Goal: Task Accomplishment & Management: Use online tool/utility

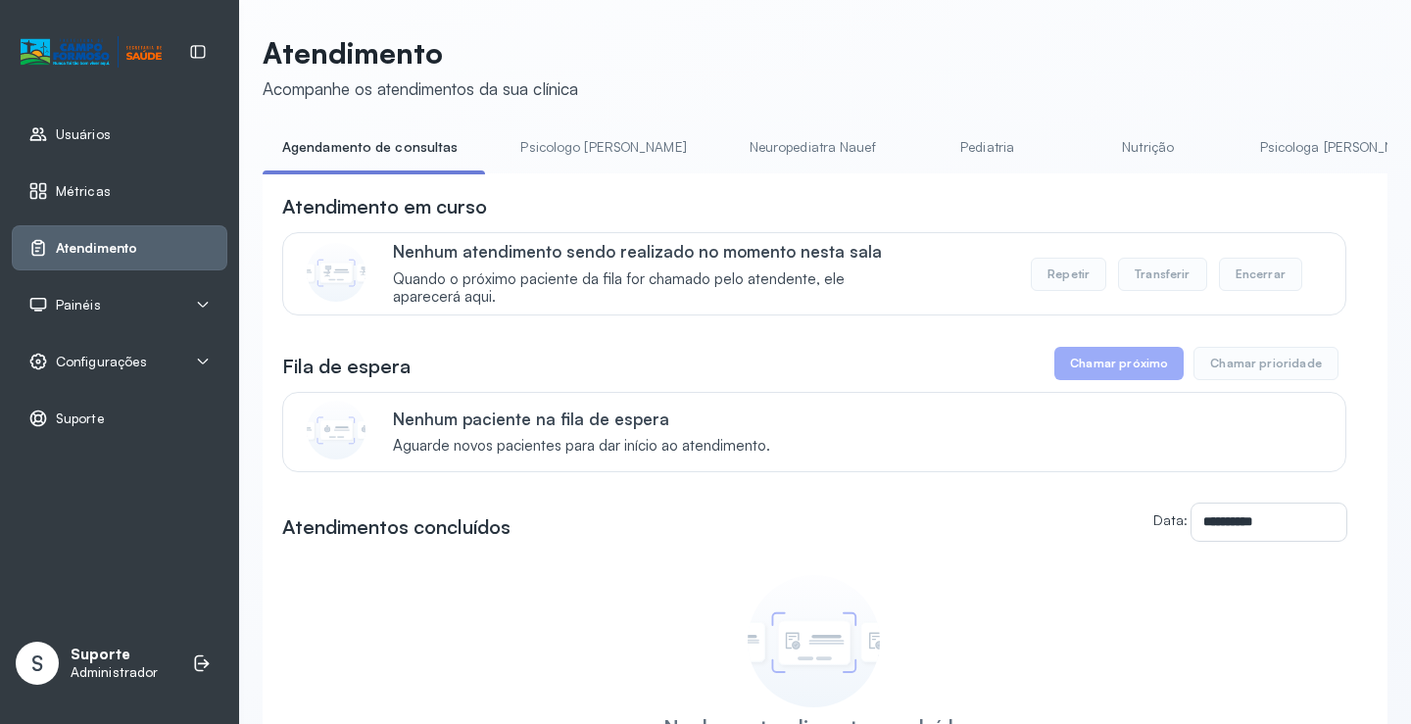
drag, startPoint x: 565, startPoint y: 179, endPoint x: 632, endPoint y: 186, distance: 68.0
click at [632, 186] on div "**********" at bounding box center [825, 535] width 1125 height 725
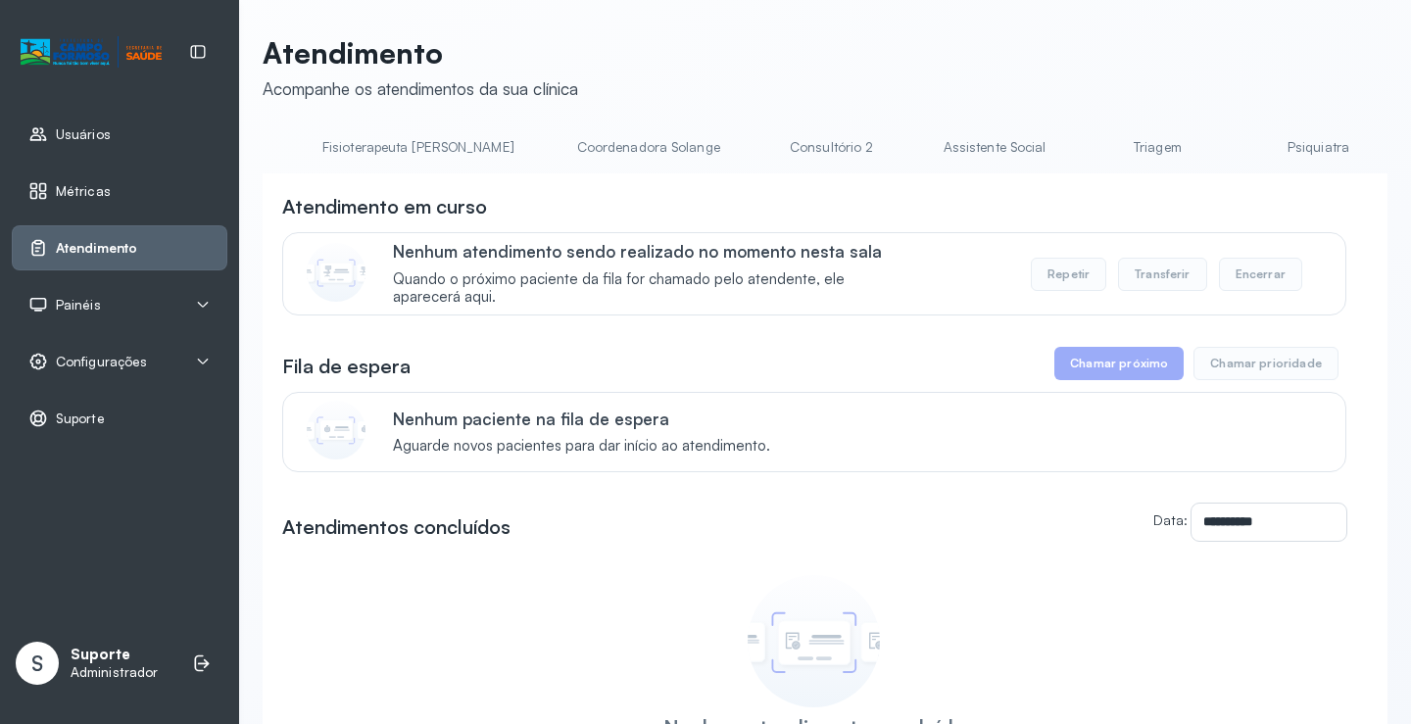
scroll to position [0, 1168]
click at [1087, 152] on link "Triagem" at bounding box center [1155, 147] width 137 height 32
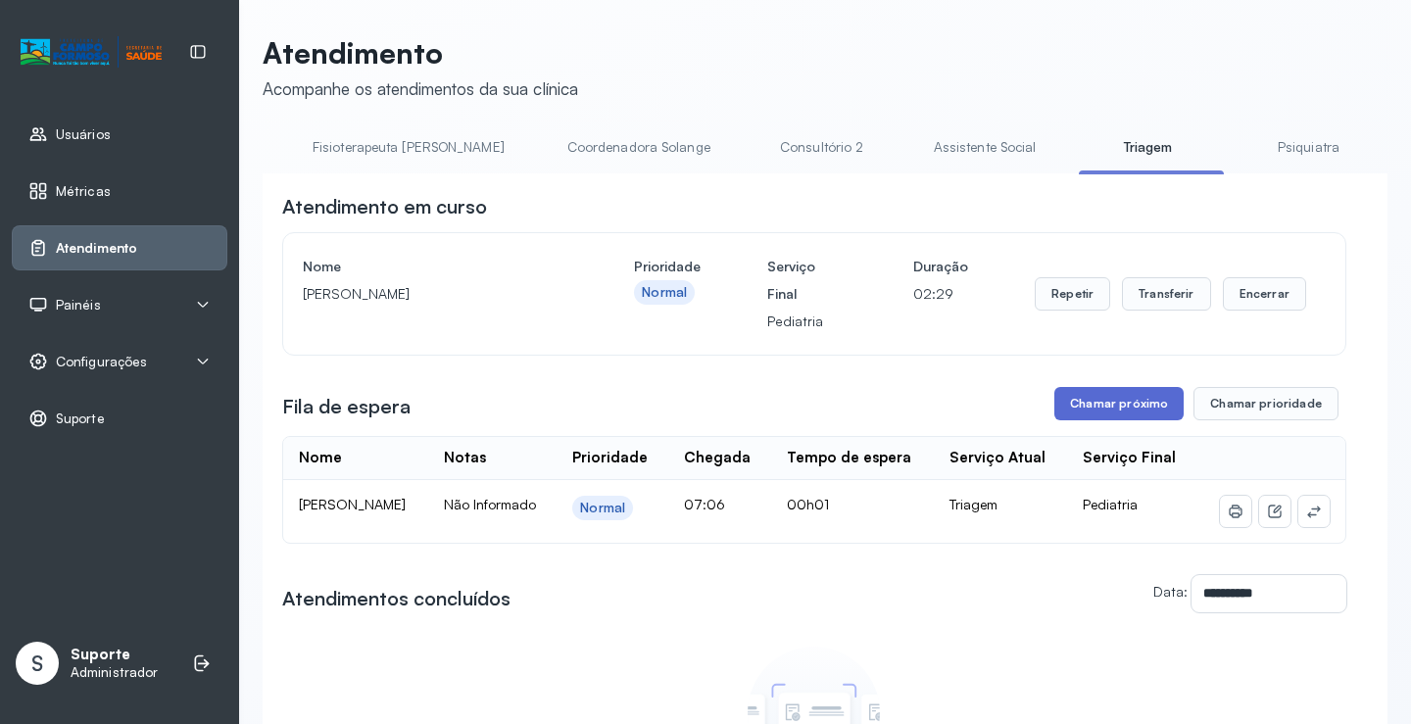
click at [1130, 409] on button "Chamar próximo" at bounding box center [1119, 403] width 129 height 33
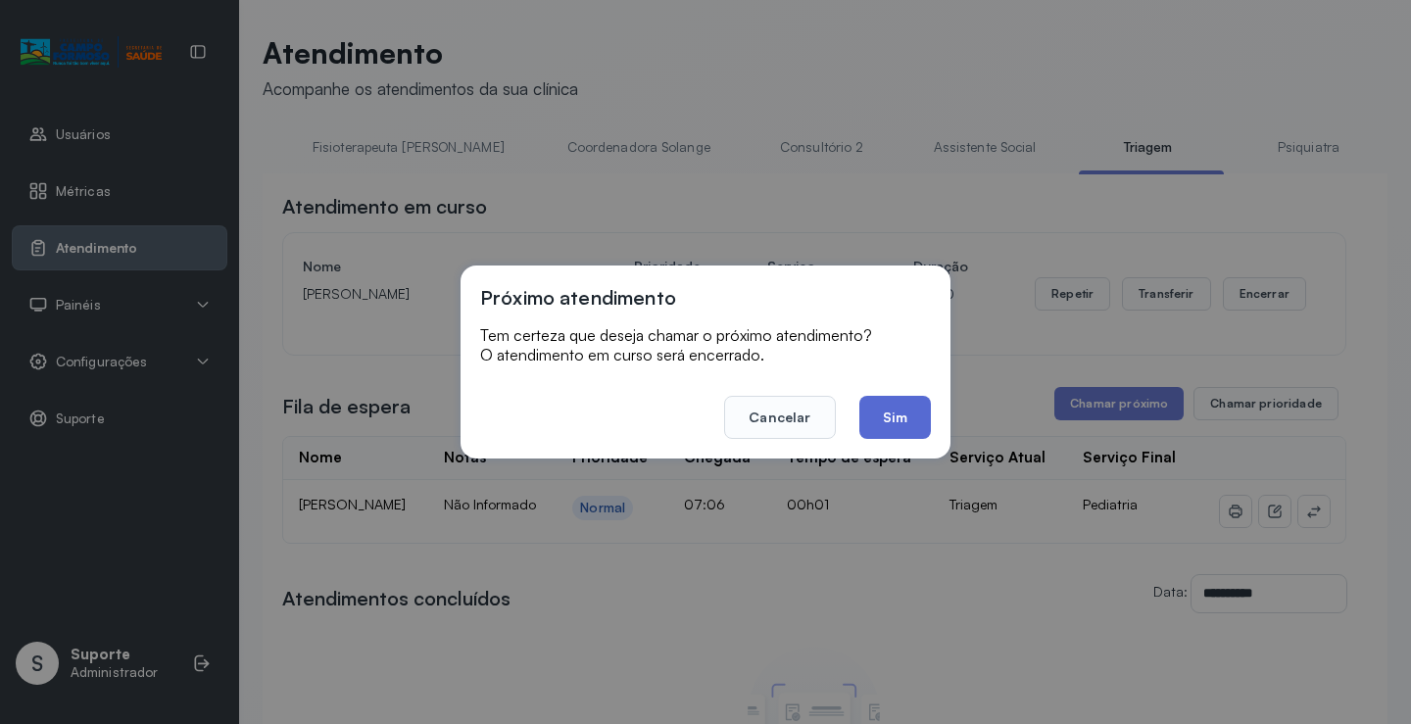
click at [911, 427] on button "Sim" at bounding box center [896, 417] width 72 height 43
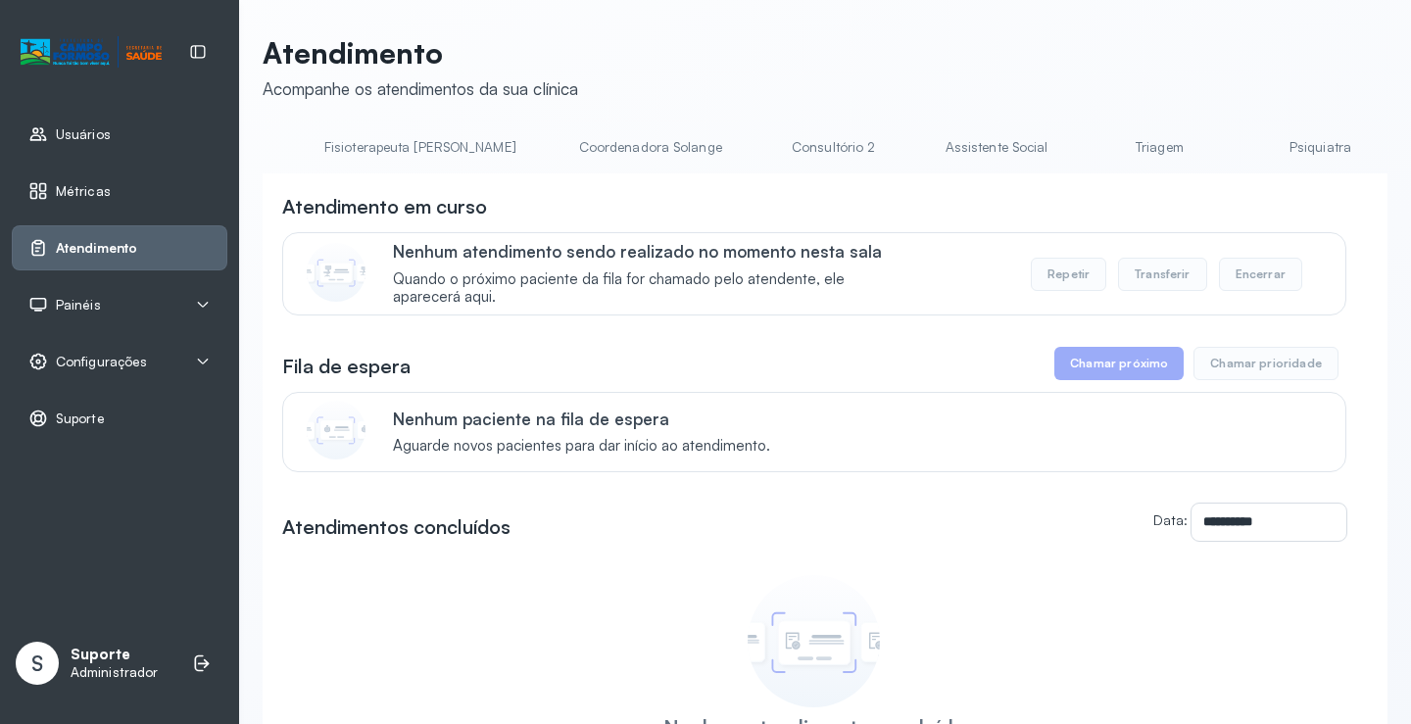
scroll to position [0, 1189]
click at [1066, 159] on link "Triagem" at bounding box center [1134, 147] width 137 height 32
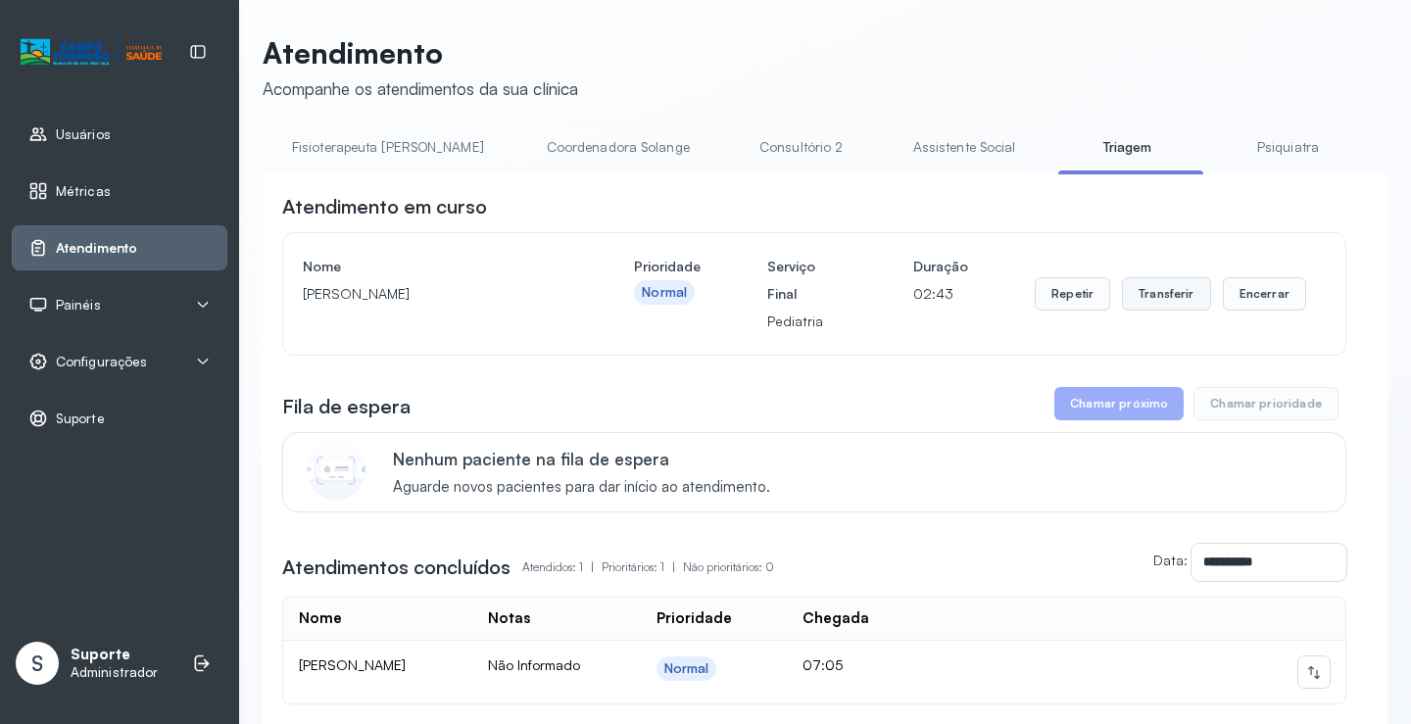
click at [1161, 296] on button "Transferir" at bounding box center [1166, 293] width 89 height 33
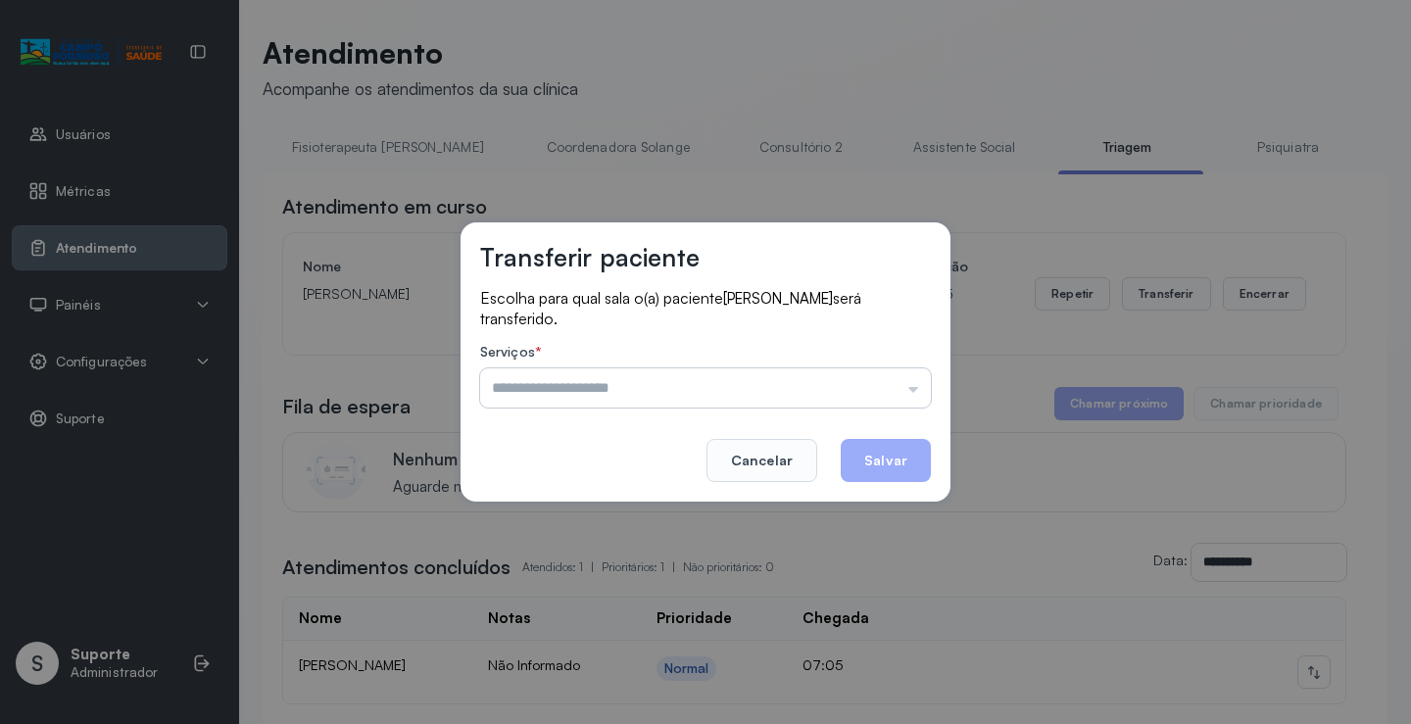
click at [914, 393] on input "text" at bounding box center [705, 388] width 451 height 39
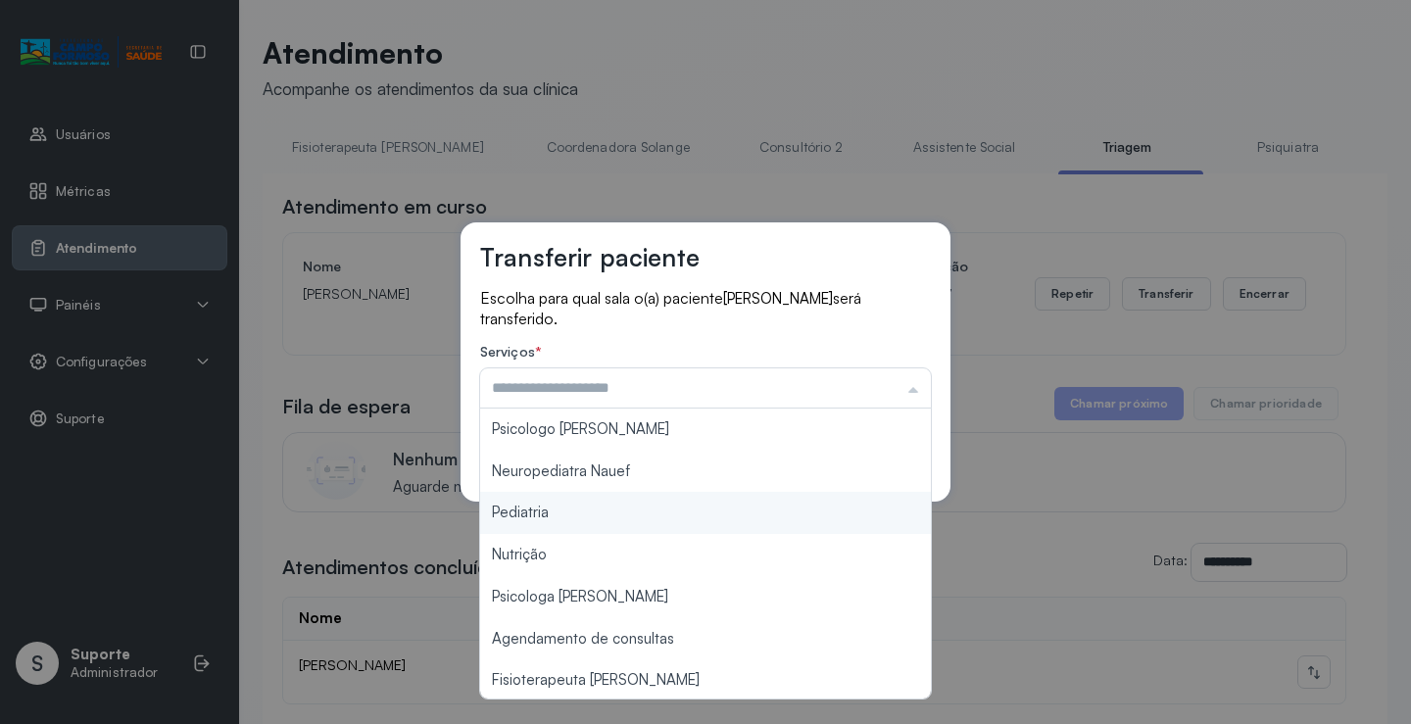
type input "*********"
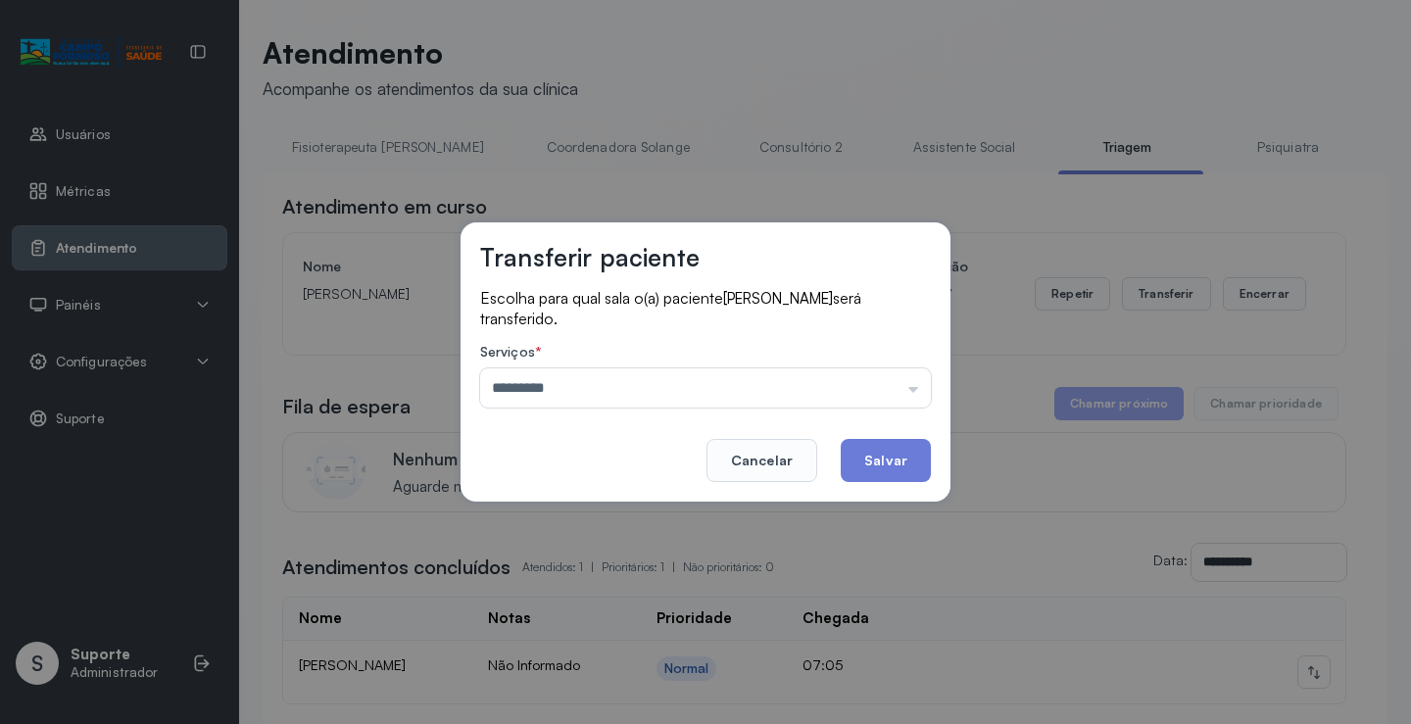
click at [603, 518] on div "Transferir paciente Escolha para qual sala o(a) paciente OLIVIA BEATRIZ SOUSA G…" at bounding box center [705, 362] width 1411 height 724
click at [876, 470] on button "Salvar" at bounding box center [886, 460] width 90 height 43
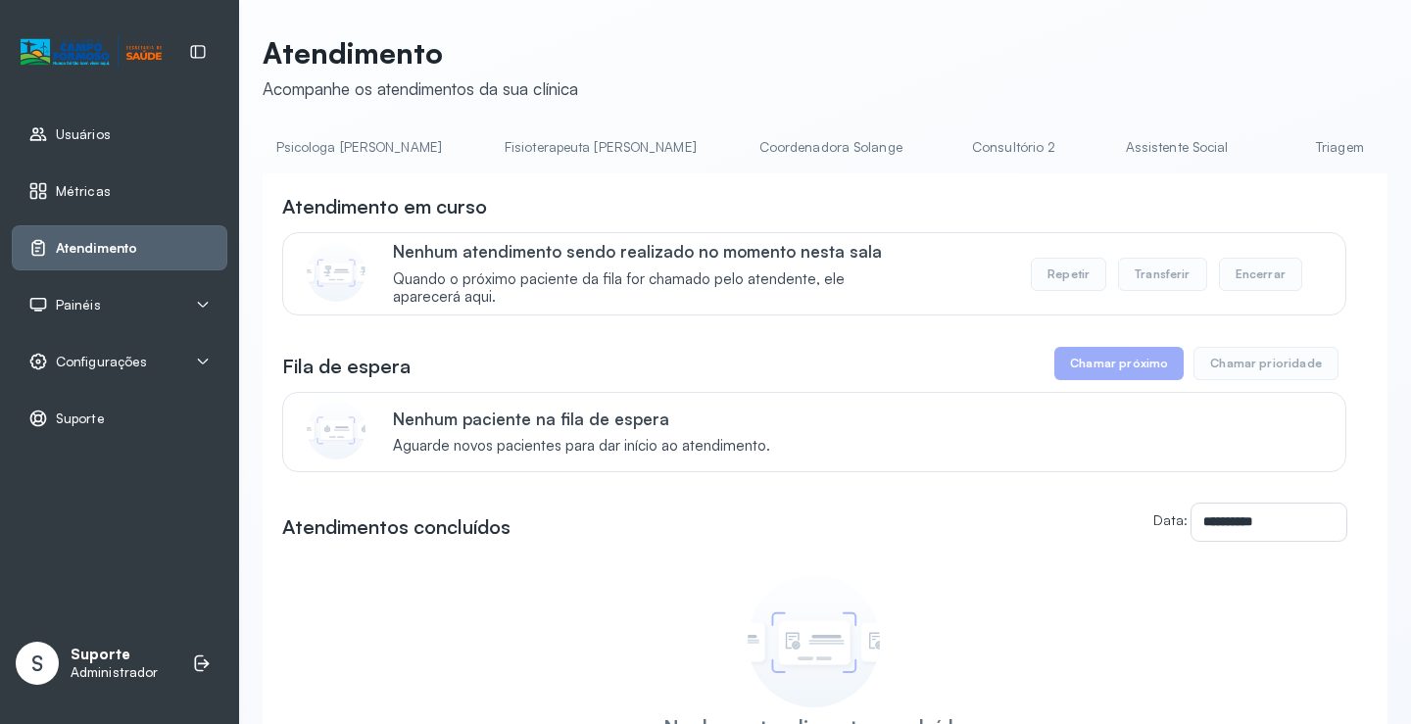
scroll to position [0, 1081]
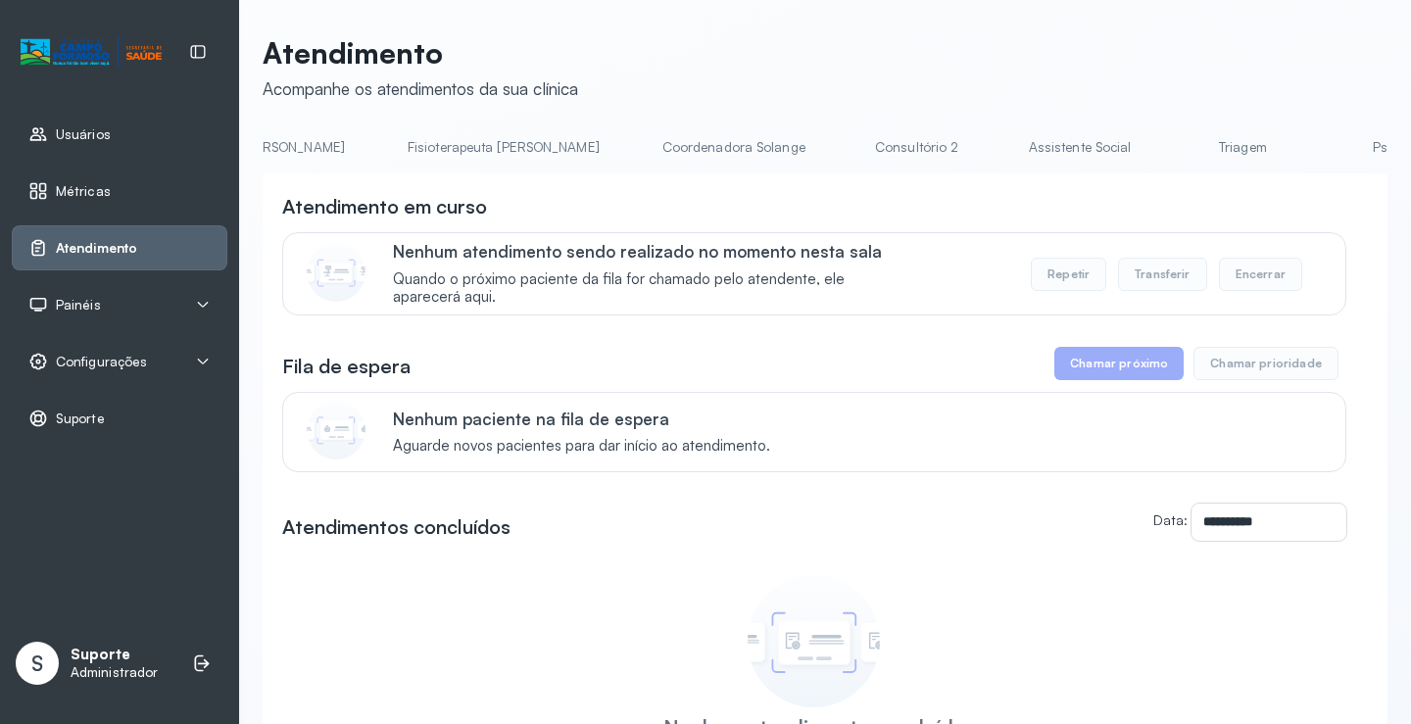
click at [1174, 155] on link "Triagem" at bounding box center [1242, 147] width 137 height 32
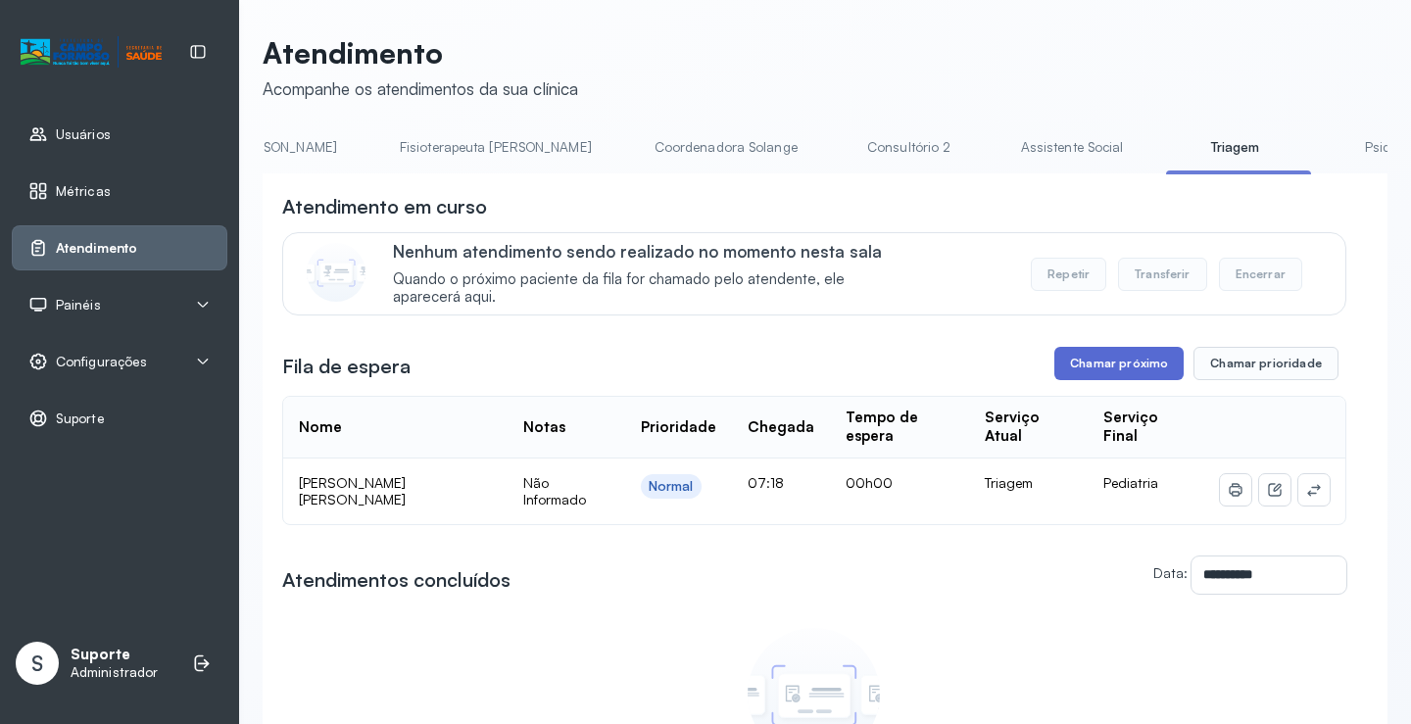
click at [1124, 359] on button "Chamar próximo" at bounding box center [1119, 363] width 129 height 33
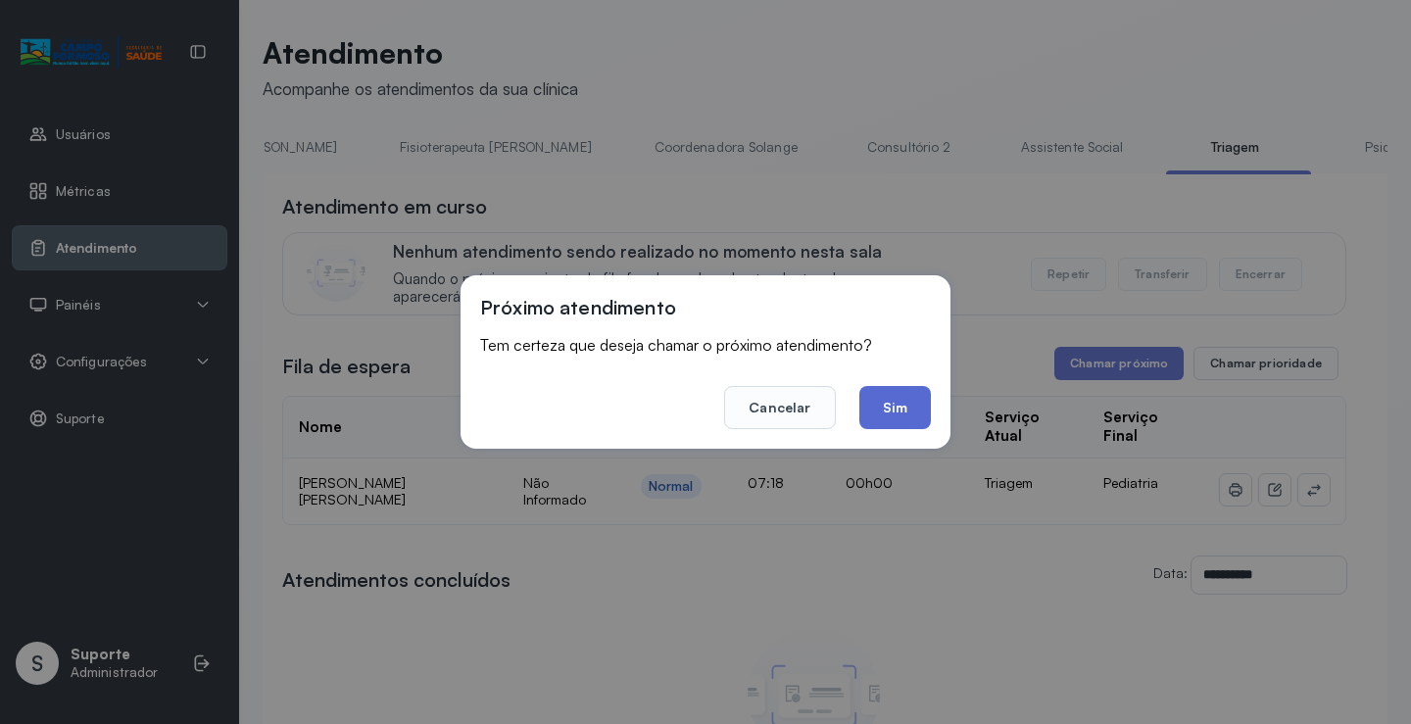
click at [888, 415] on button "Sim" at bounding box center [896, 407] width 72 height 43
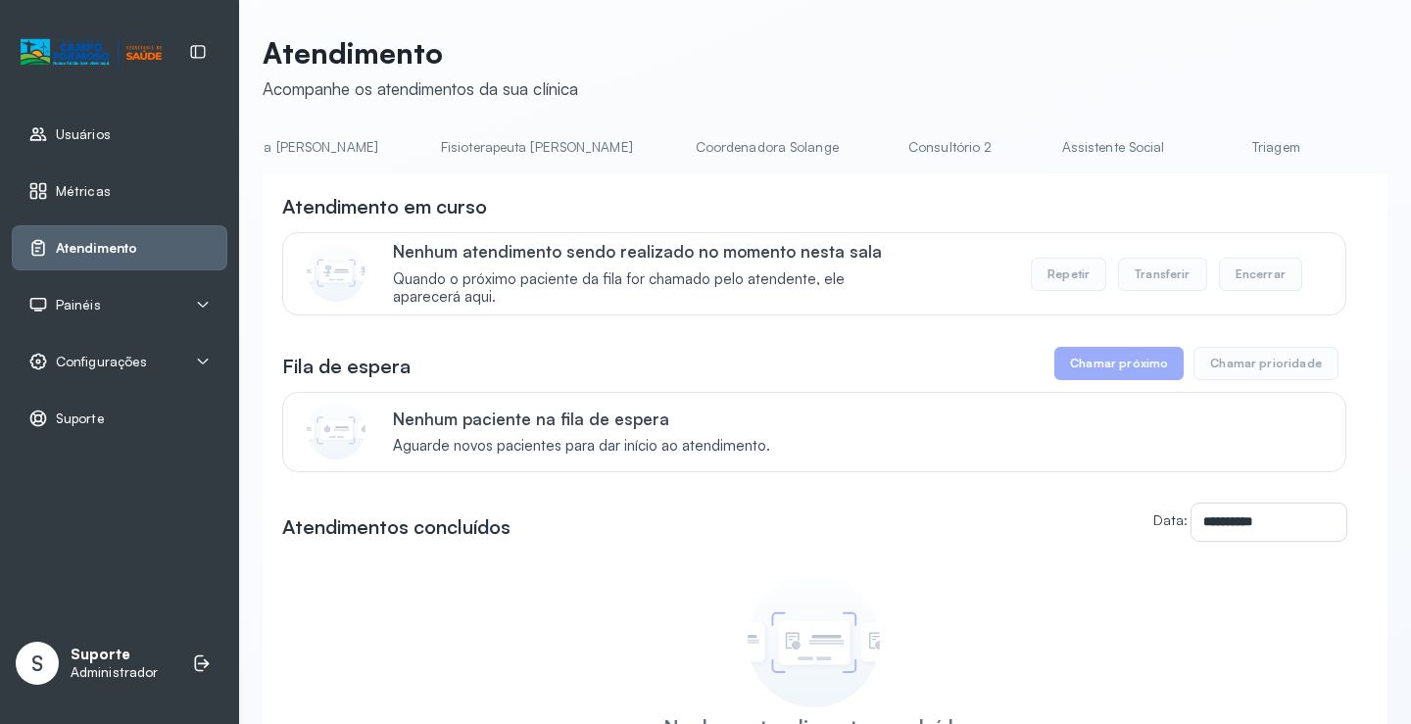
scroll to position [0, 1053]
click at [1203, 152] on link "Triagem" at bounding box center [1271, 147] width 137 height 32
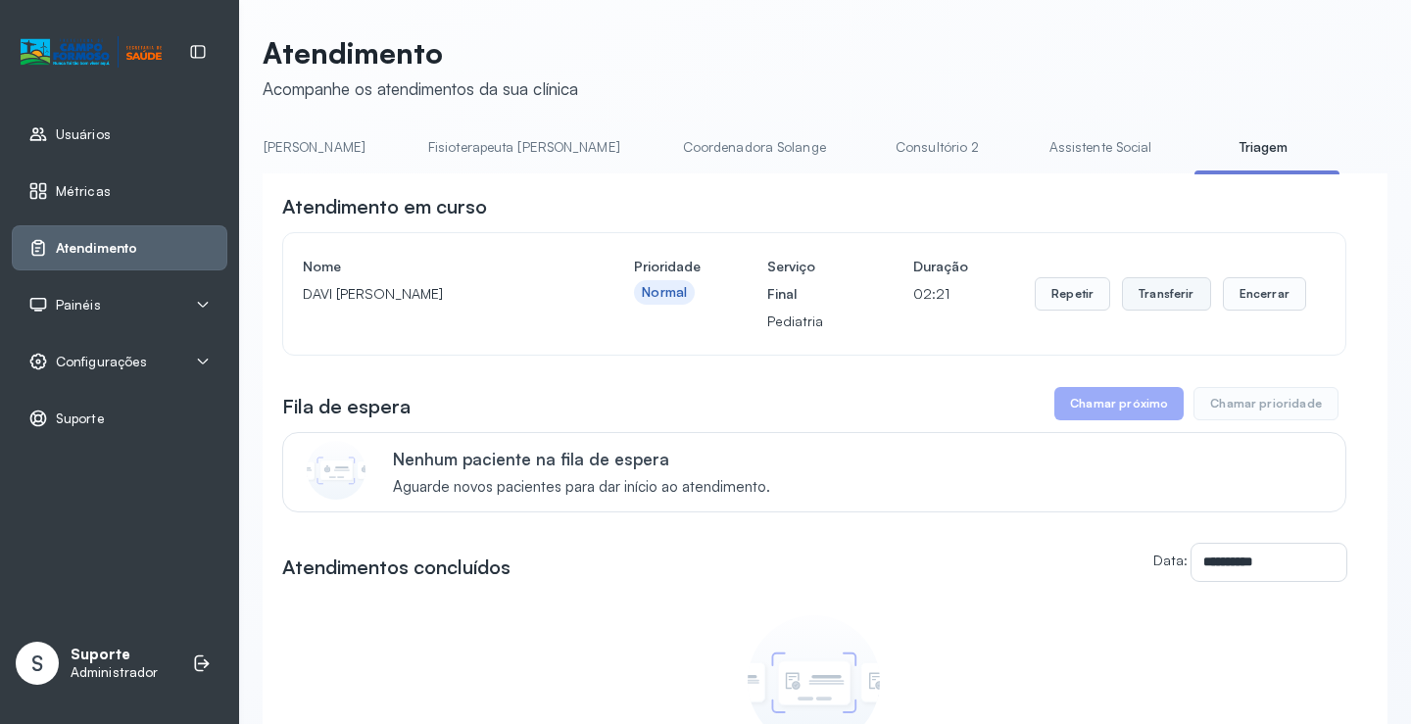
click at [1169, 300] on button "Transferir" at bounding box center [1166, 293] width 89 height 33
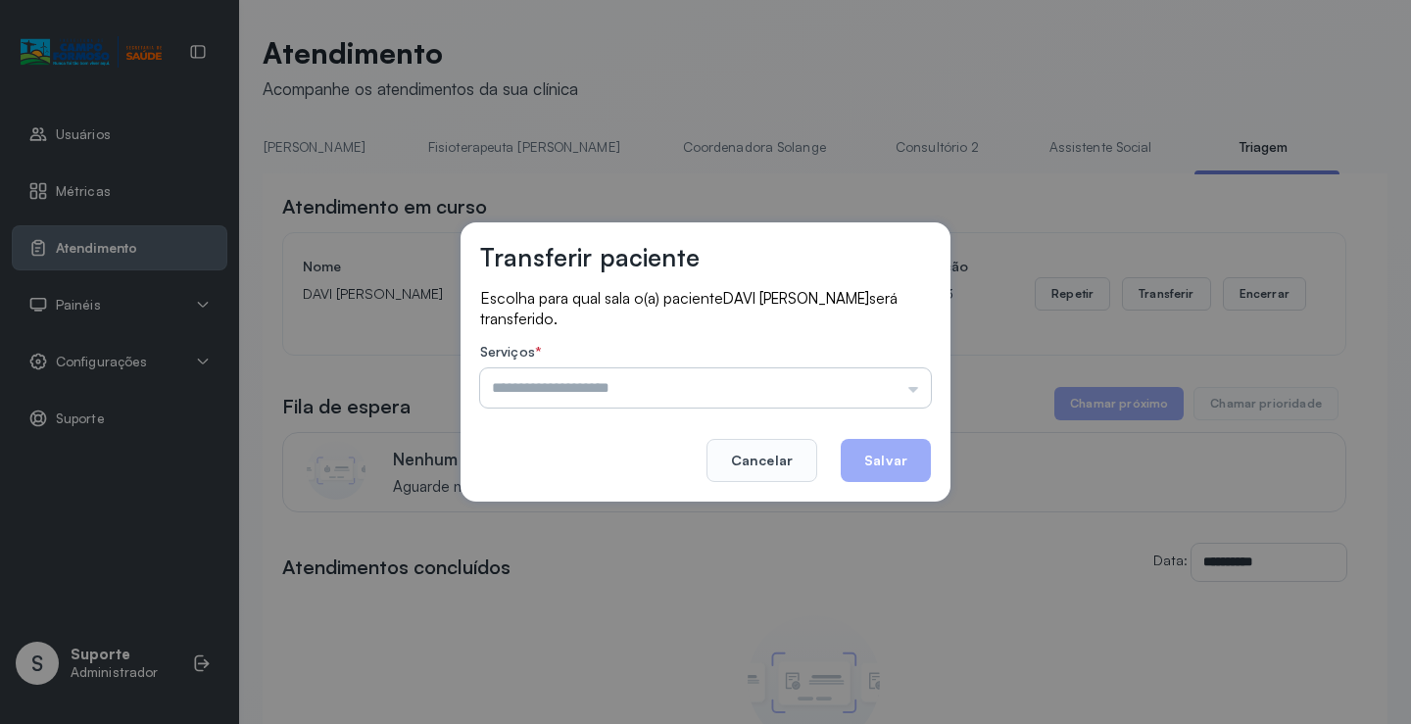
click at [915, 391] on input "text" at bounding box center [705, 388] width 451 height 39
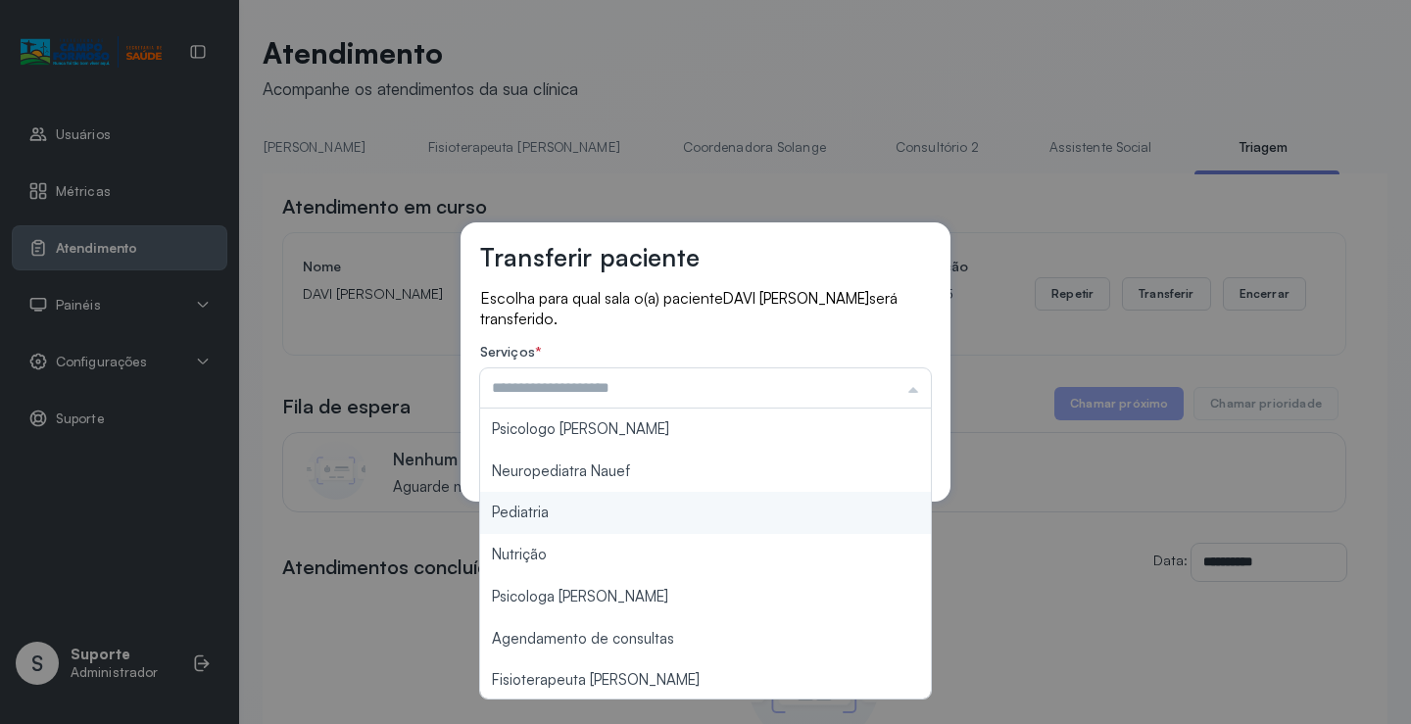
type input "*********"
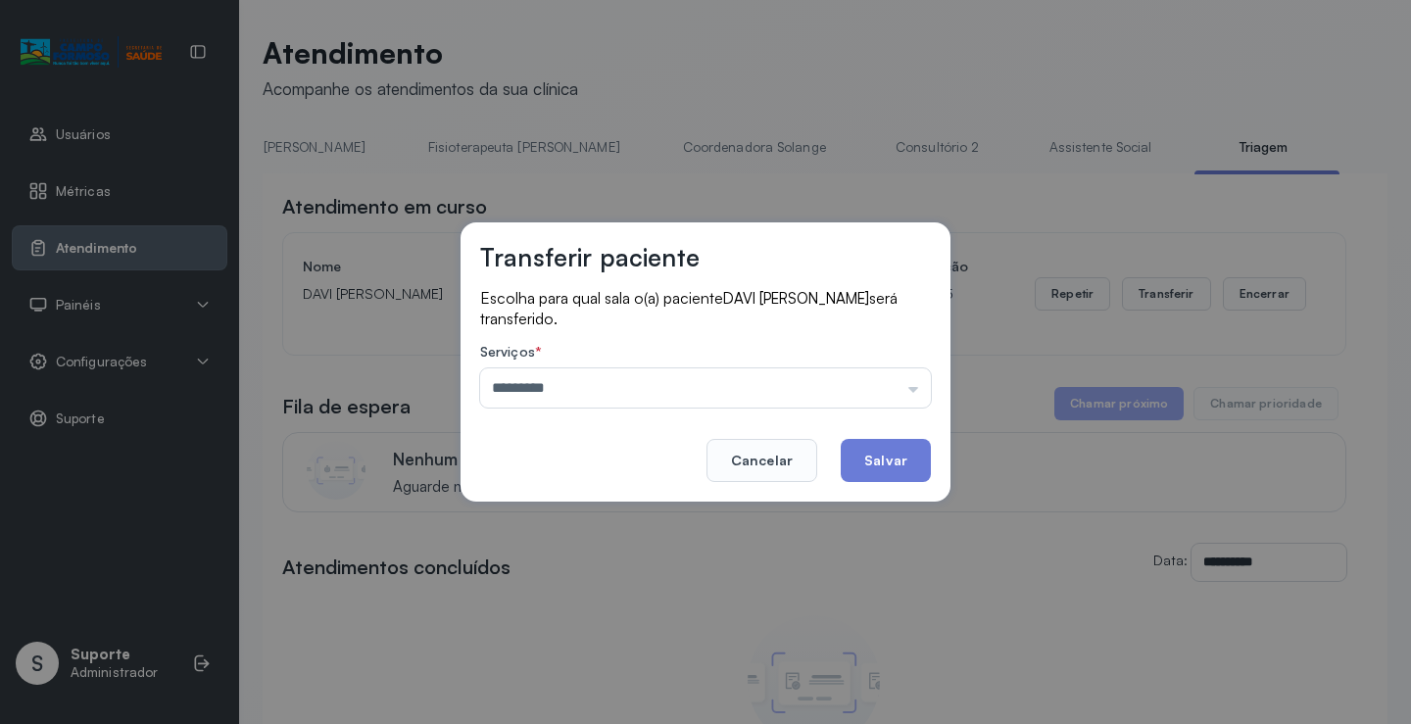
click at [546, 510] on div "Transferir paciente Escolha para qual sala o(a) paciente DAVI JULIO ARAUJO NAZA…" at bounding box center [705, 362] width 1411 height 724
click at [901, 452] on button "Salvar" at bounding box center [886, 460] width 90 height 43
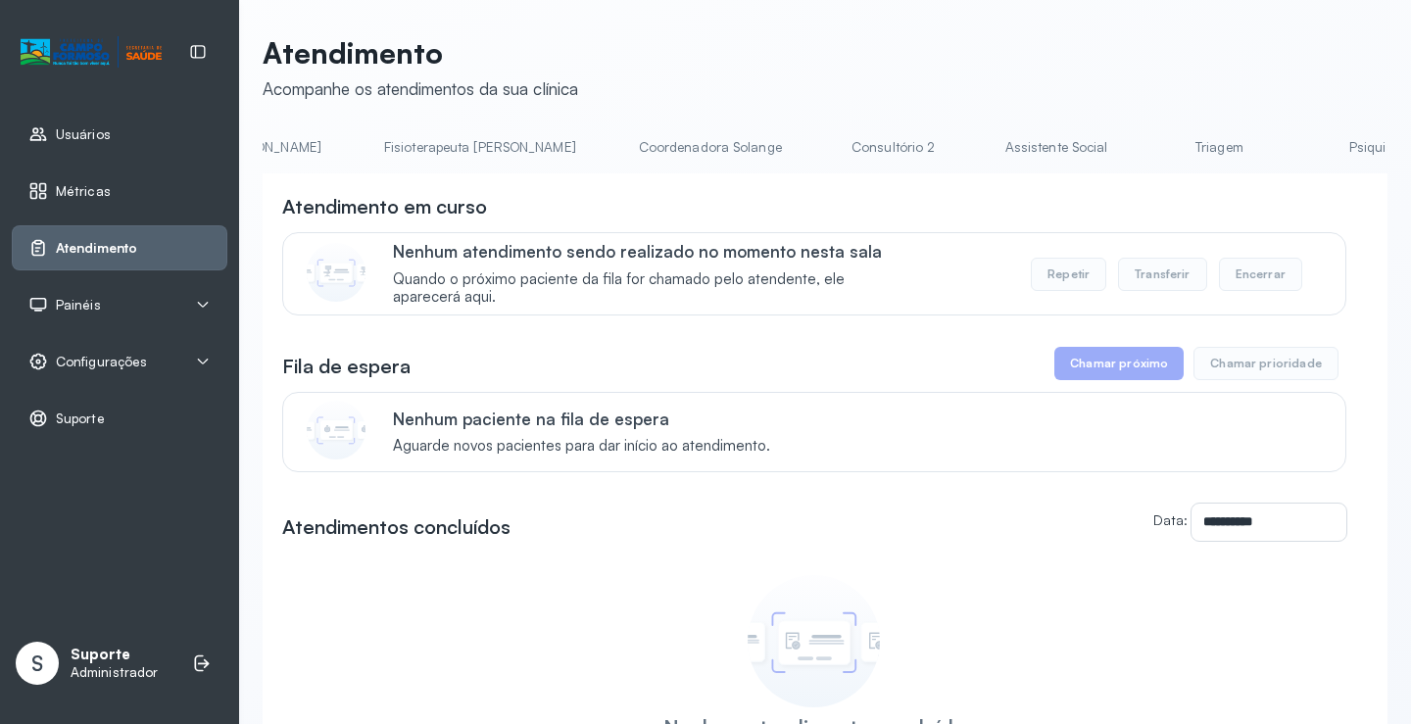
scroll to position [0, 1138]
click at [1117, 155] on link "Triagem" at bounding box center [1185, 147] width 137 height 32
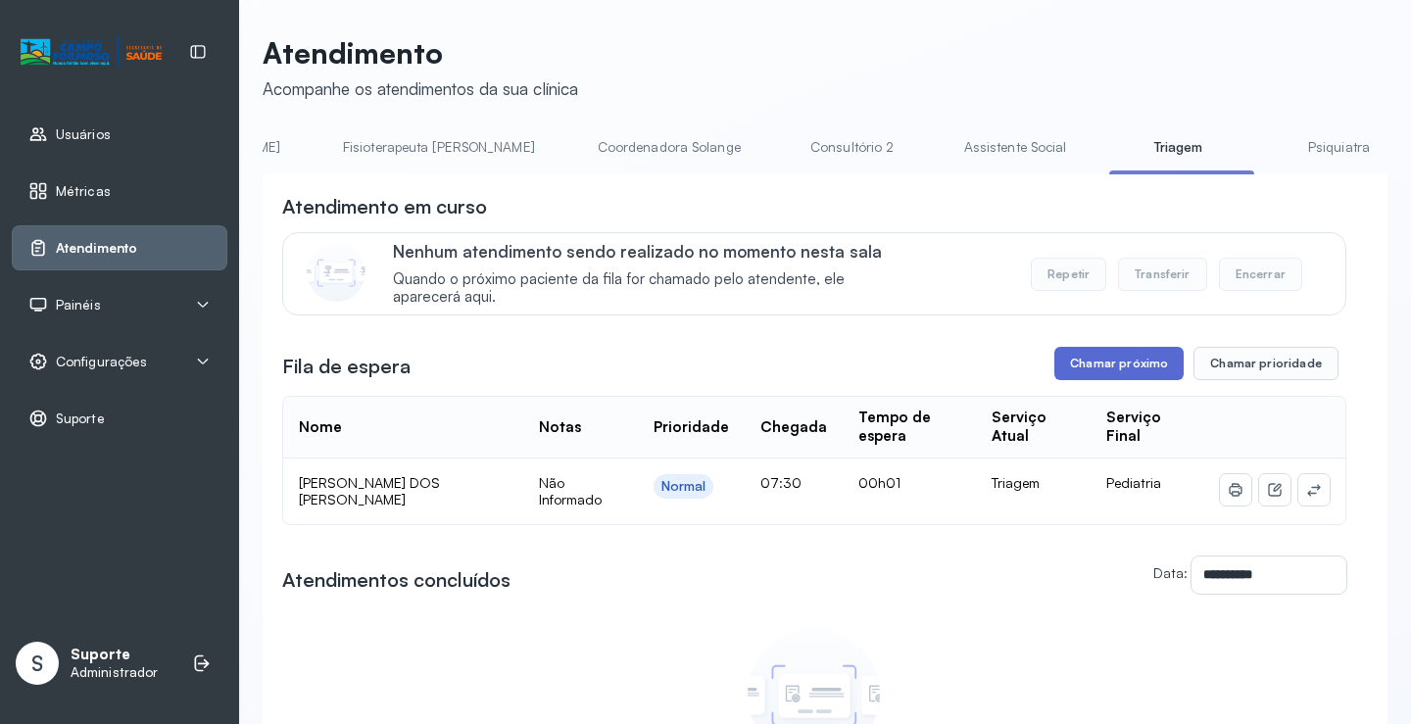
click at [1137, 380] on button "Chamar próximo" at bounding box center [1119, 363] width 129 height 33
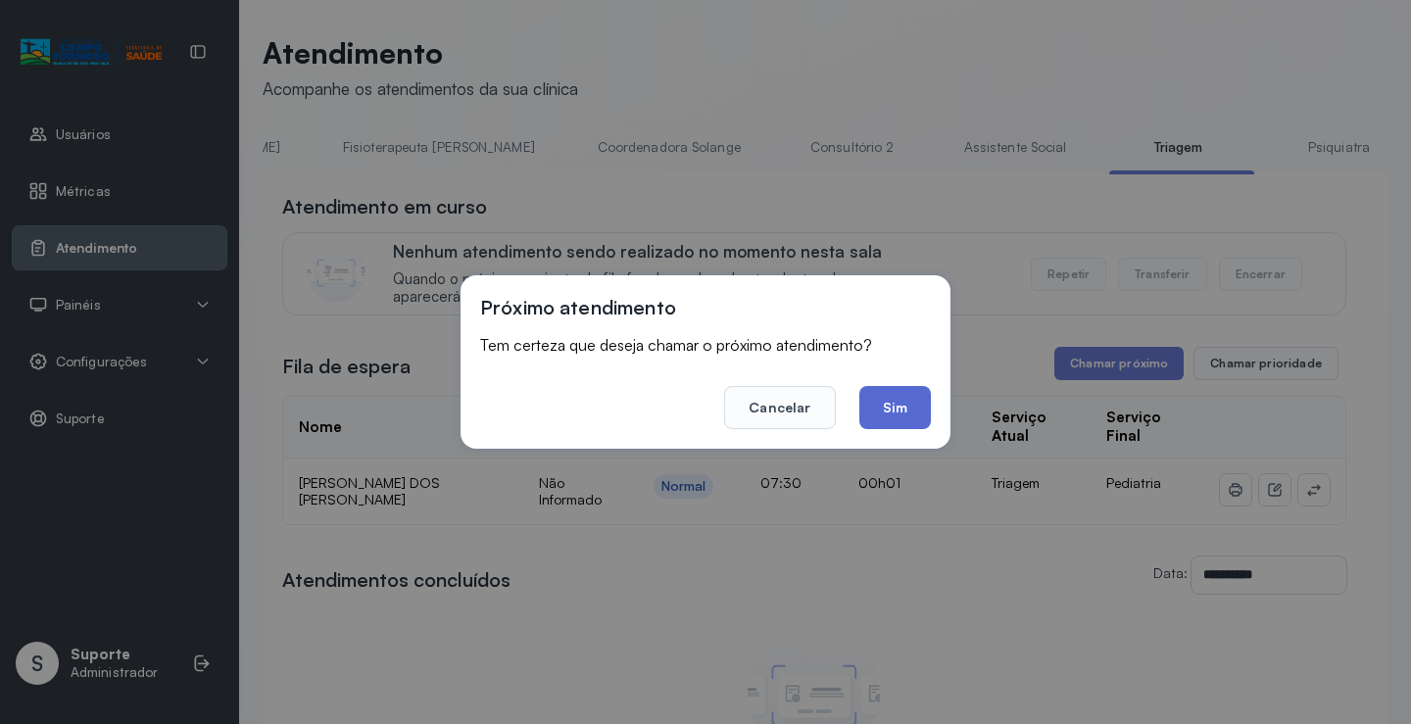
click at [901, 420] on button "Sim" at bounding box center [896, 407] width 72 height 43
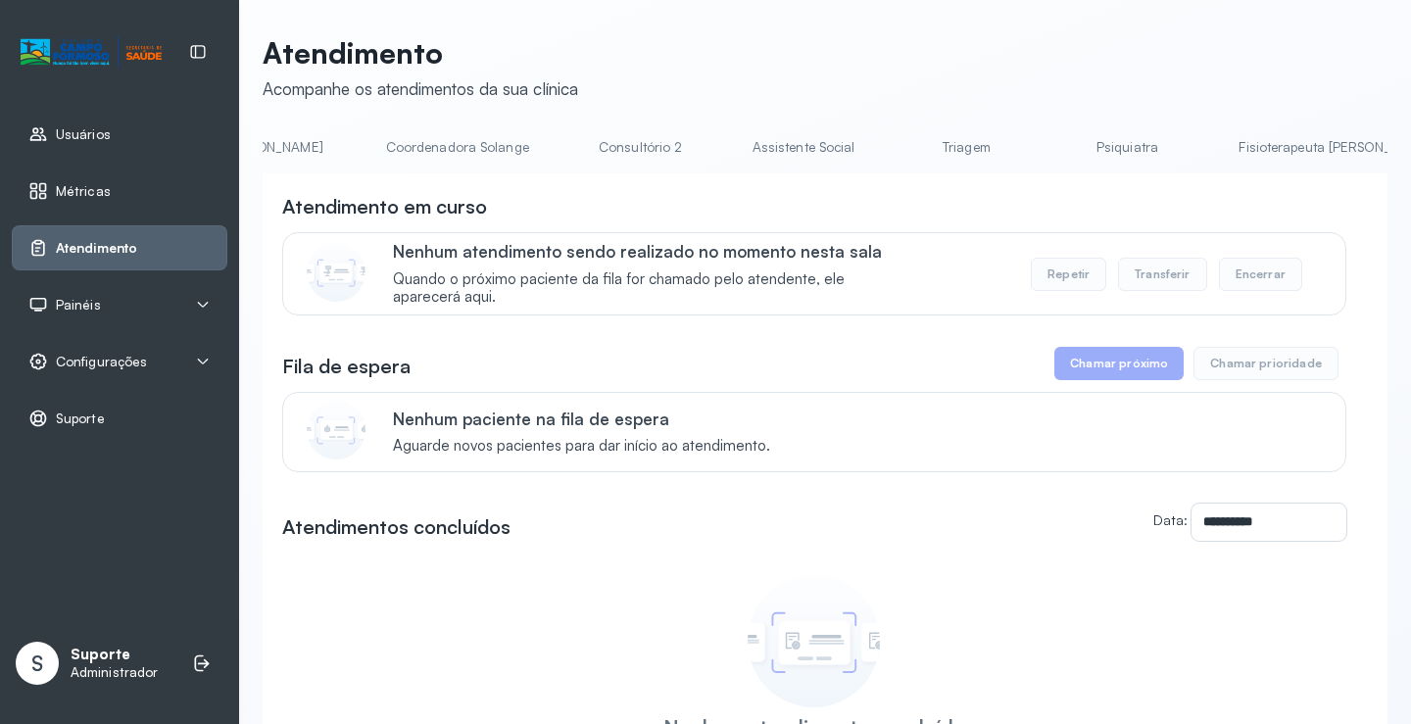
scroll to position [0, 1362]
click at [893, 149] on link "Triagem" at bounding box center [961, 147] width 137 height 32
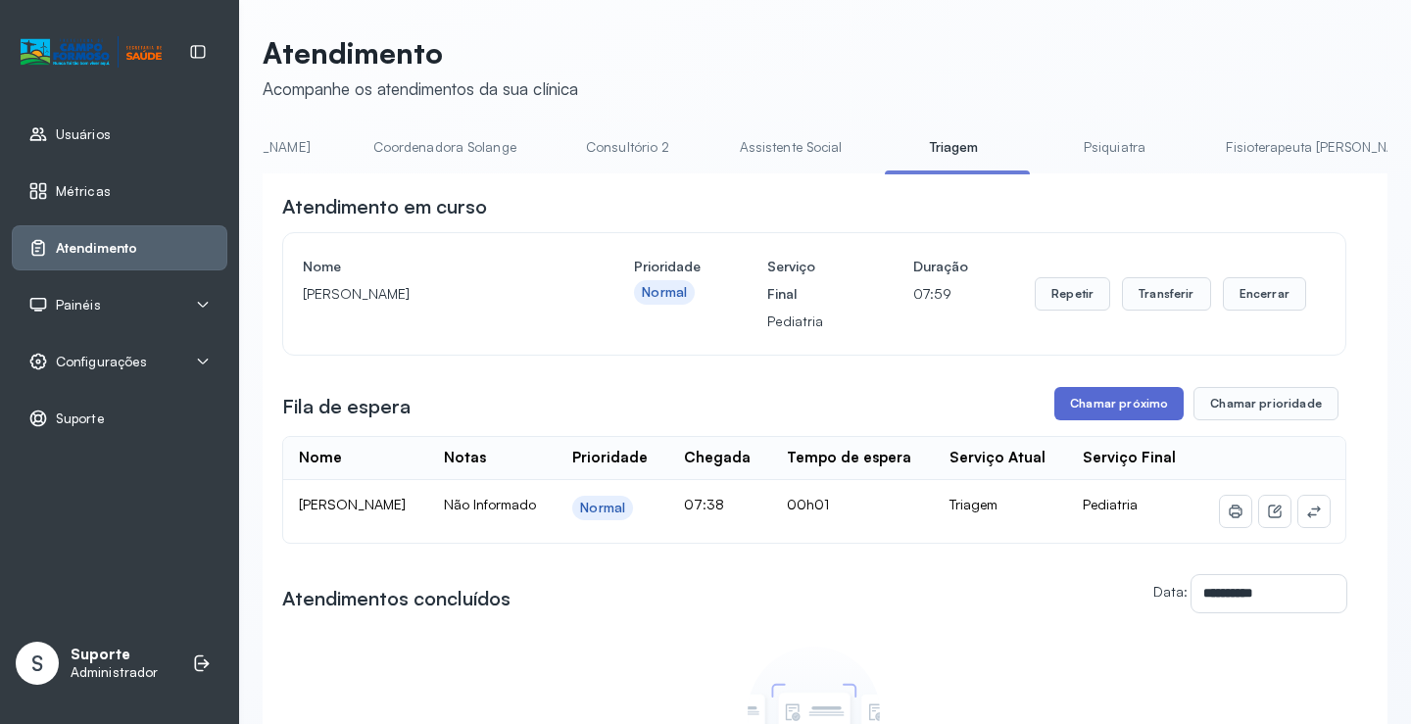
click at [1095, 415] on button "Chamar próximo" at bounding box center [1119, 403] width 129 height 33
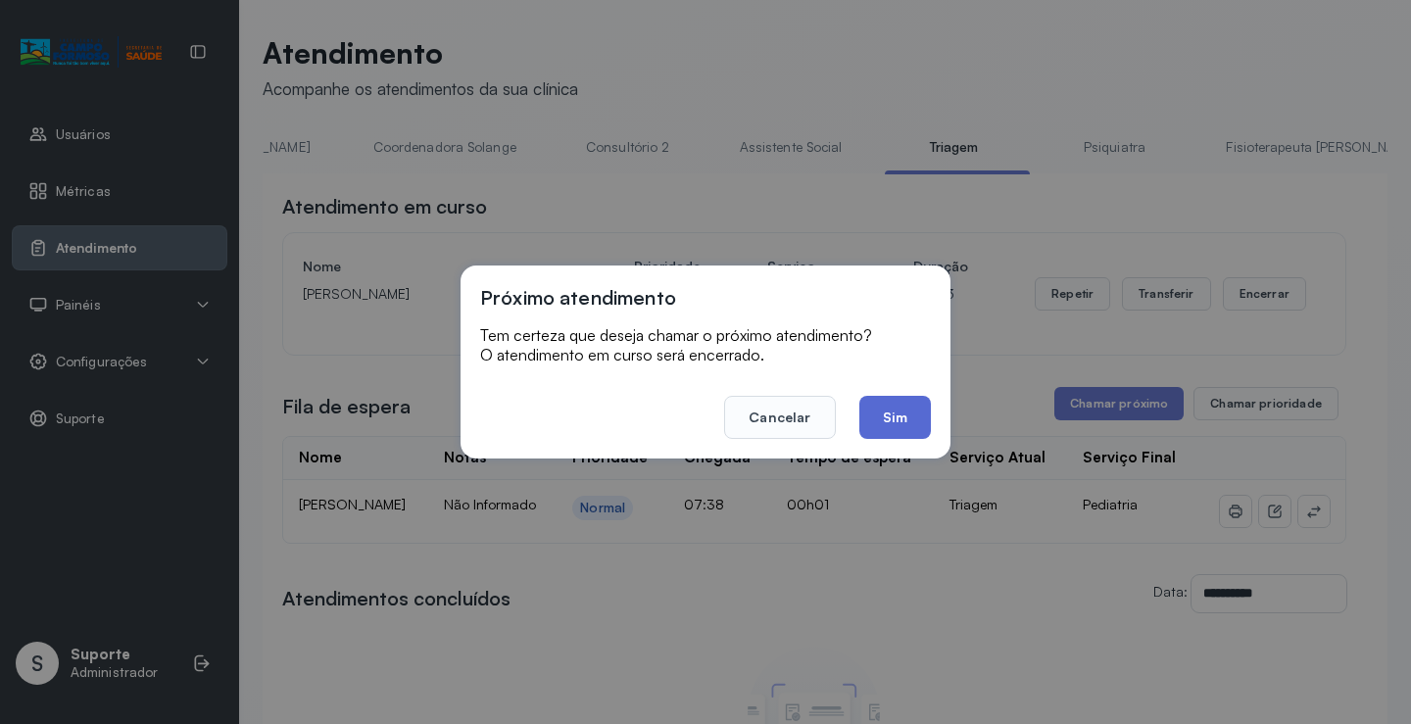
click at [893, 421] on button "Sim" at bounding box center [896, 417] width 72 height 43
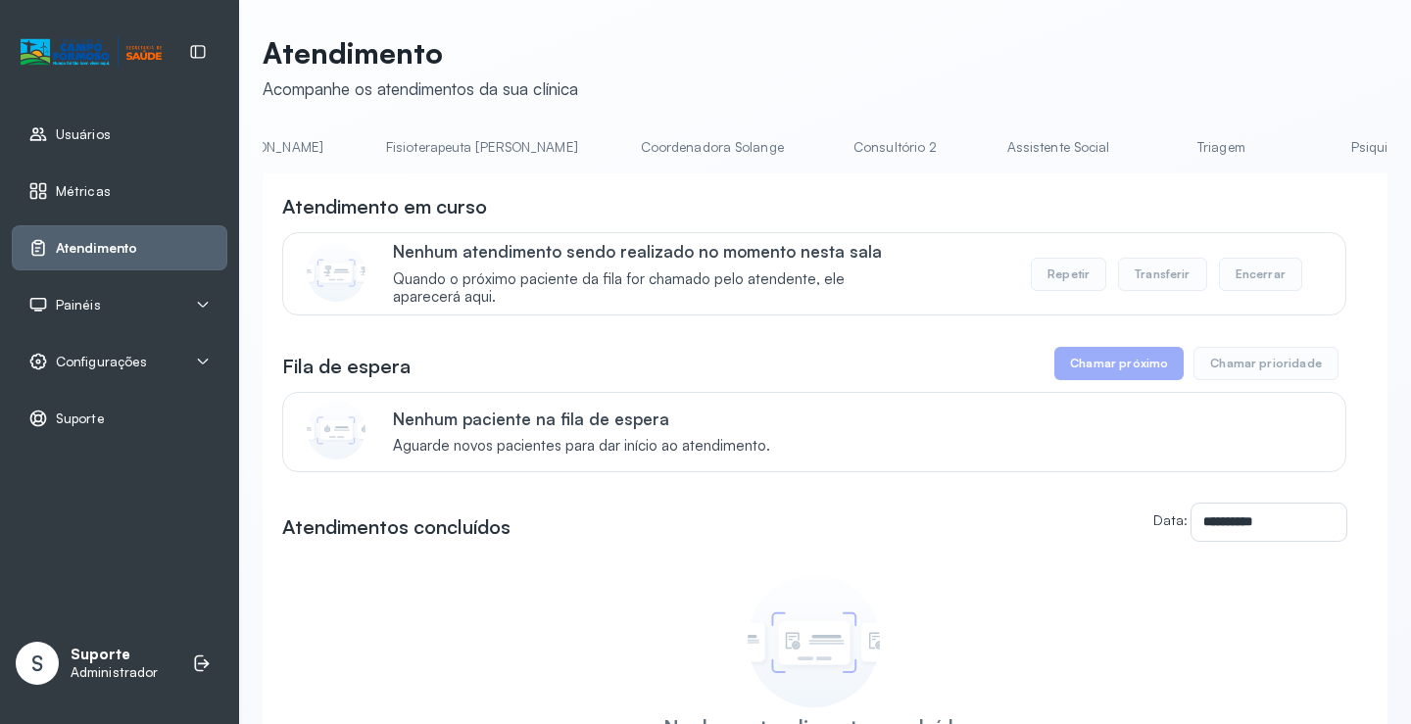
scroll to position [0, 1119]
click at [1136, 142] on link "Triagem" at bounding box center [1204, 147] width 137 height 32
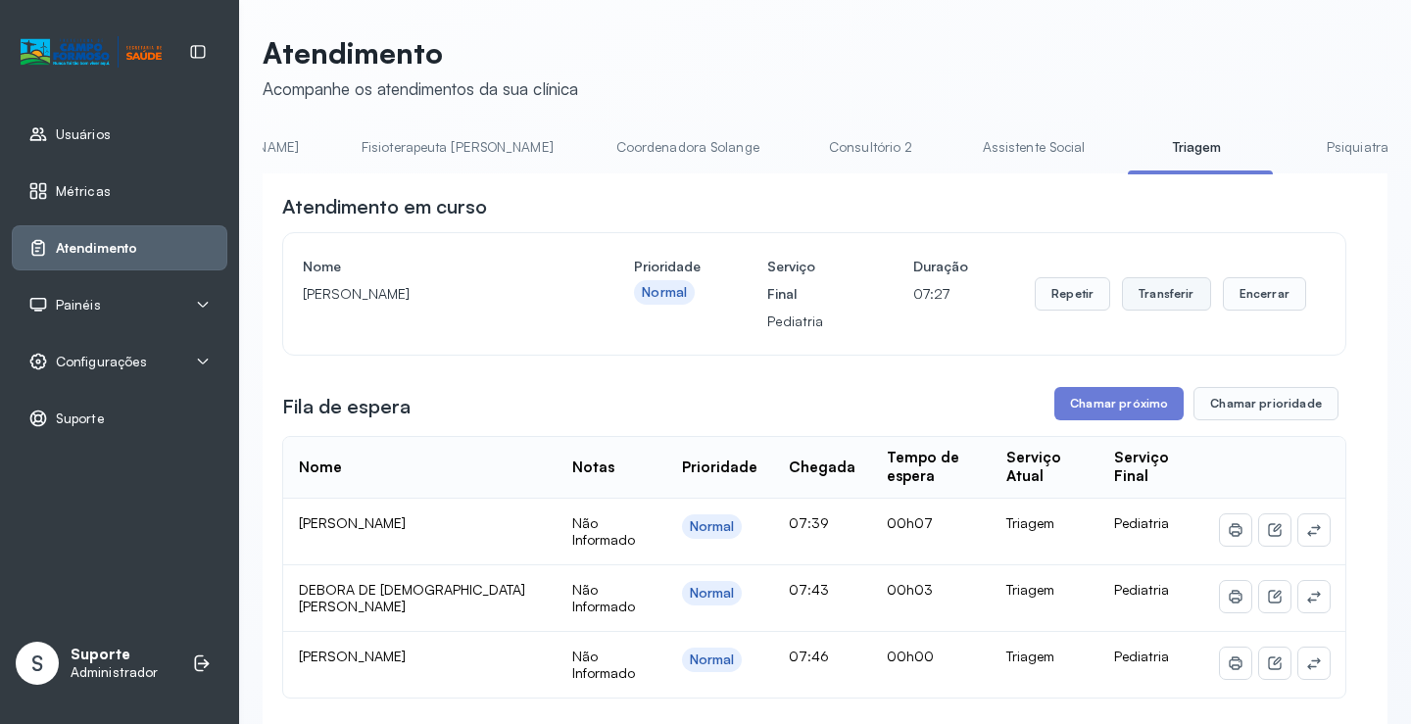
click at [1158, 306] on button "Transferir" at bounding box center [1166, 293] width 89 height 33
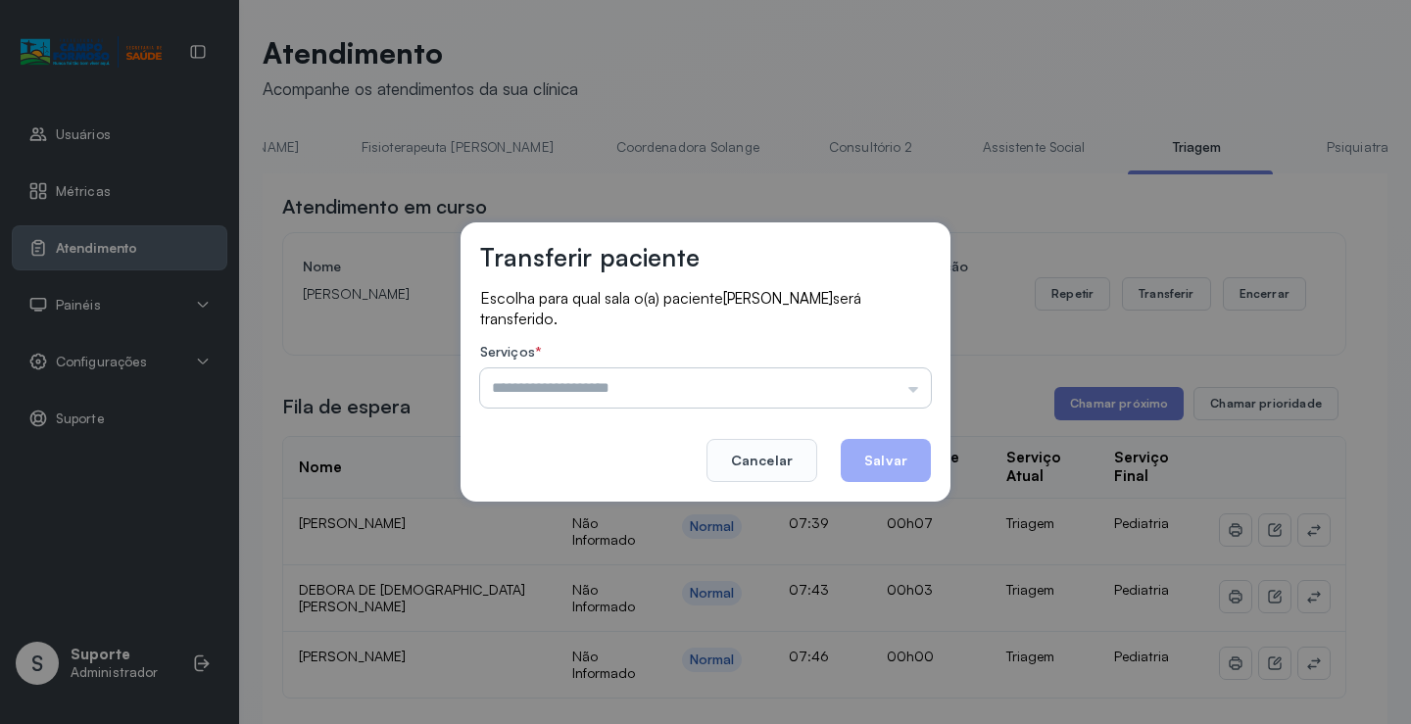
click at [913, 392] on input "text" at bounding box center [705, 388] width 451 height 39
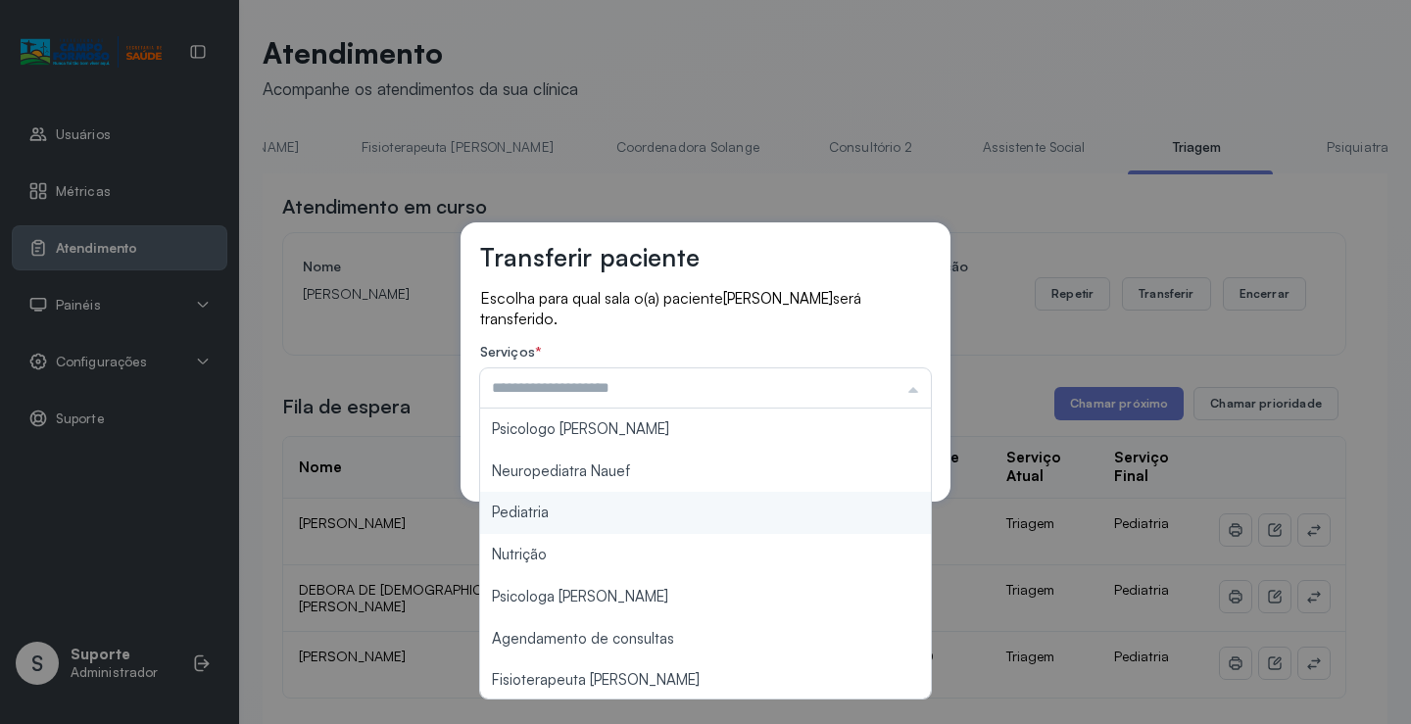
type input "*********"
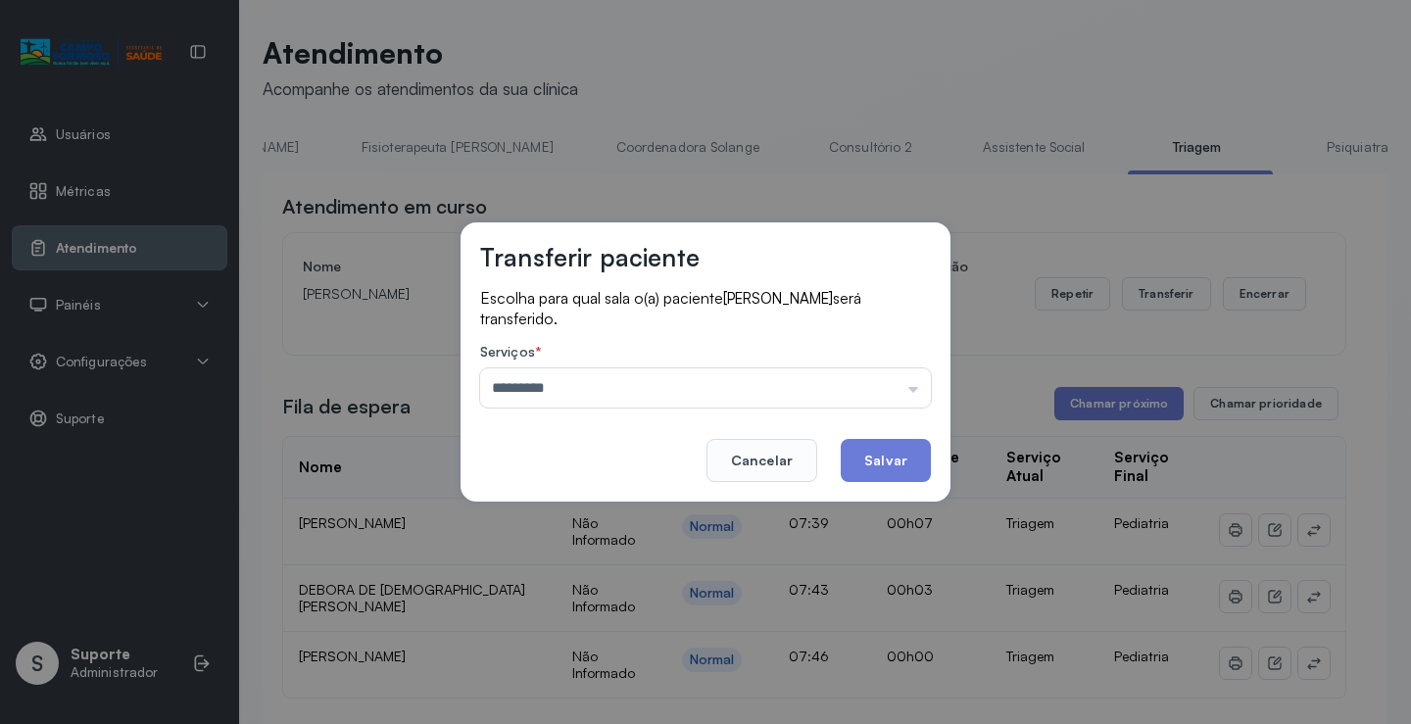
click at [593, 504] on div "Transferir paciente Escolha para qual sala o(a) paciente SAMUEL CARVALHO DE SOU…" at bounding box center [705, 362] width 1411 height 724
click at [881, 459] on button "Salvar" at bounding box center [886, 460] width 90 height 43
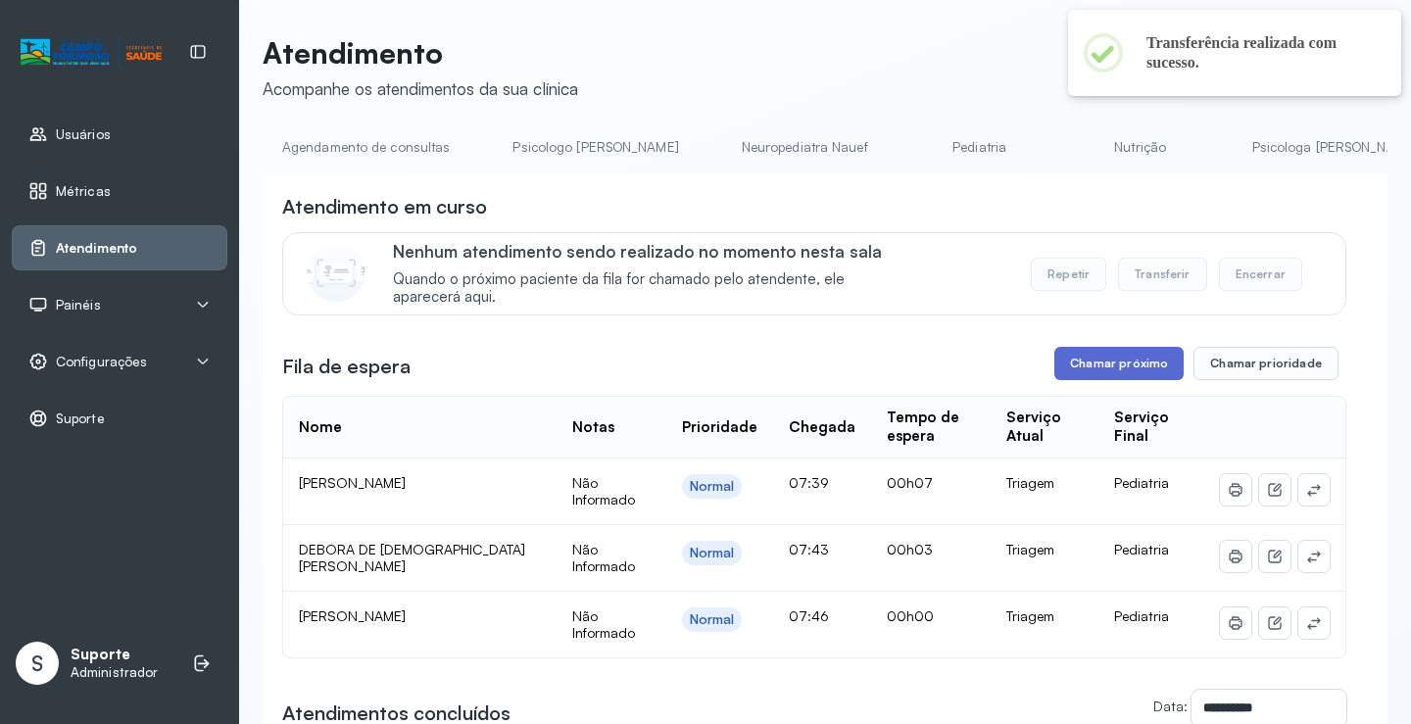
click at [1119, 363] on button "Chamar próximo" at bounding box center [1119, 363] width 129 height 33
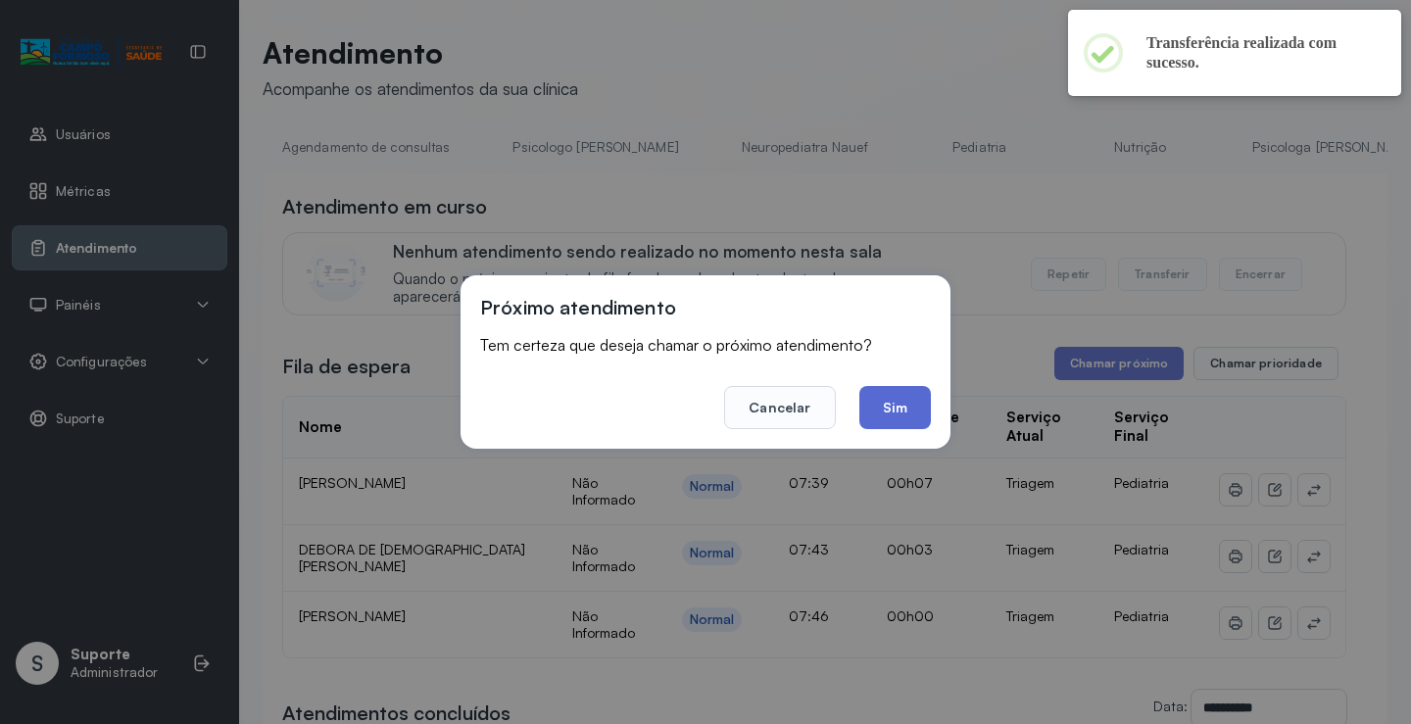
click at [896, 415] on button "Sim" at bounding box center [896, 407] width 72 height 43
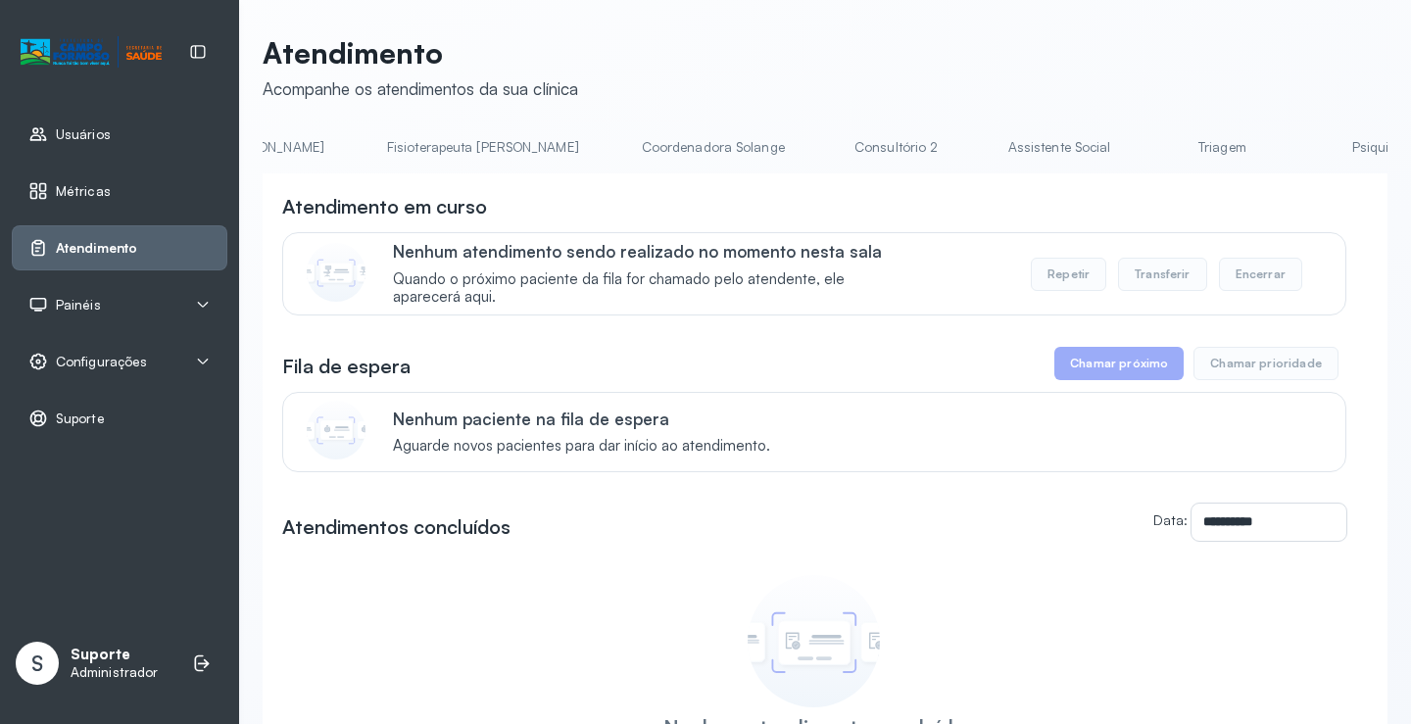
scroll to position [0, 1133]
click at [1122, 150] on link "Triagem" at bounding box center [1190, 147] width 137 height 32
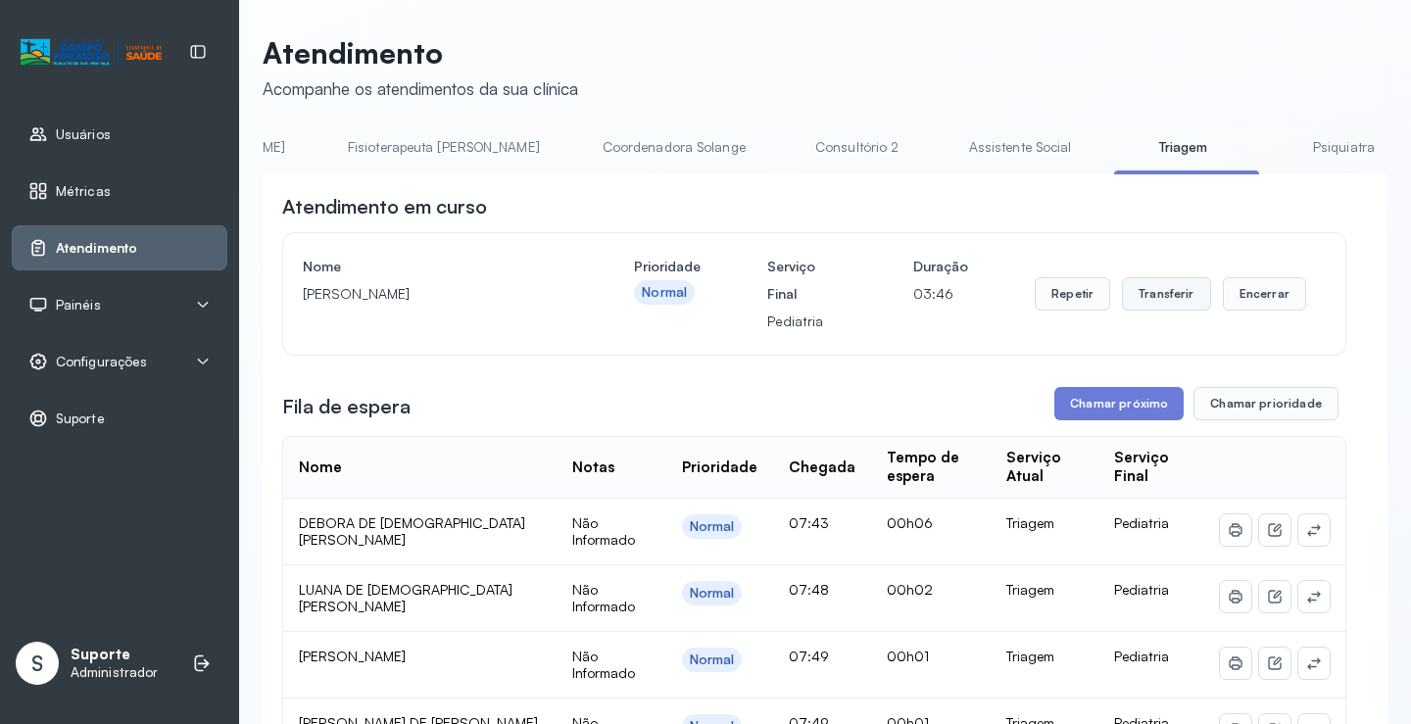
click at [1172, 291] on button "Transferir" at bounding box center [1166, 293] width 89 height 33
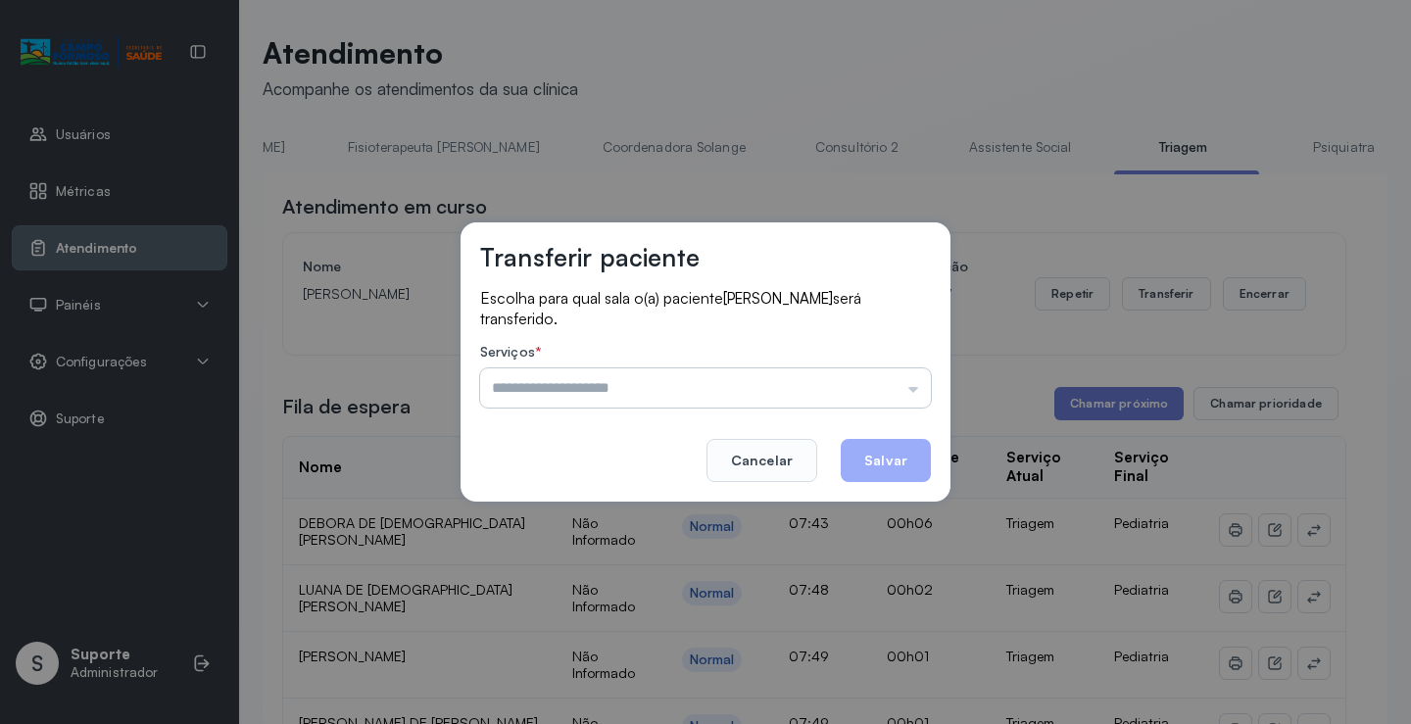
click at [911, 392] on input "text" at bounding box center [705, 388] width 451 height 39
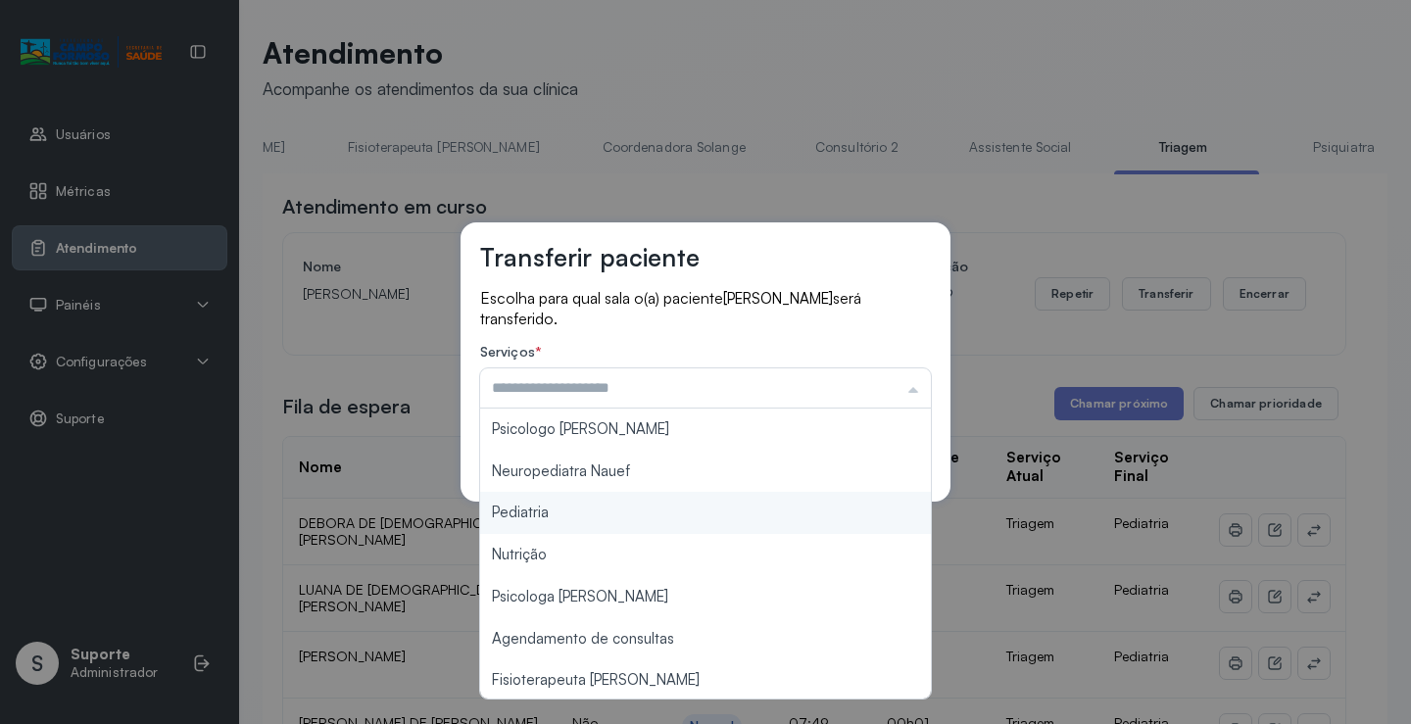
type input "*********"
click at [610, 521] on div "Transferir paciente Escolha para qual sala o(a) paciente [PERSON_NAME] será tra…" at bounding box center [705, 362] width 1411 height 724
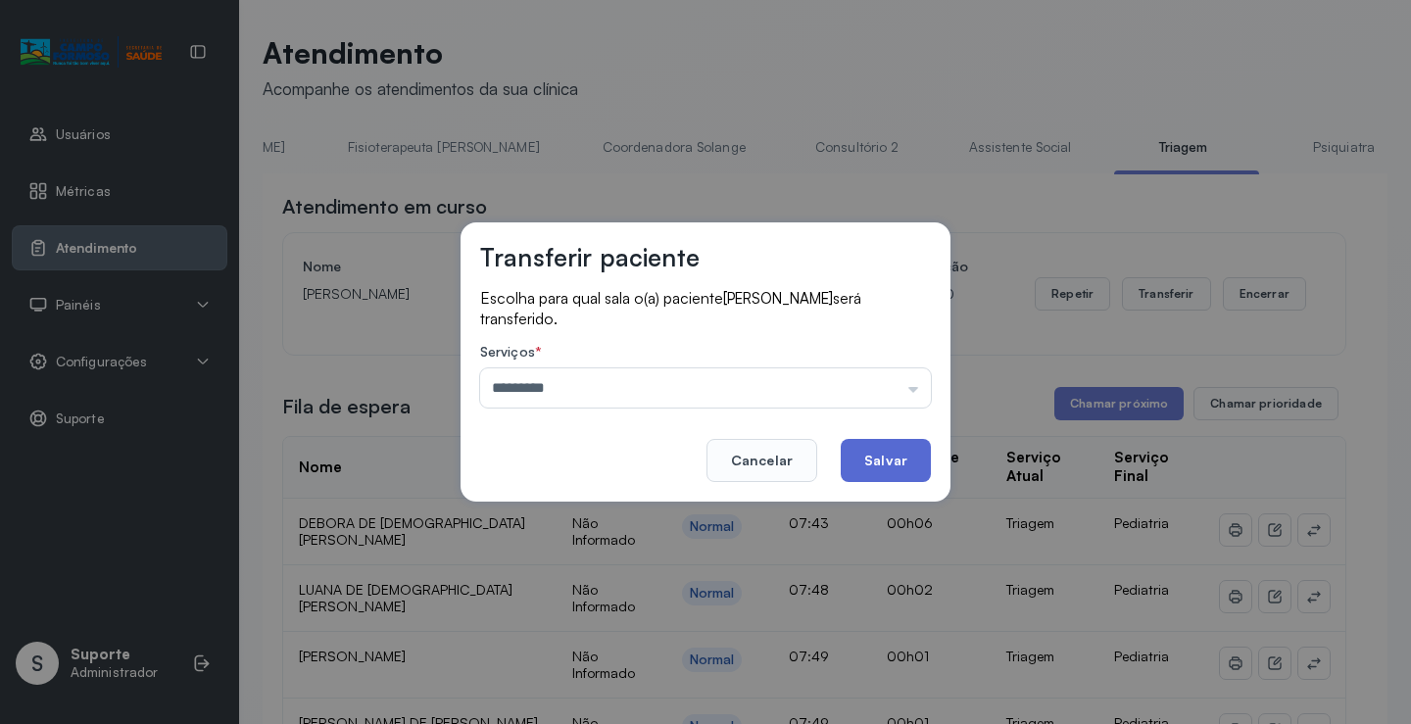
click at [879, 466] on button "Salvar" at bounding box center [886, 460] width 90 height 43
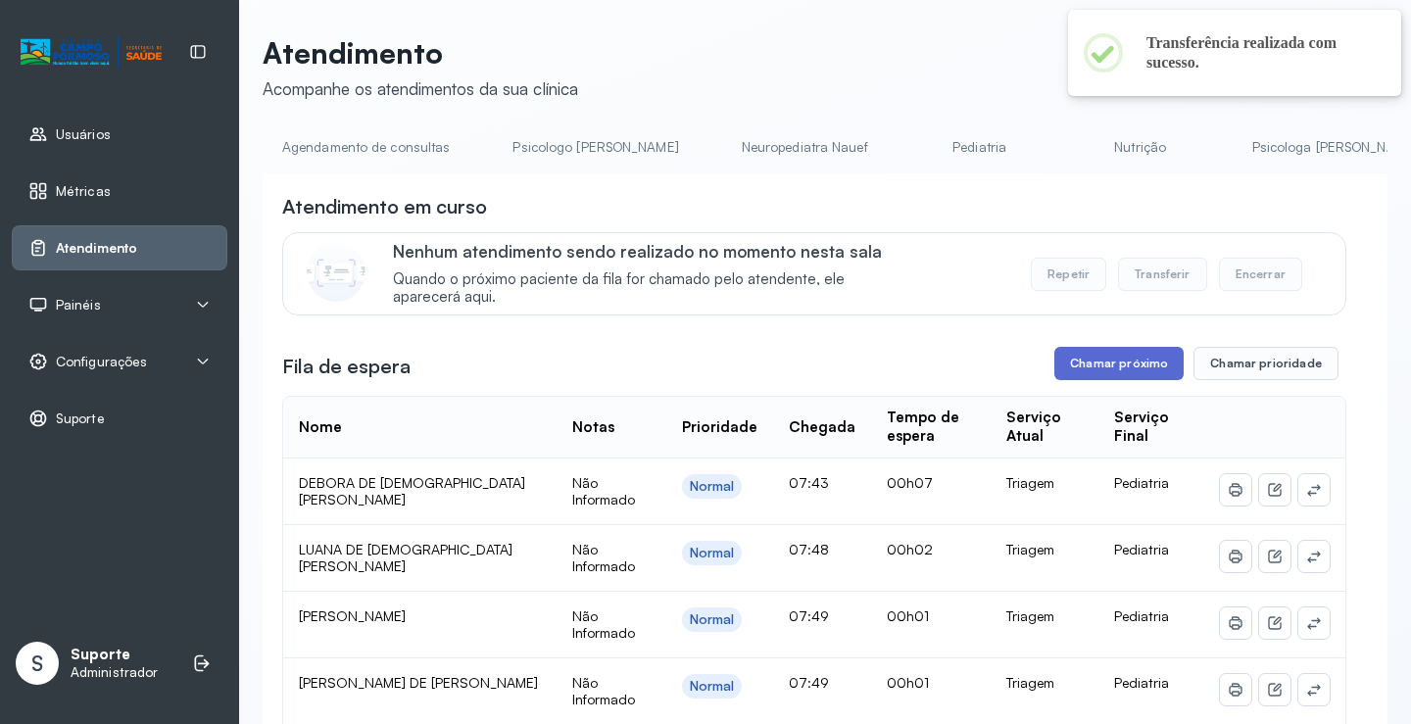
click at [1103, 372] on button "Chamar próximo" at bounding box center [1119, 363] width 129 height 33
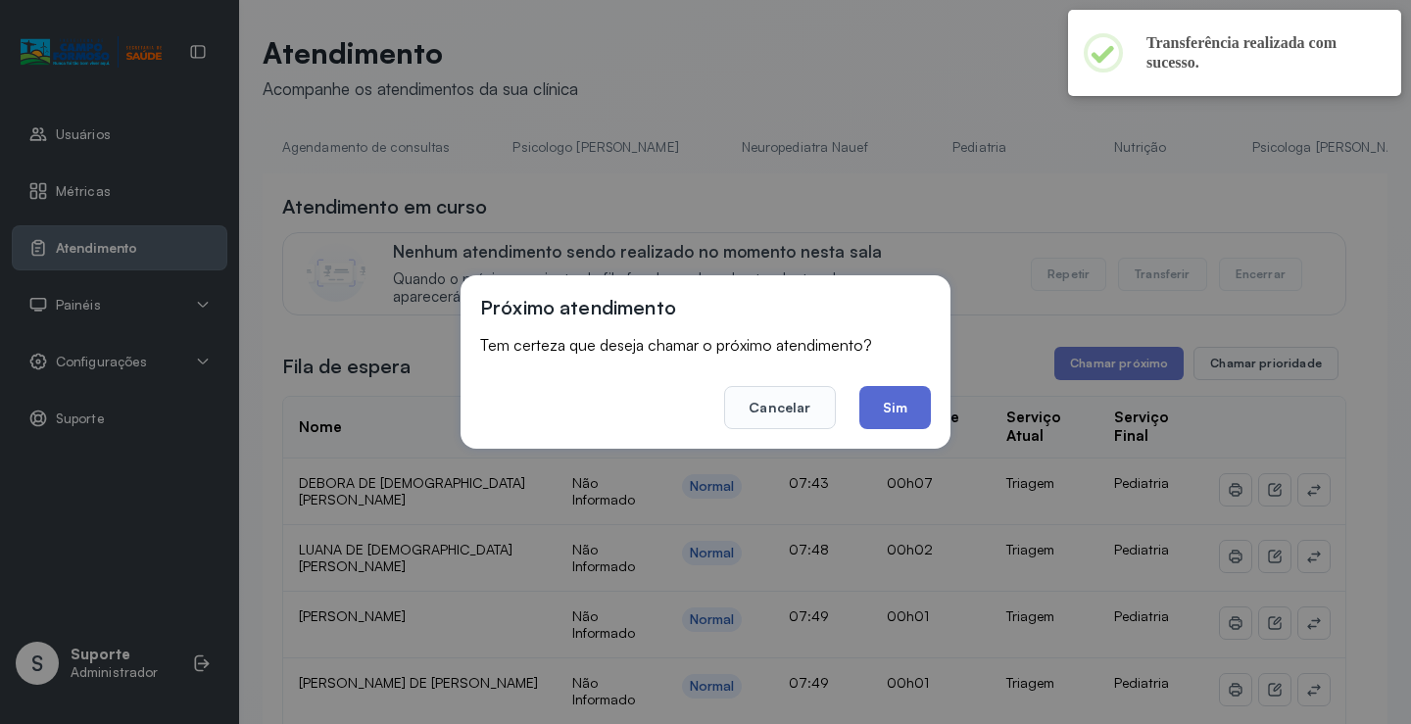
click at [910, 417] on button "Sim" at bounding box center [896, 407] width 72 height 43
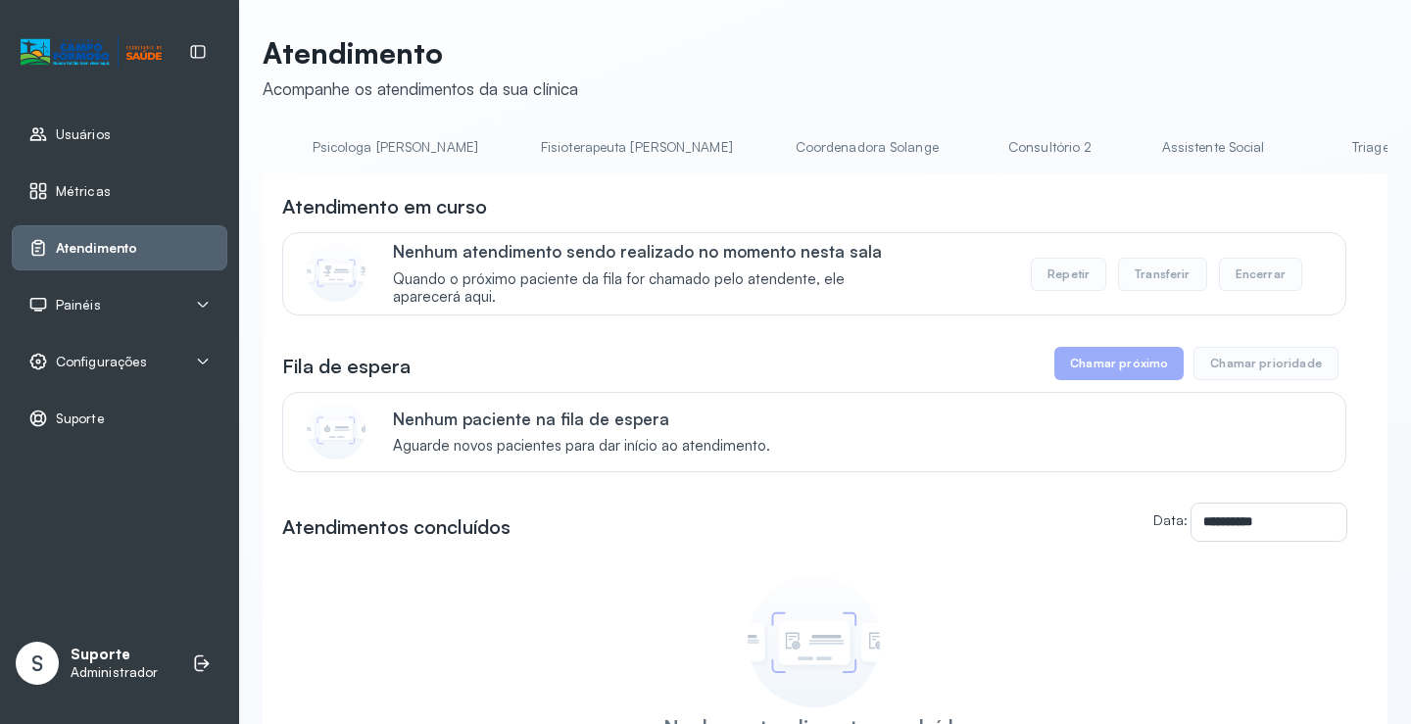
scroll to position [0, 999]
click at [1256, 154] on link "Triagem" at bounding box center [1324, 147] width 137 height 32
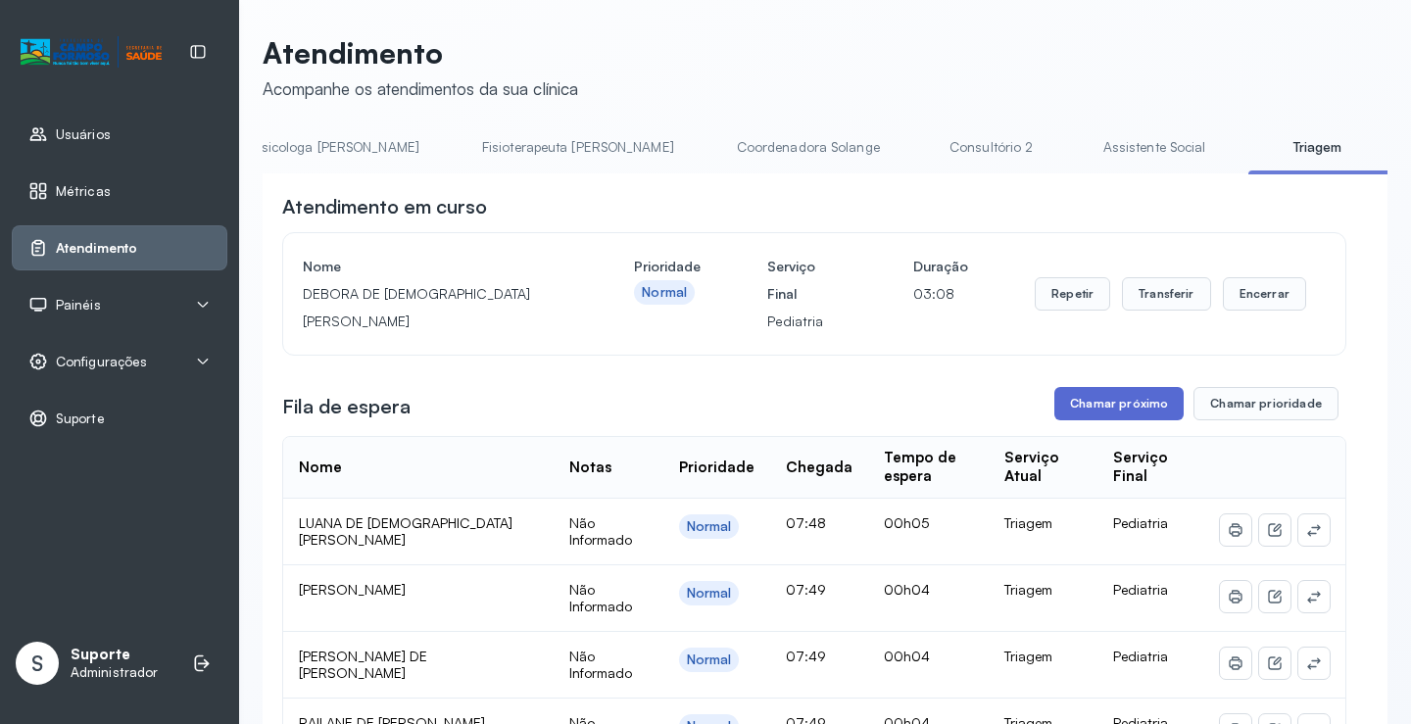
click at [1123, 412] on button "Chamar próximo" at bounding box center [1119, 403] width 129 height 33
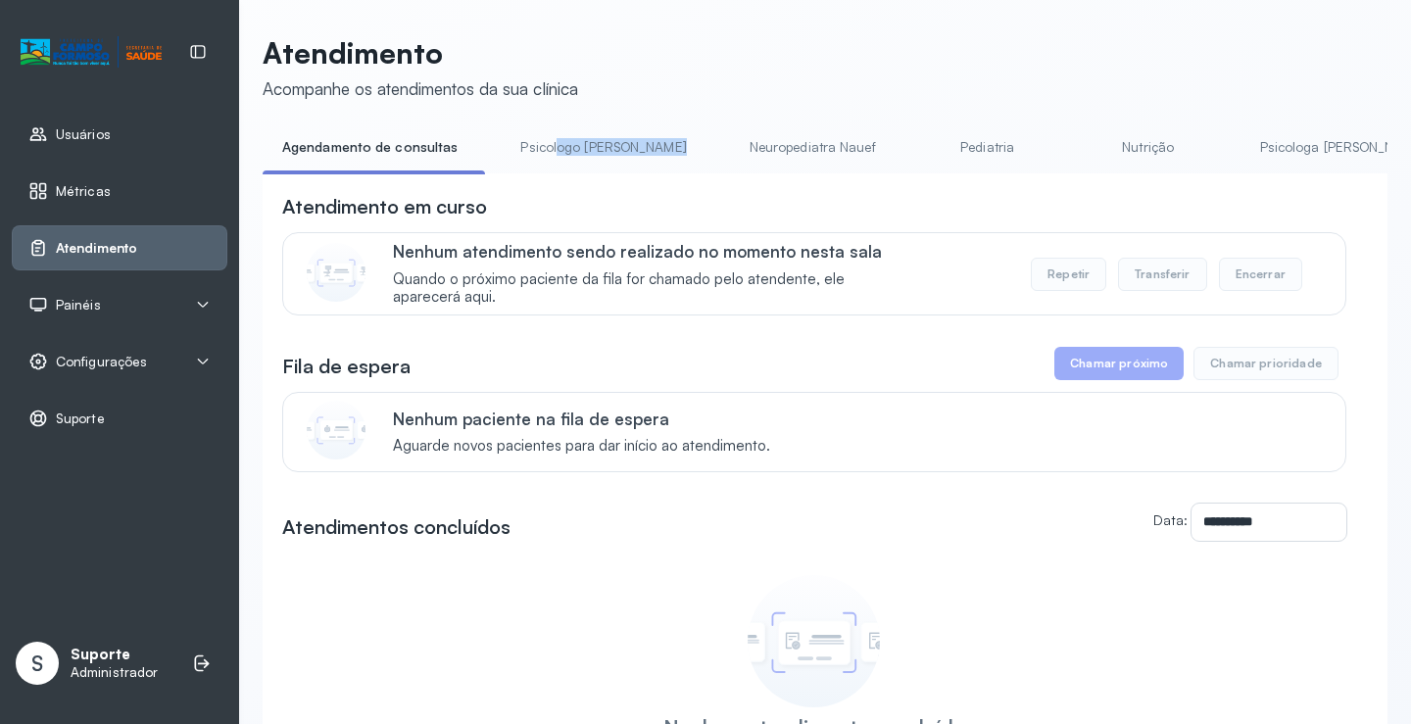
drag, startPoint x: 548, startPoint y: 173, endPoint x: 660, endPoint y: 173, distance: 111.7
click at [660, 173] on ul "Agendamento de consultas Psicologo [PERSON_NAME] Nauef Pediatria Nutrição Psico…" at bounding box center [825, 153] width 1125 height 44
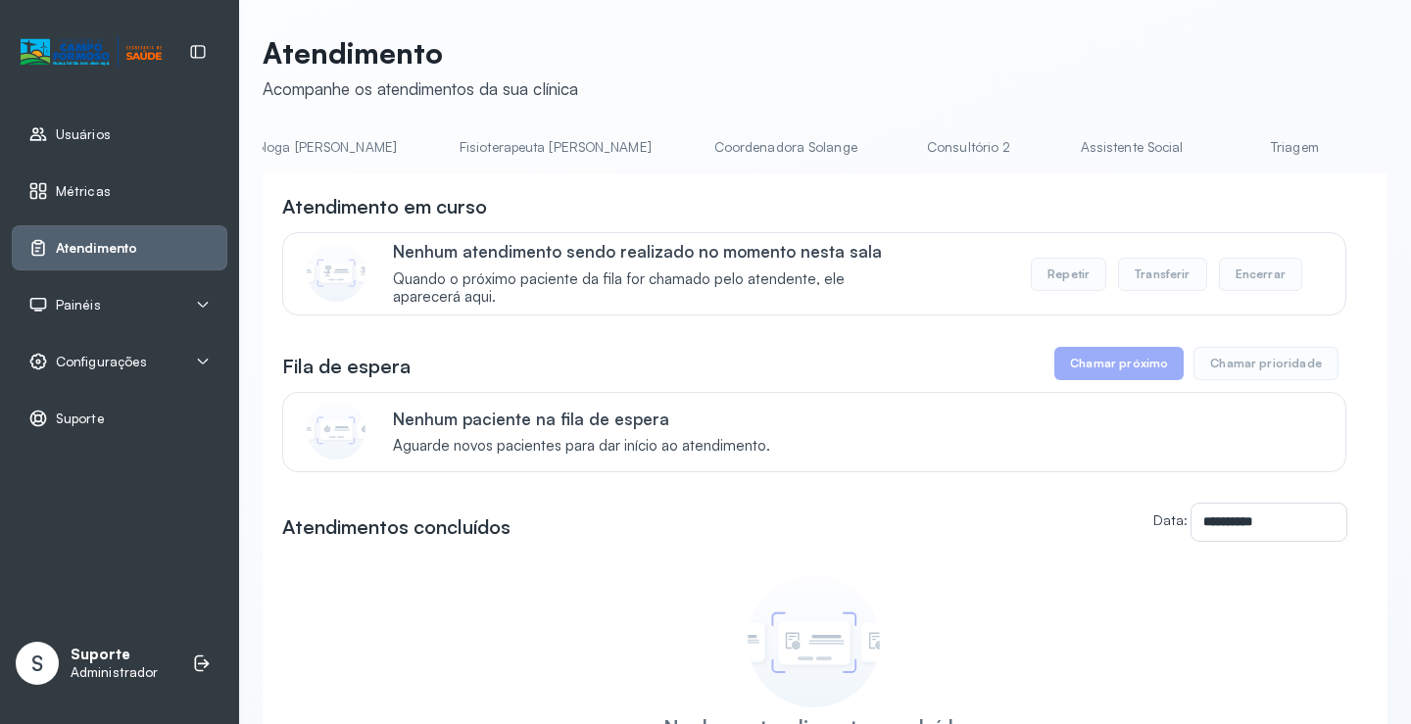
scroll to position [0, 1118]
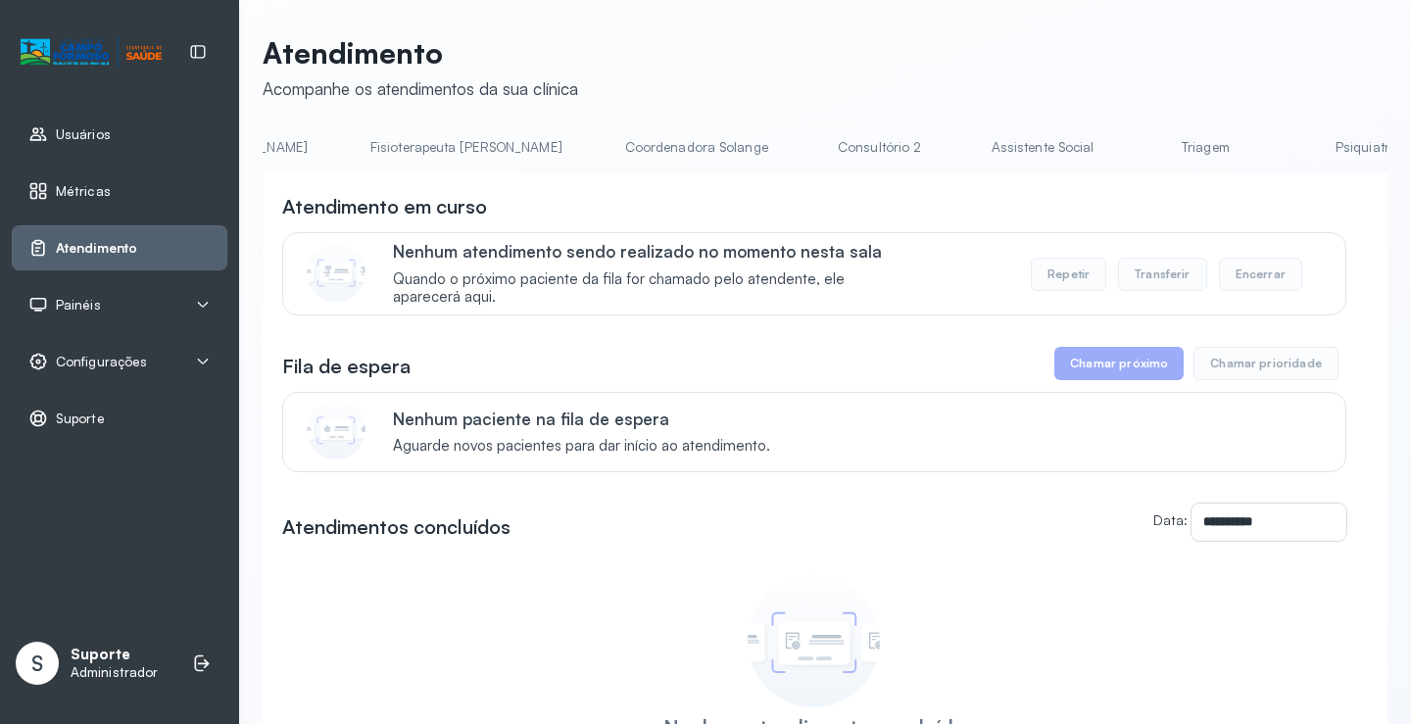
click at [1137, 143] on link "Triagem" at bounding box center [1205, 147] width 137 height 32
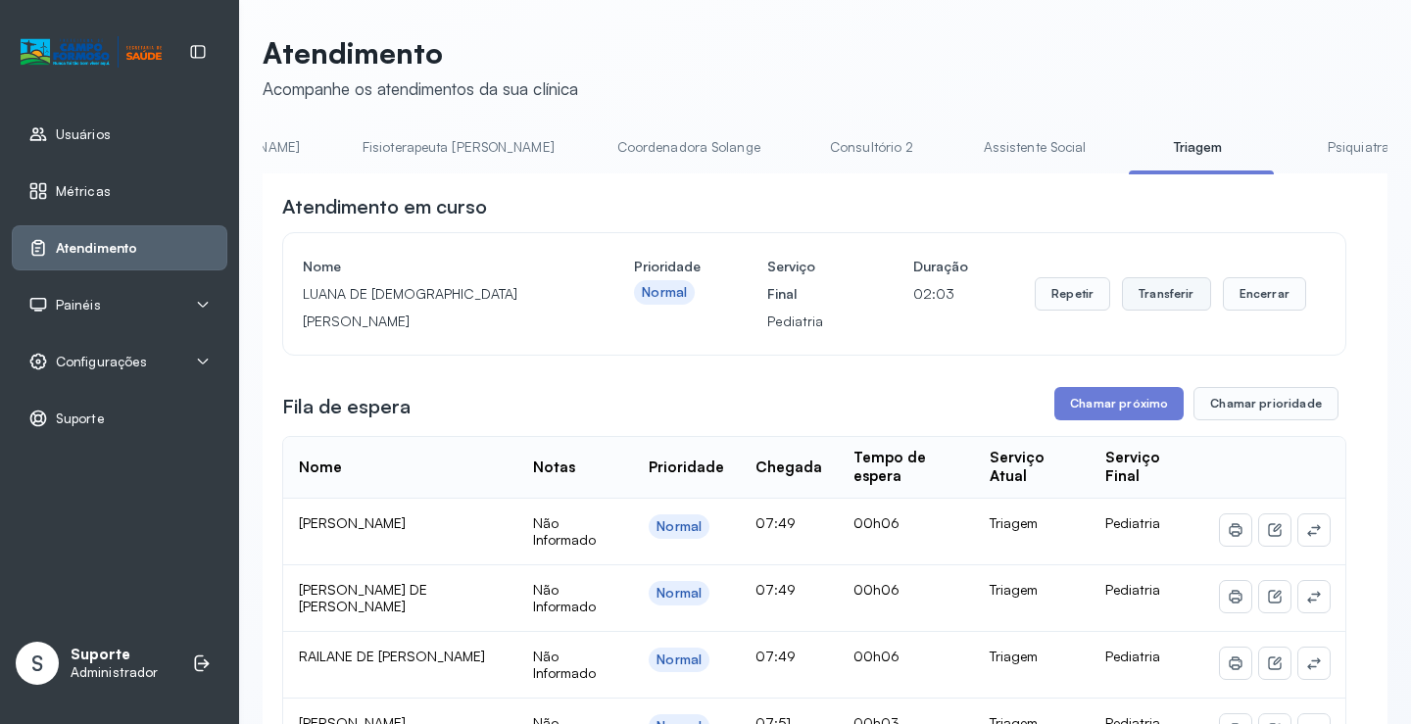
click at [1165, 303] on button "Transferir" at bounding box center [1166, 293] width 89 height 33
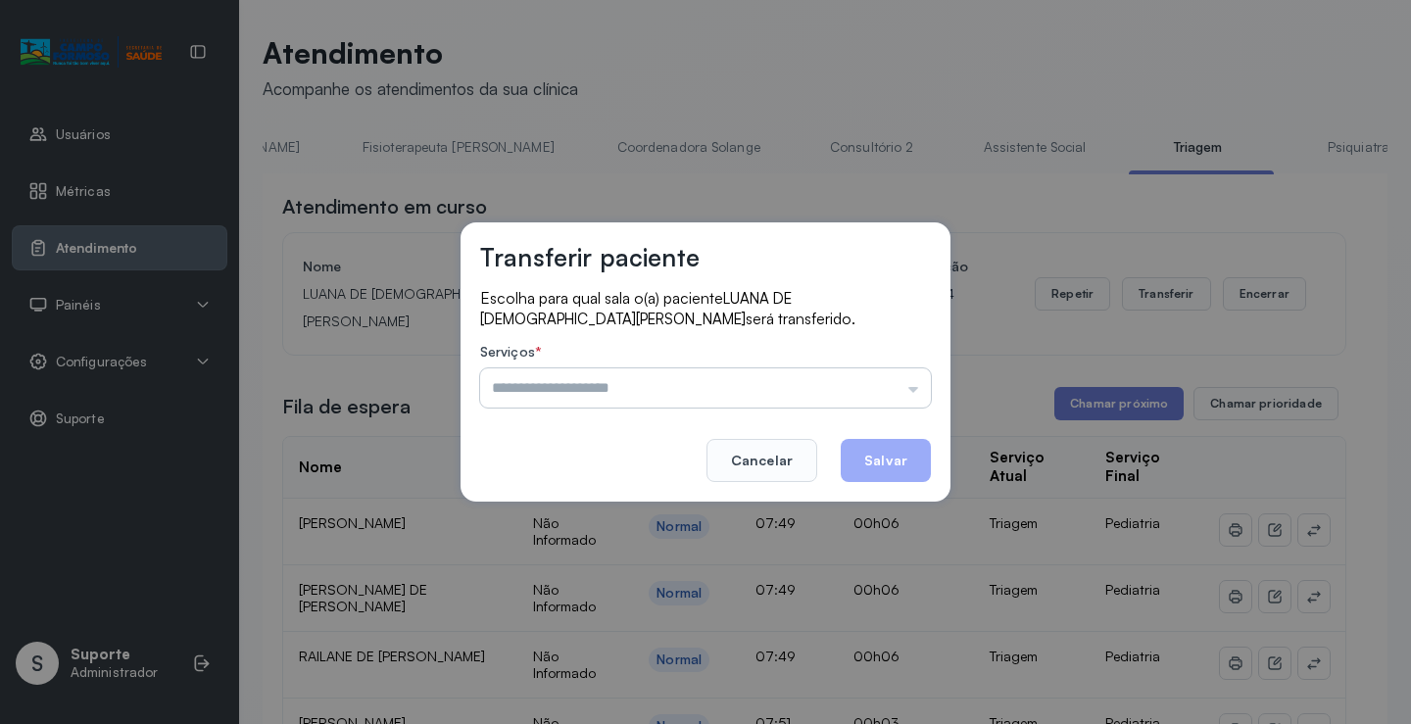
click at [919, 392] on input "text" at bounding box center [705, 388] width 451 height 39
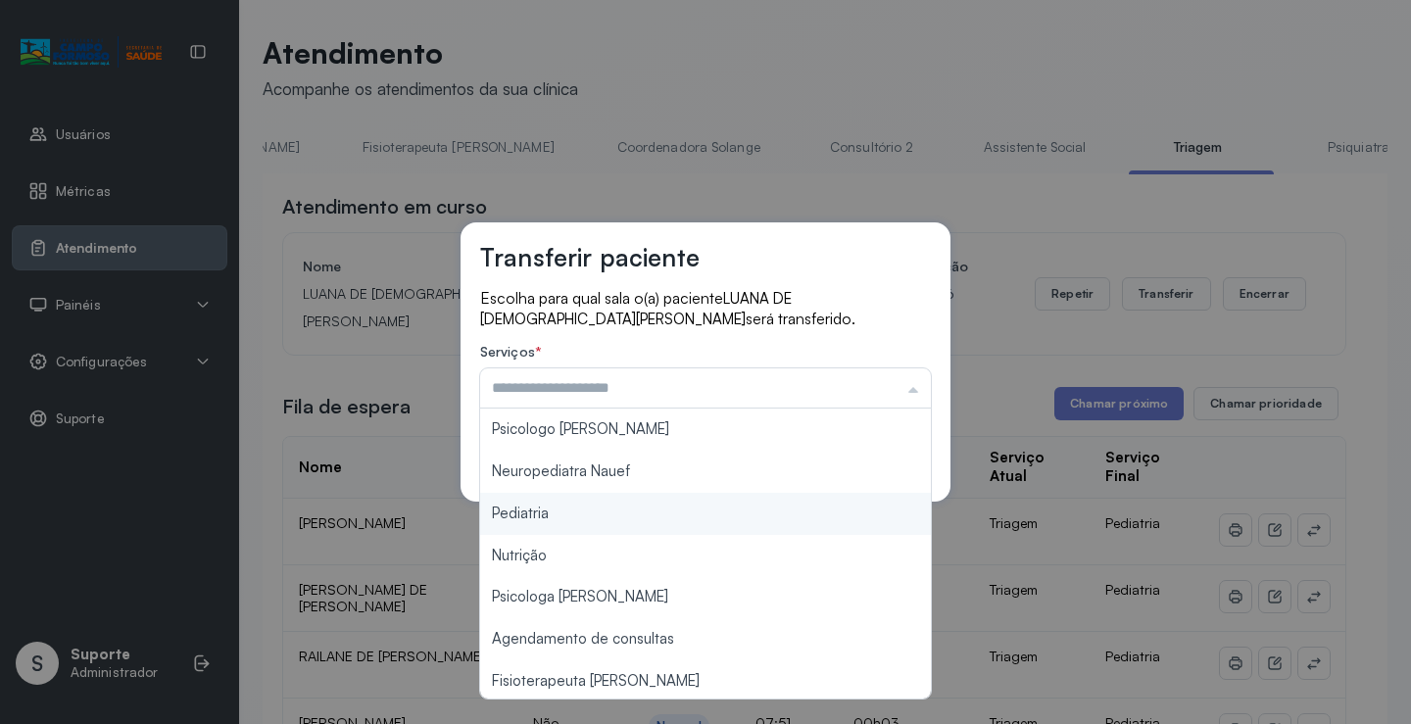
type input "*********"
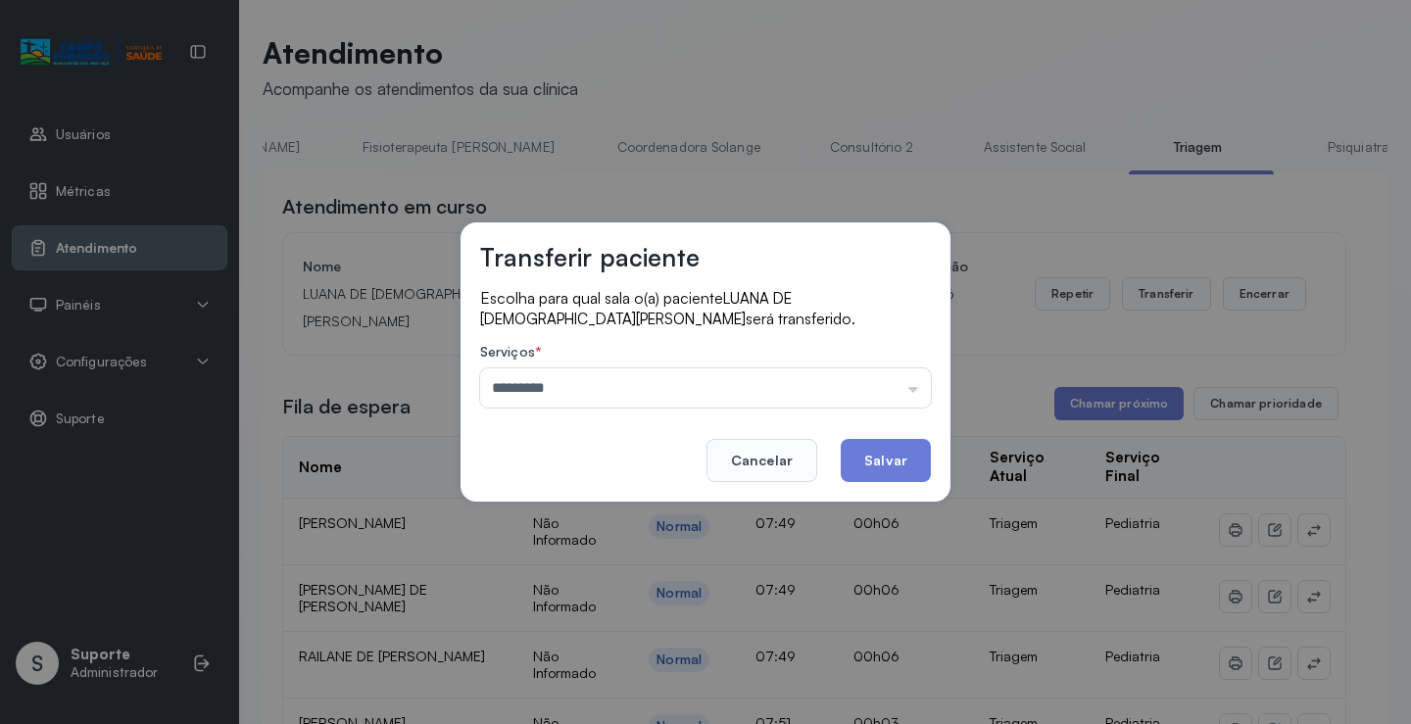
drag, startPoint x: 594, startPoint y: 513, endPoint x: 660, endPoint y: 542, distance: 71.9
click at [595, 514] on div "Transferir paciente Escolha para qual sala o(a) paciente LUANA DE JESUS NASCIME…" at bounding box center [705, 362] width 1411 height 724
click at [863, 443] on button "Salvar" at bounding box center [886, 460] width 90 height 43
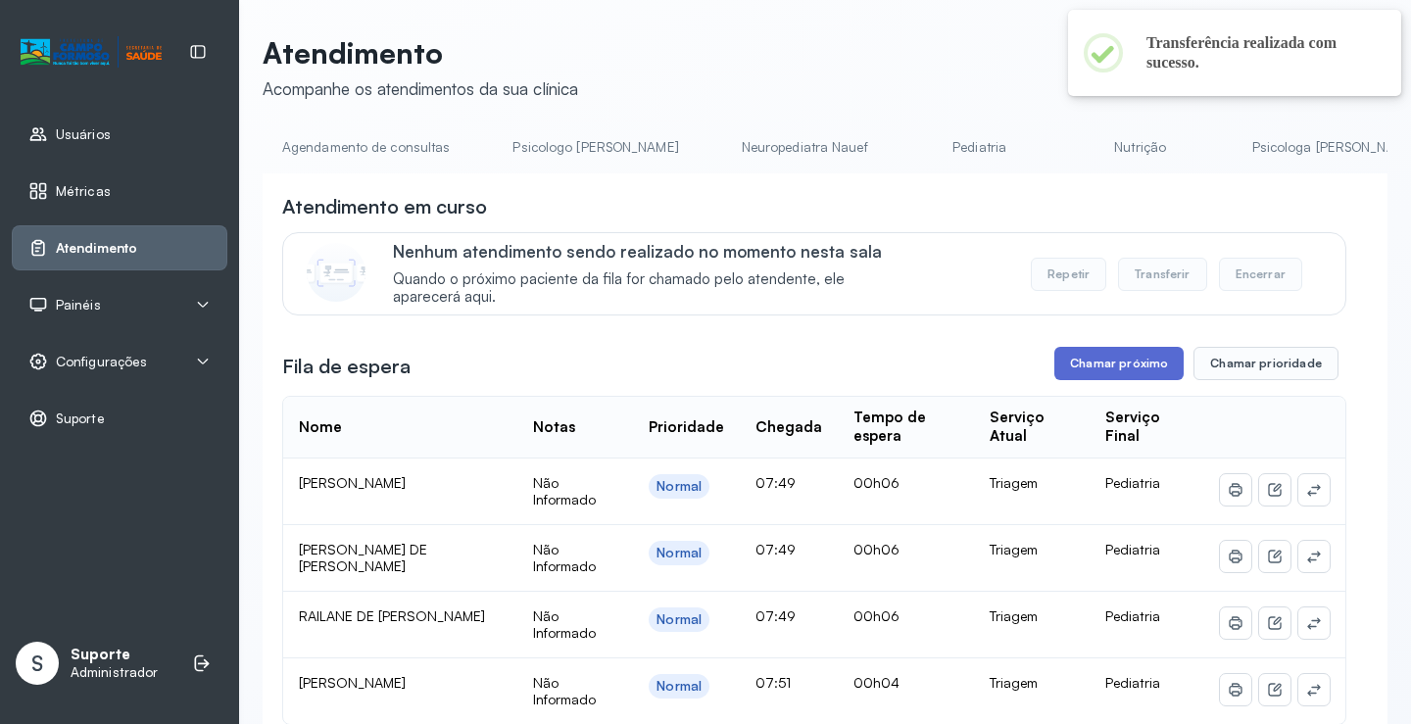
click at [1138, 369] on button "Chamar próximo" at bounding box center [1119, 363] width 129 height 33
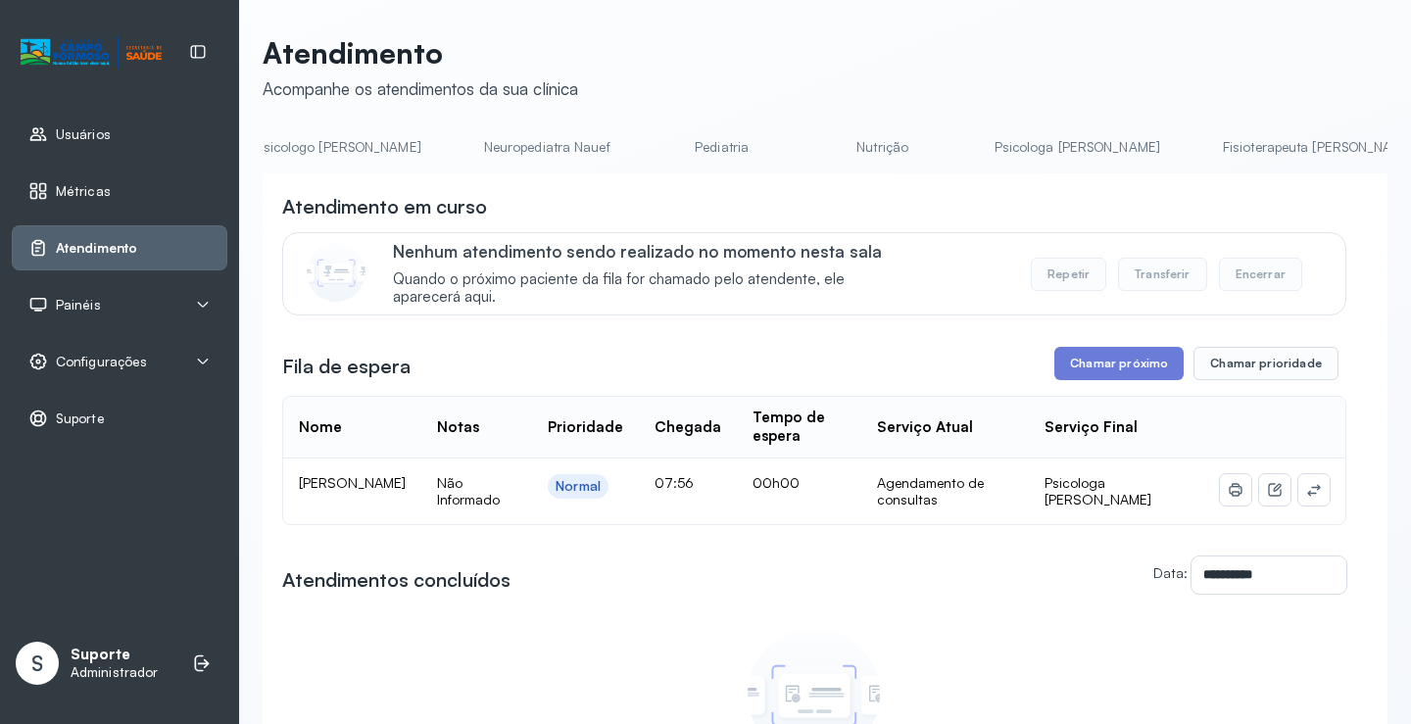
scroll to position [0, 264]
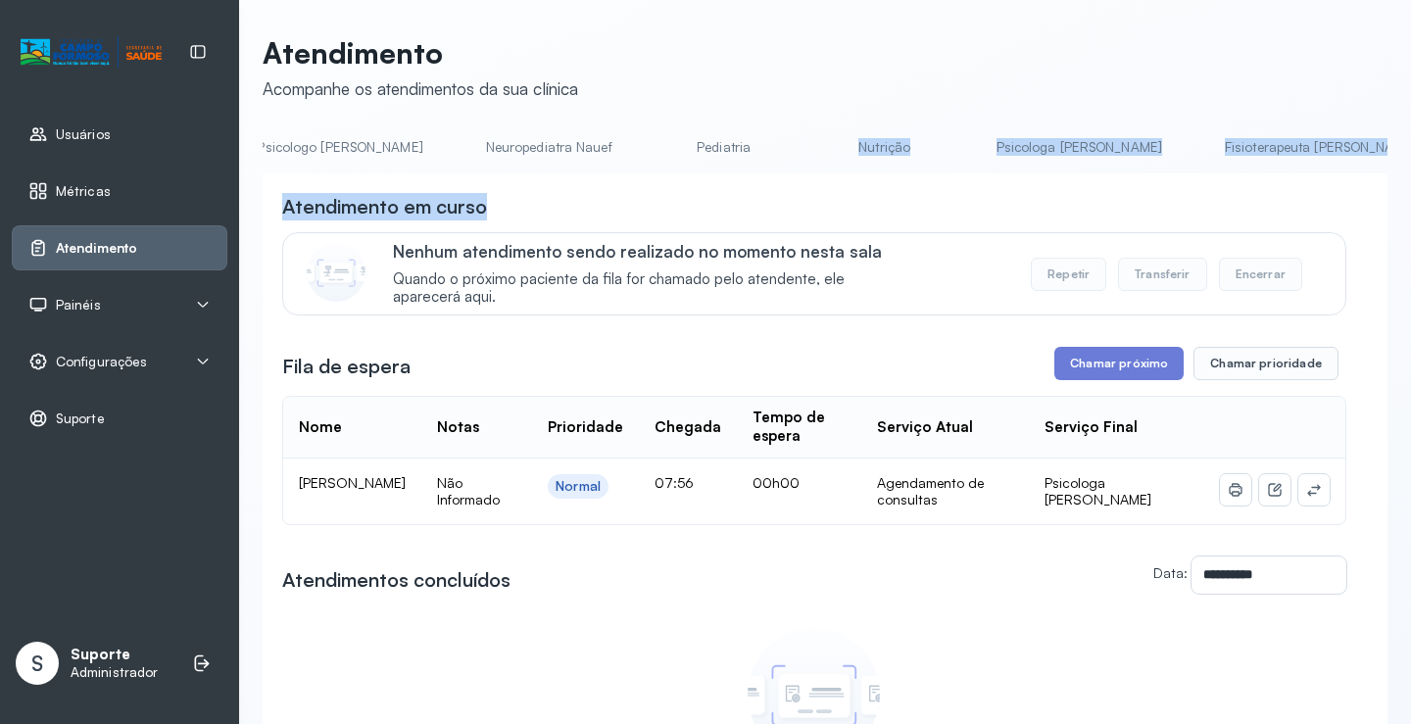
drag, startPoint x: 669, startPoint y: 180, endPoint x: 713, endPoint y: 173, distance: 43.7
click at [713, 173] on div "**********" at bounding box center [825, 541] width 1125 height 820
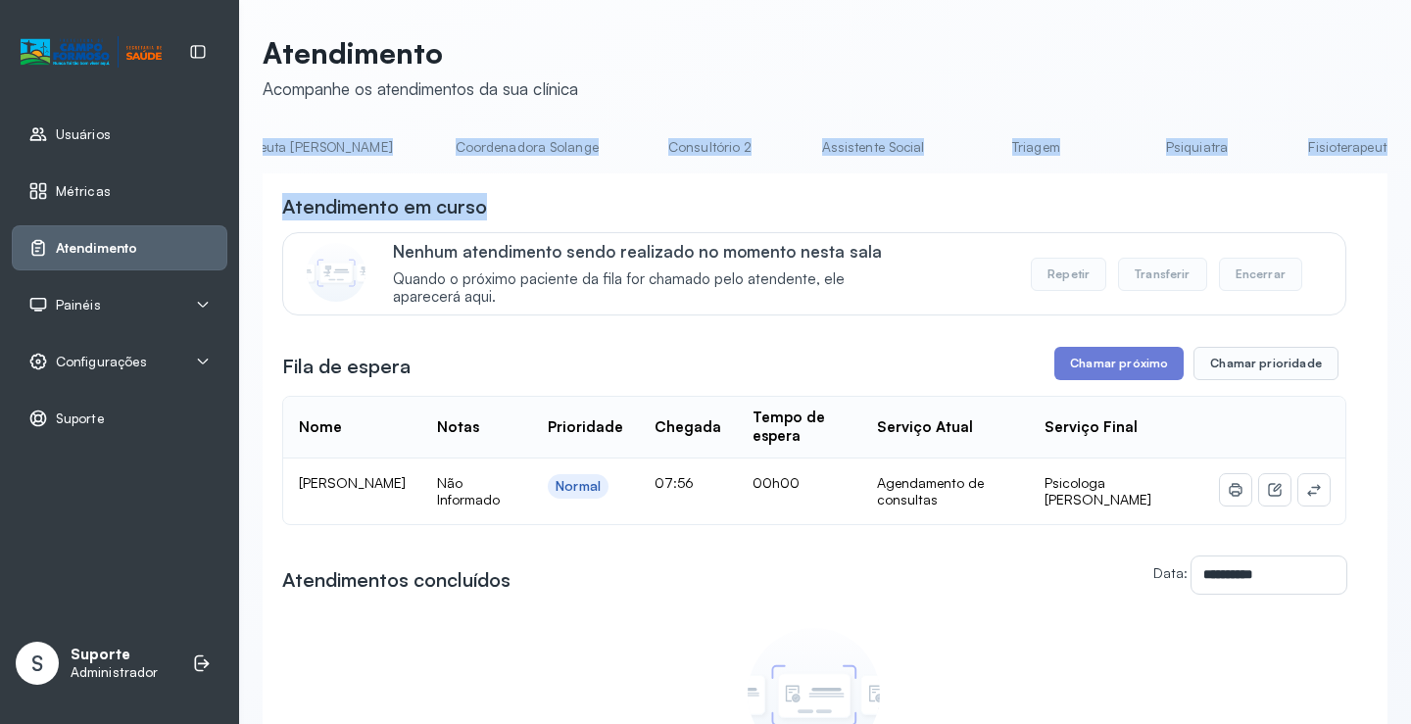
scroll to position [0, 1317]
click at [938, 146] on link "Triagem" at bounding box center [1006, 147] width 137 height 32
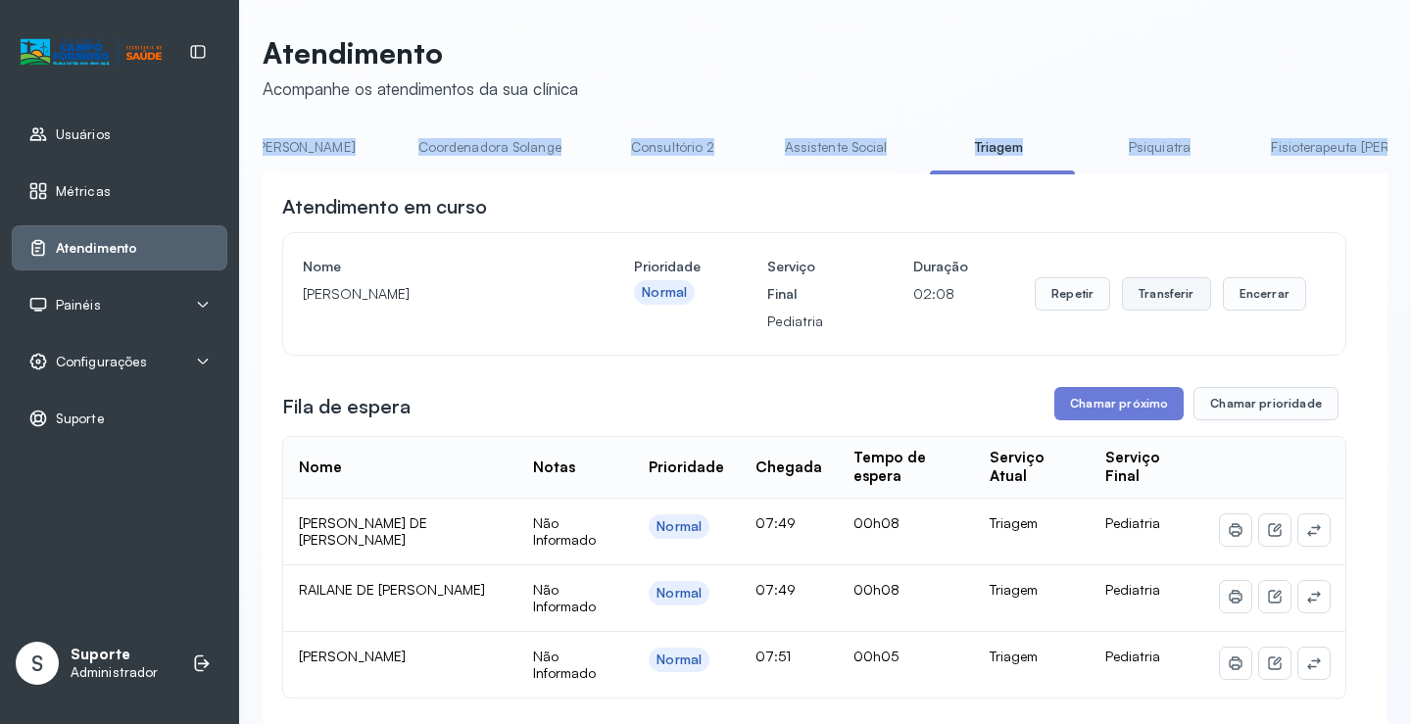
click at [1182, 301] on button "Transferir" at bounding box center [1166, 293] width 89 height 33
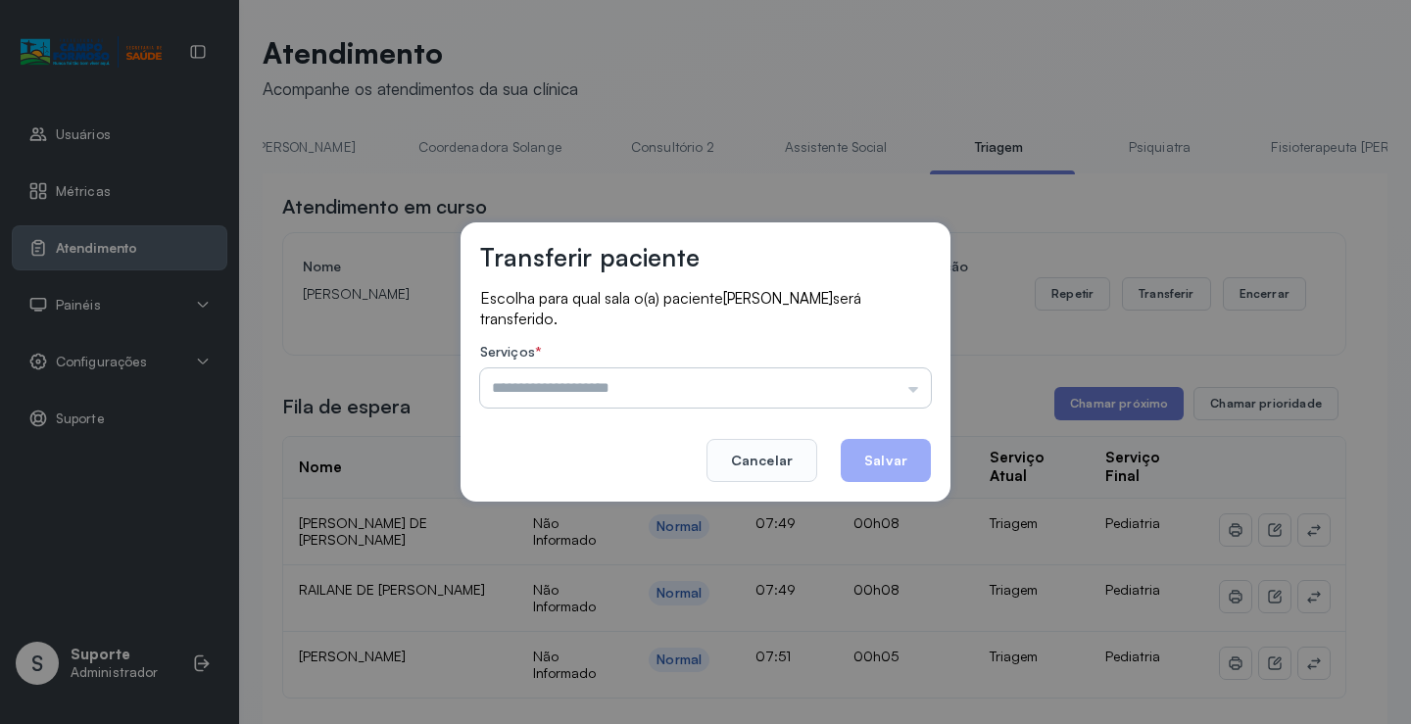
click at [909, 393] on input "text" at bounding box center [705, 388] width 451 height 39
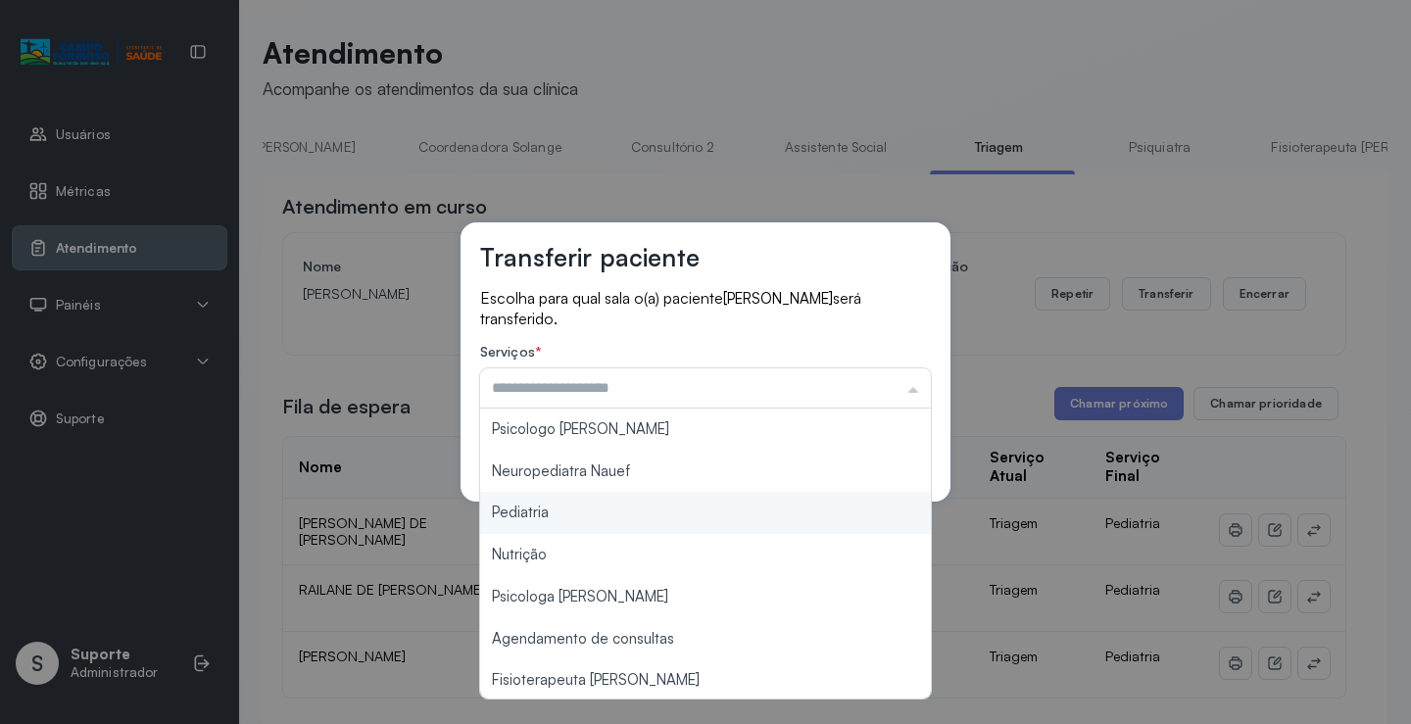
type input "*********"
click at [539, 516] on div "Transferir paciente Escolha para qual sala o(a) paciente ADRIELLY MULUNGU NASCI…" at bounding box center [705, 362] width 1411 height 724
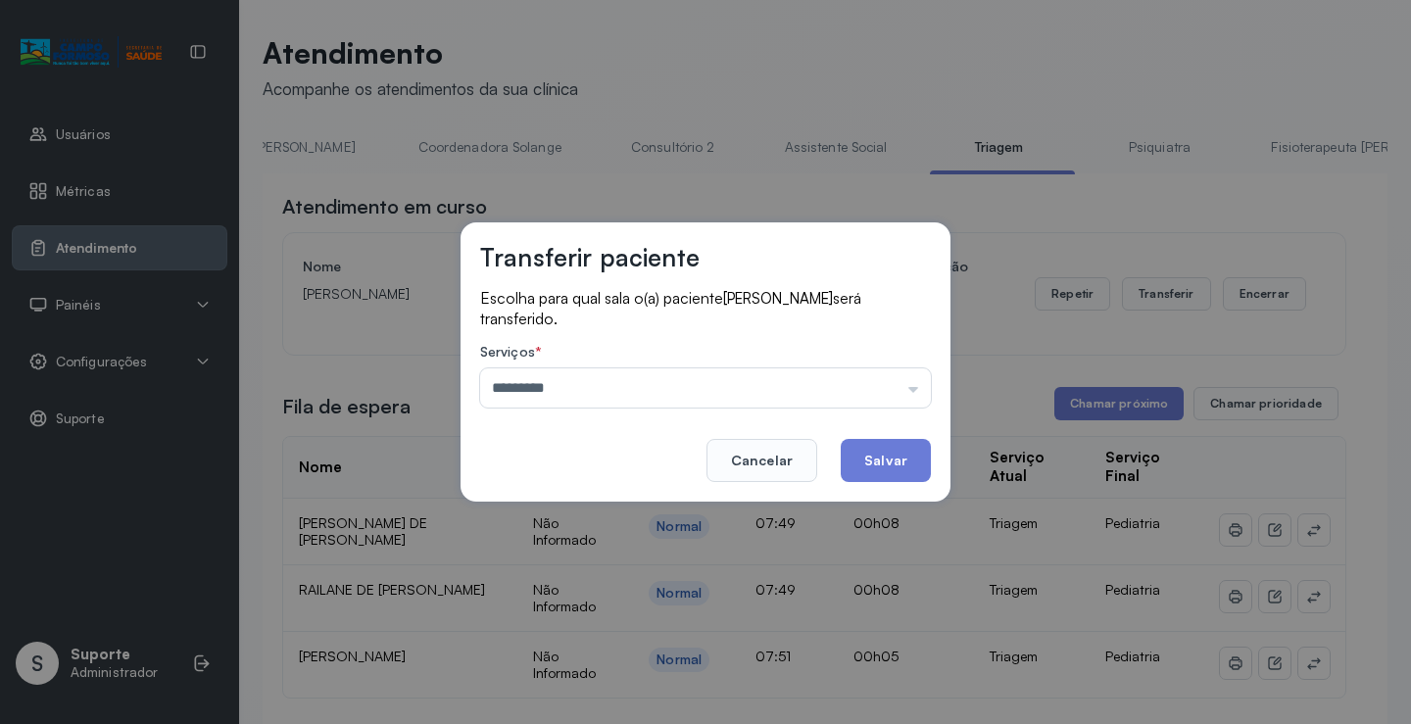
click at [907, 460] on button "Salvar" at bounding box center [886, 460] width 90 height 43
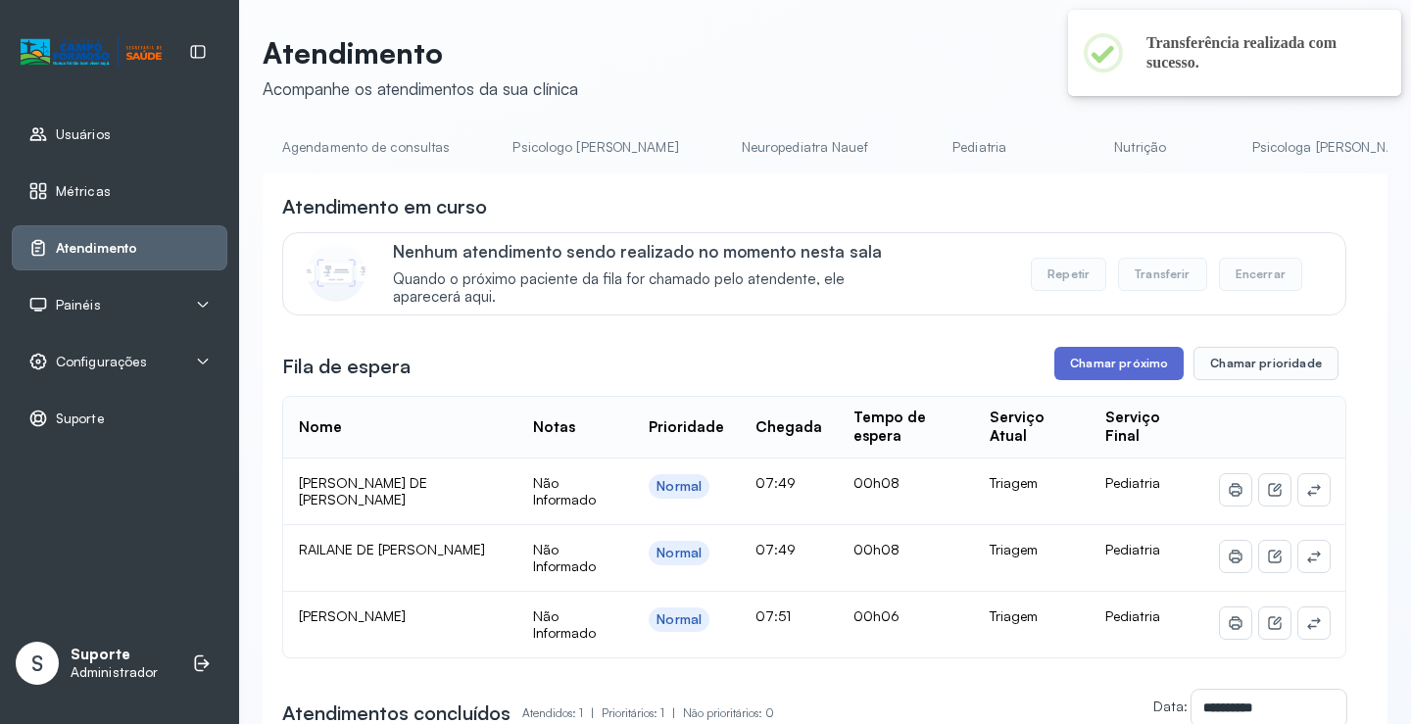
click at [1141, 368] on button "Chamar próximo" at bounding box center [1119, 363] width 129 height 33
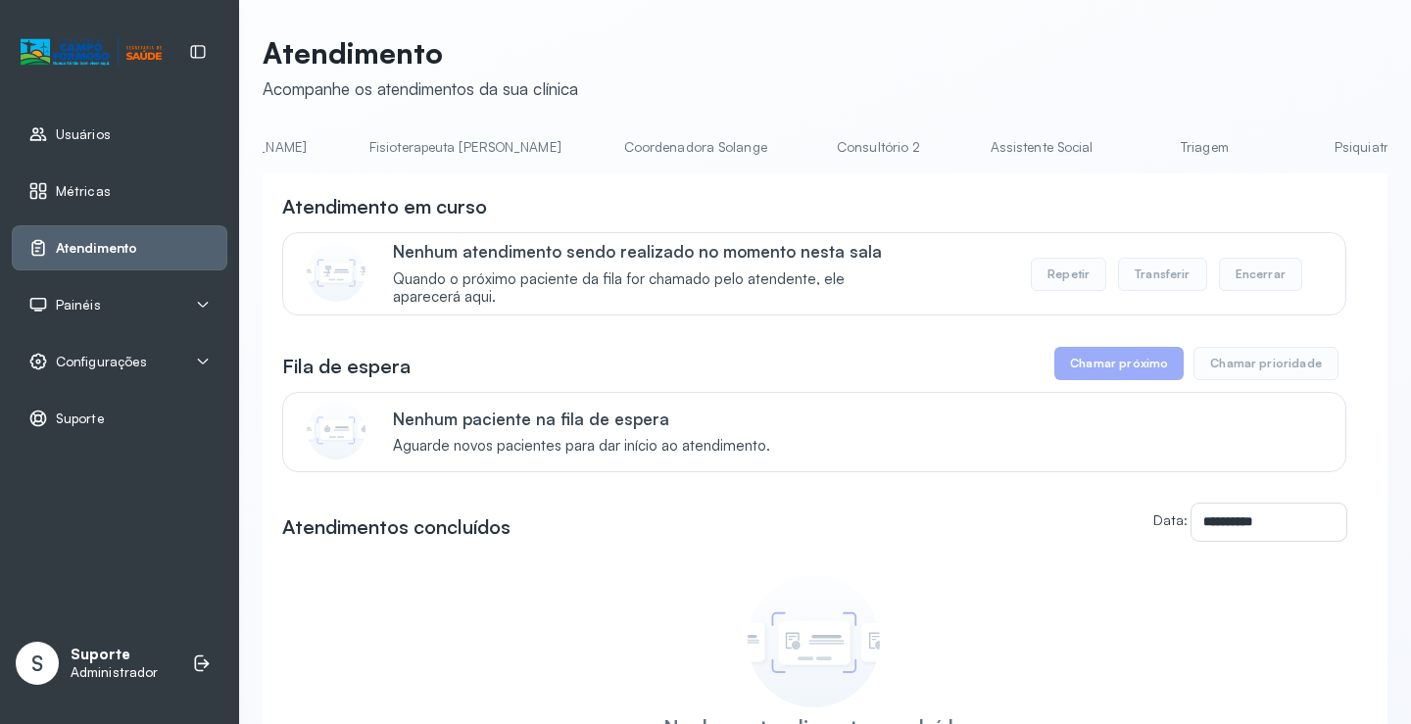
scroll to position [0, 1130]
click at [1125, 150] on link "Triagem" at bounding box center [1193, 147] width 137 height 32
click at [1287, 153] on link "Triagem" at bounding box center [1355, 147] width 137 height 32
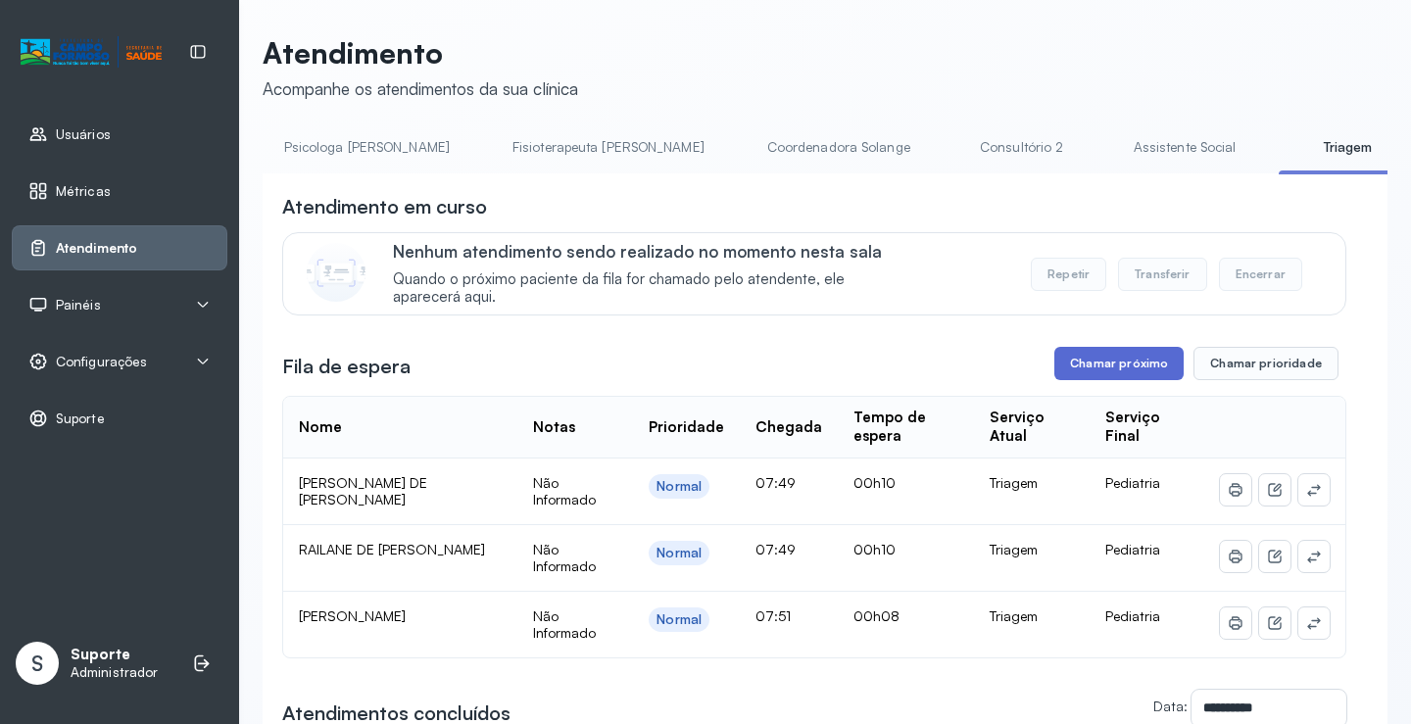
click at [1122, 368] on button "Chamar próximo" at bounding box center [1119, 363] width 129 height 33
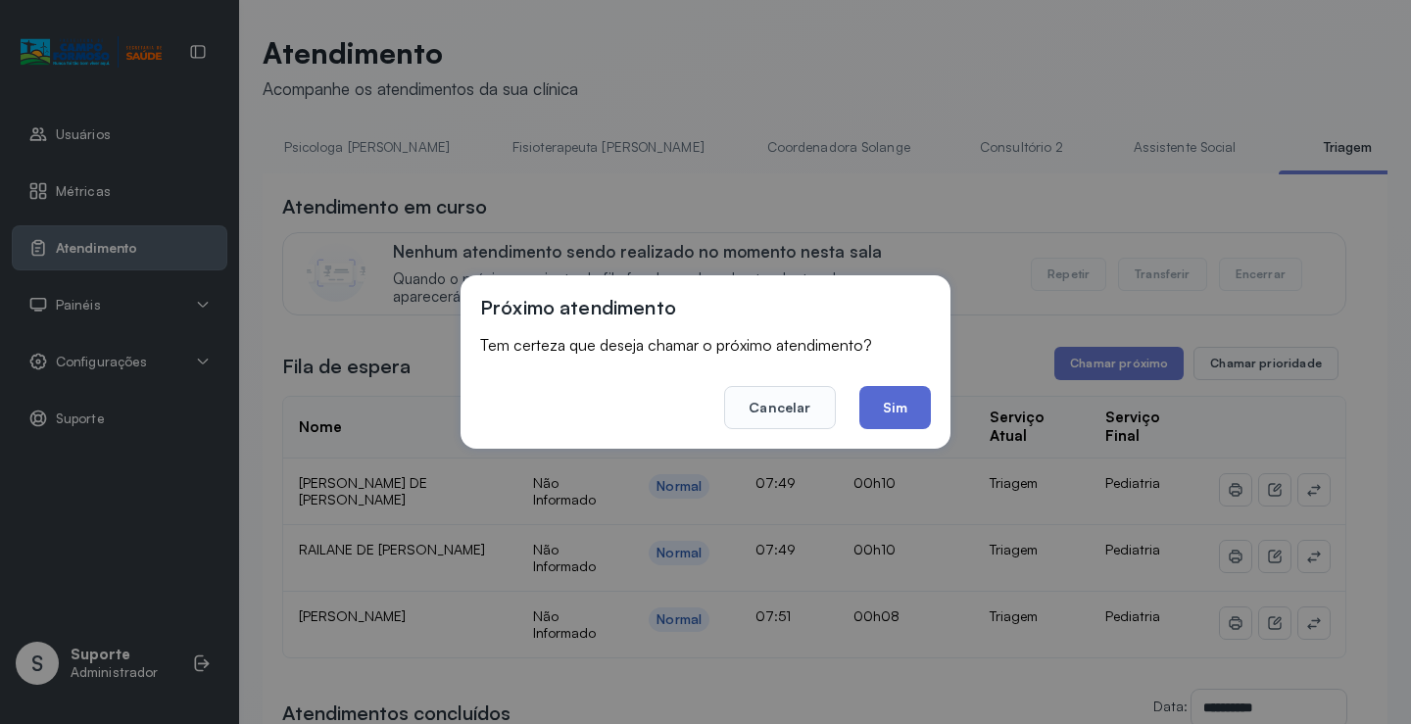
click at [890, 406] on button "Sim" at bounding box center [896, 407] width 72 height 43
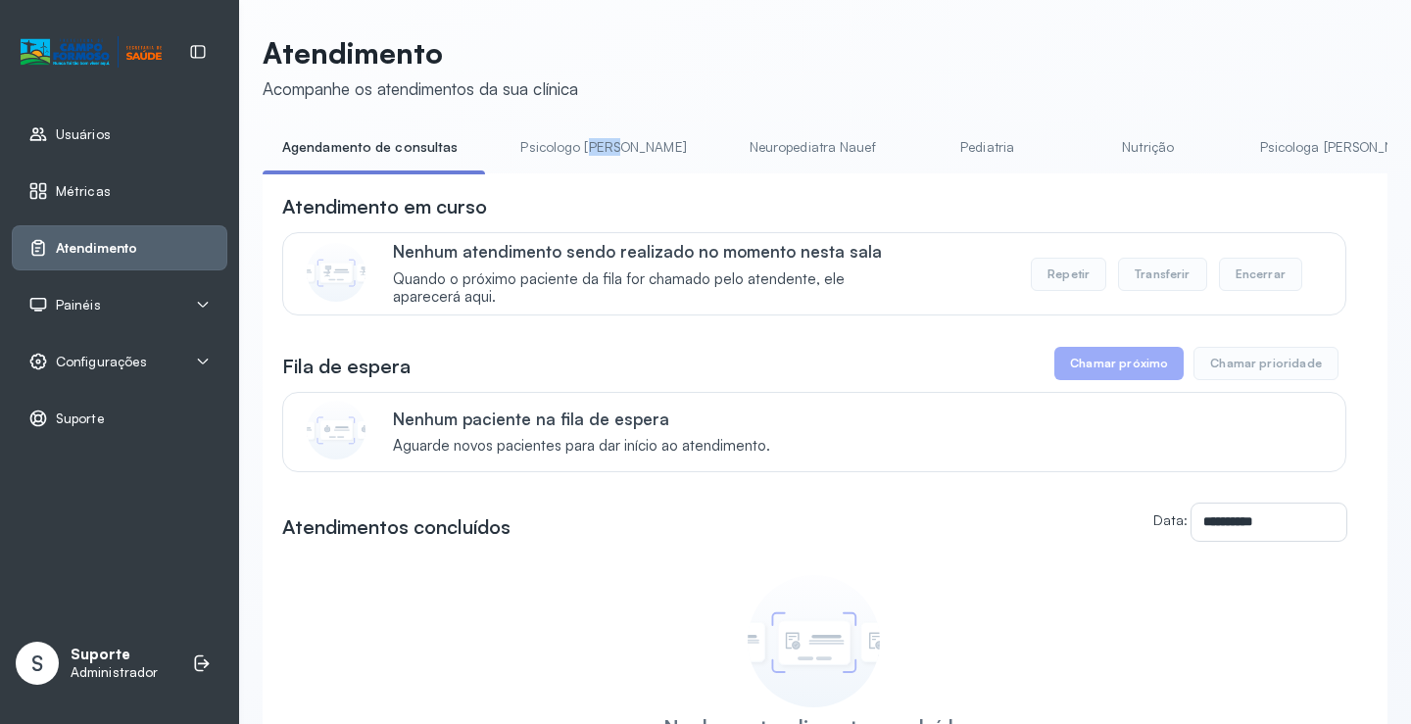
drag, startPoint x: 583, startPoint y: 172, endPoint x: 643, endPoint y: 172, distance: 59.8
click at [643, 172] on ul "Agendamento de consultas Psicologo [PERSON_NAME] Nauef Pediatria Nutrição Psico…" at bounding box center [825, 153] width 1125 height 44
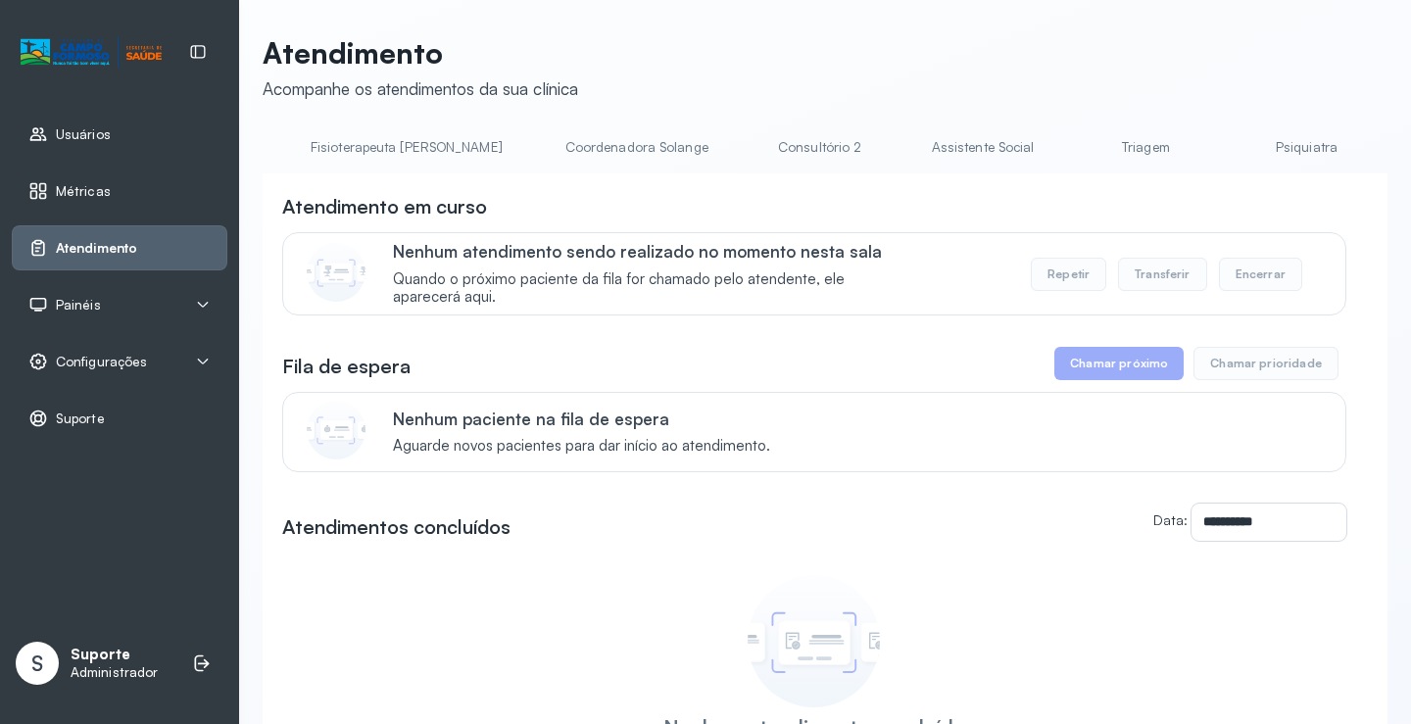
scroll to position [0, 1175]
click at [1080, 143] on link "Triagem" at bounding box center [1148, 147] width 137 height 32
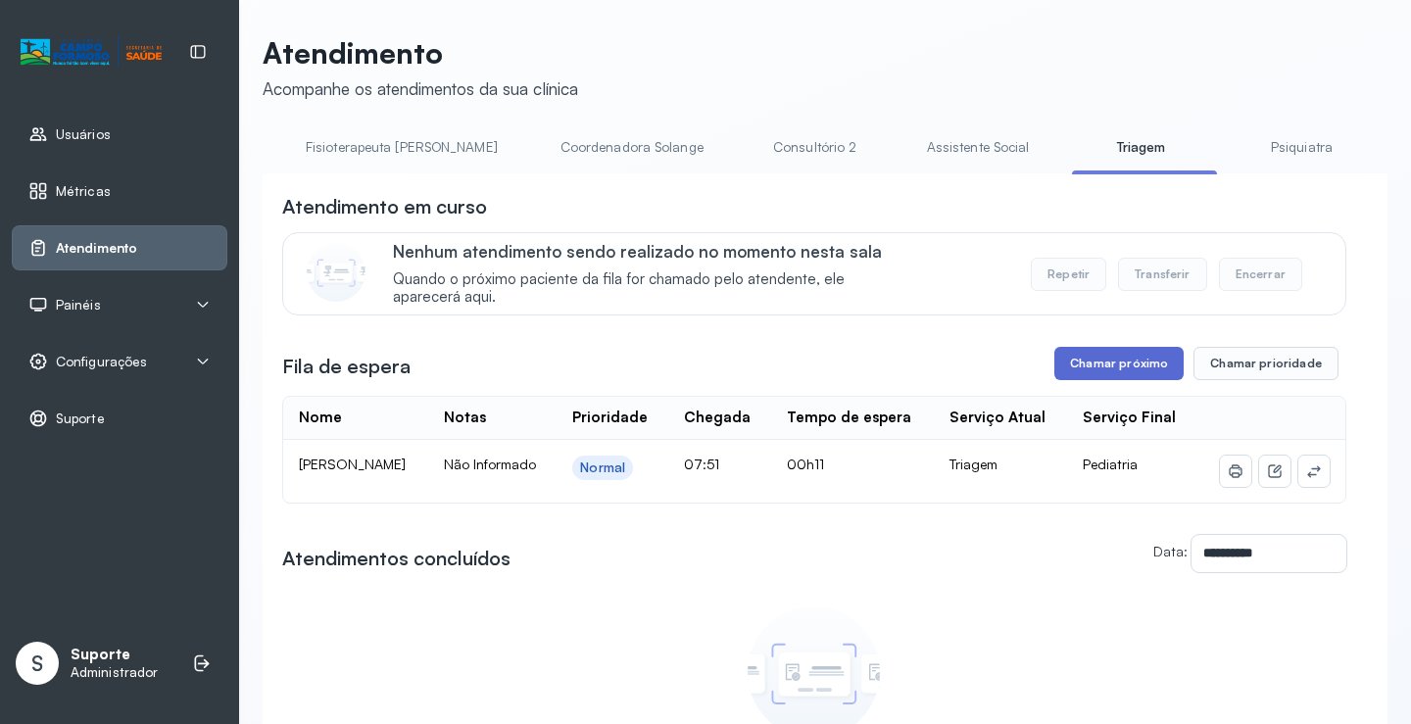
click at [1120, 371] on button "Chamar próximo" at bounding box center [1119, 363] width 129 height 33
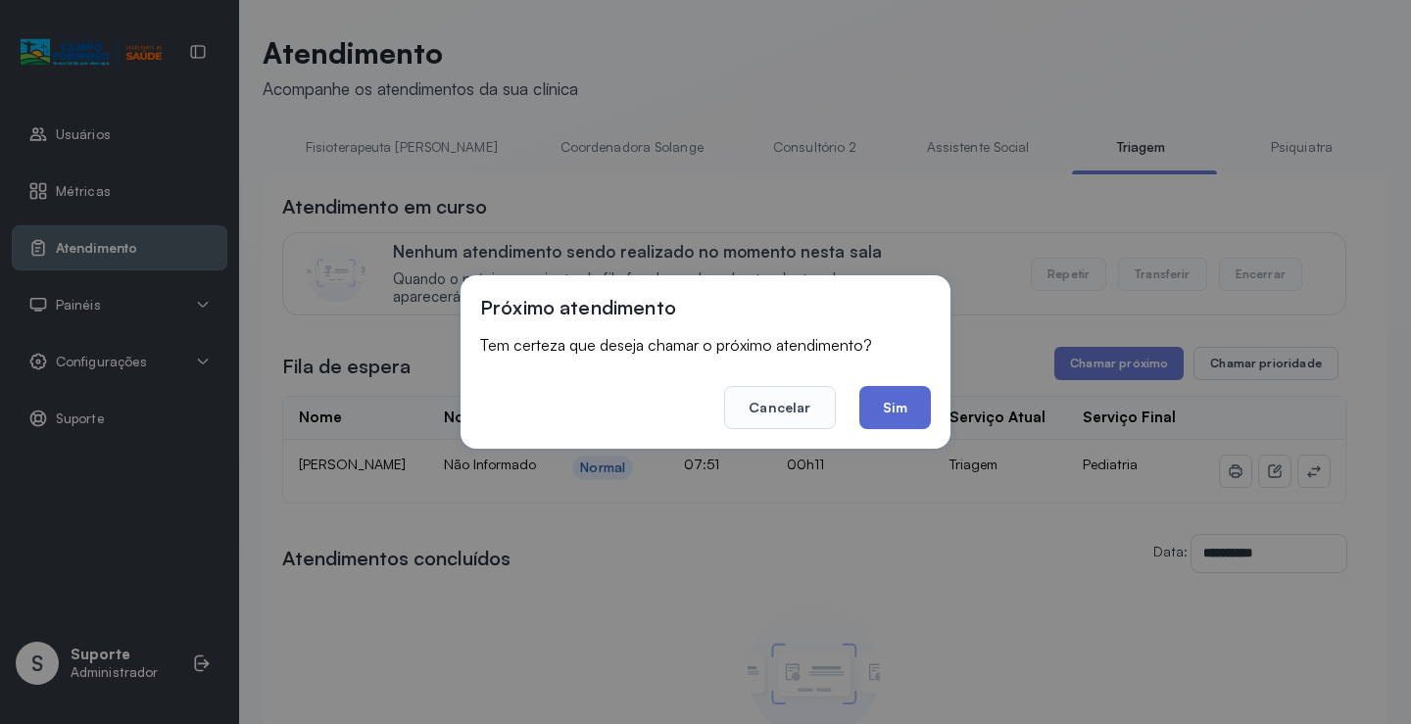
click at [894, 408] on button "Sim" at bounding box center [896, 407] width 72 height 43
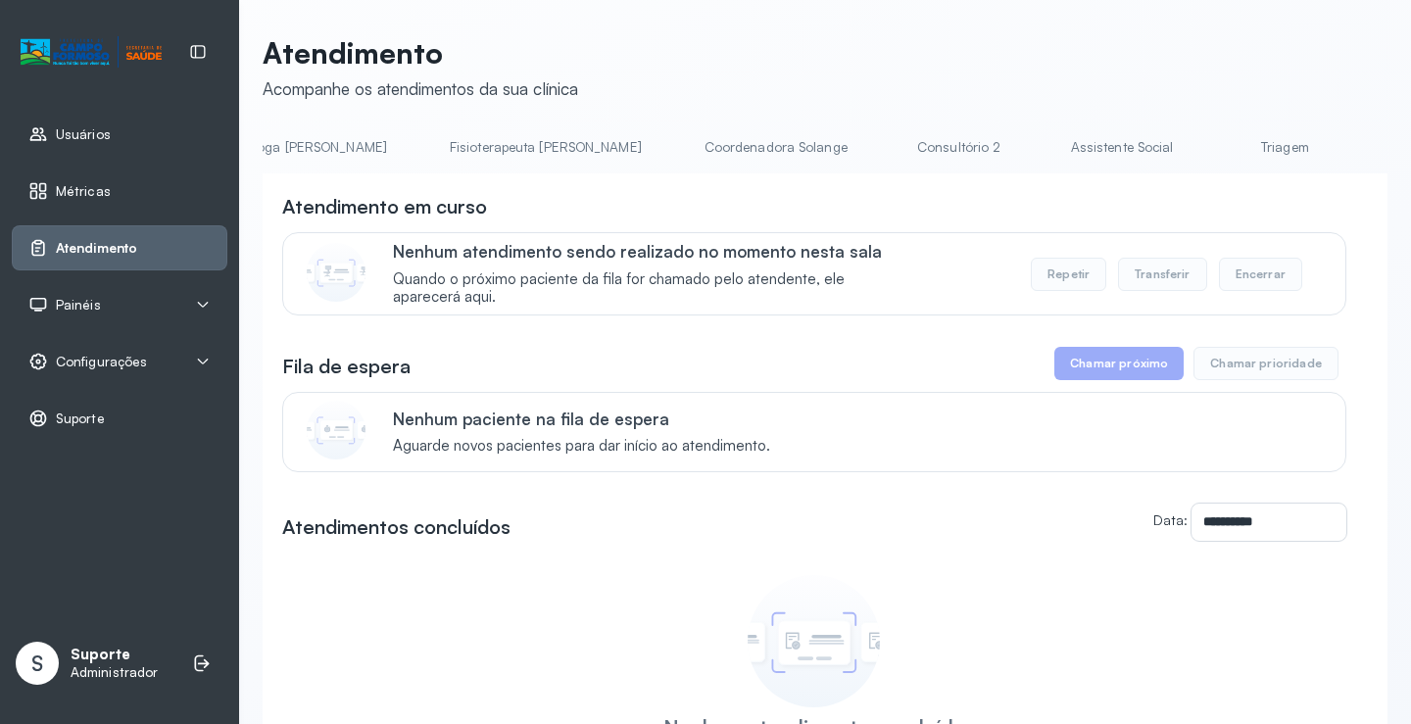
scroll to position [0, 1062]
click at [1193, 148] on link "Triagem" at bounding box center [1261, 147] width 137 height 32
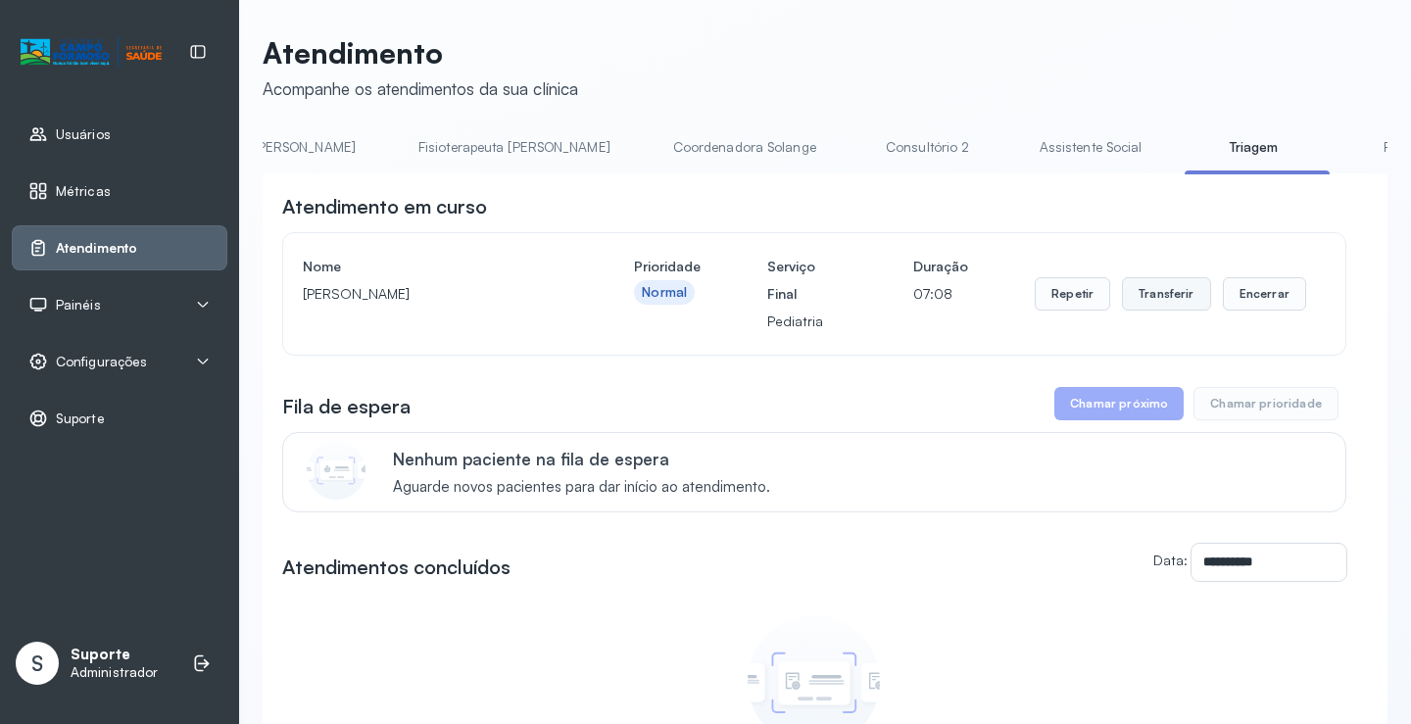
click at [1175, 302] on button "Transferir" at bounding box center [1166, 293] width 89 height 33
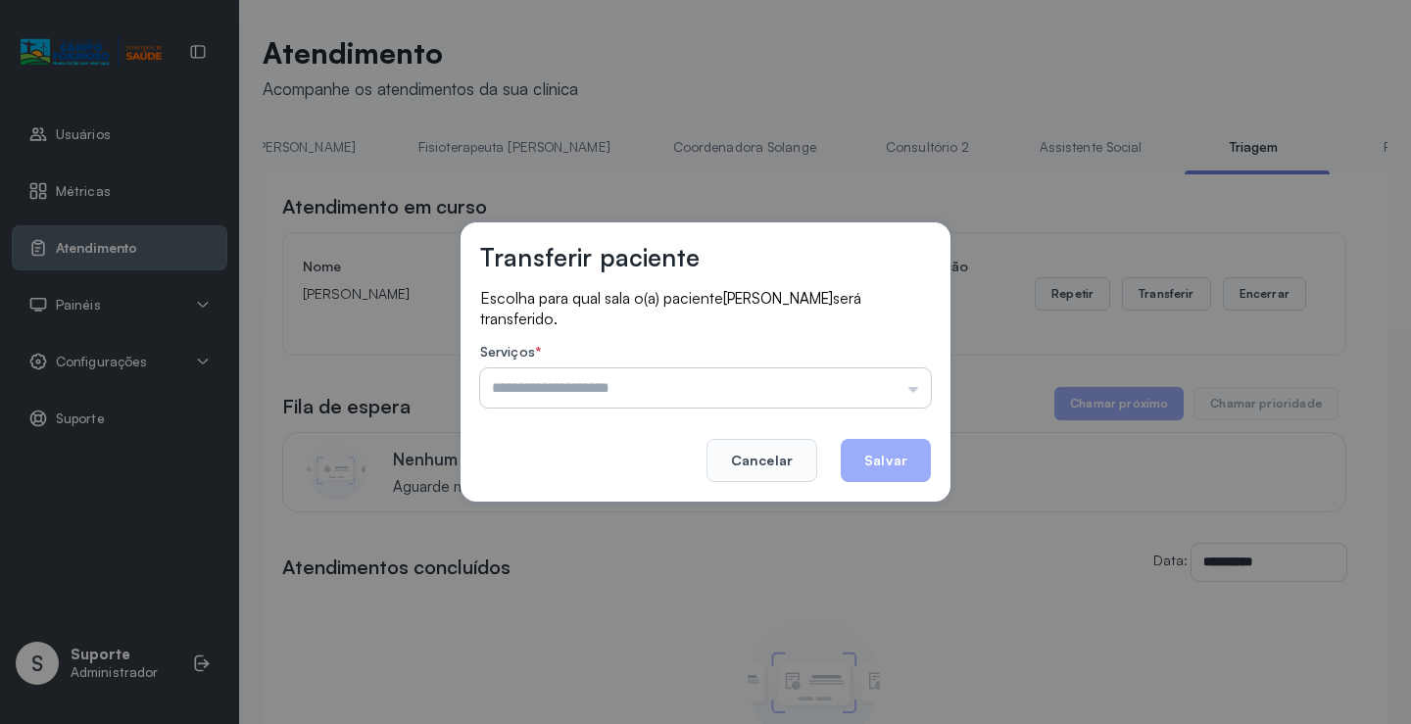
click at [917, 391] on input "text" at bounding box center [705, 388] width 451 height 39
type input "*********"
click at [631, 508] on div "Transferir paciente Escolha para qual sala o(a) paciente MARIA CECILIA SOUZA LI…" at bounding box center [705, 362] width 1411 height 724
click at [892, 460] on button "Salvar" at bounding box center [886, 460] width 90 height 43
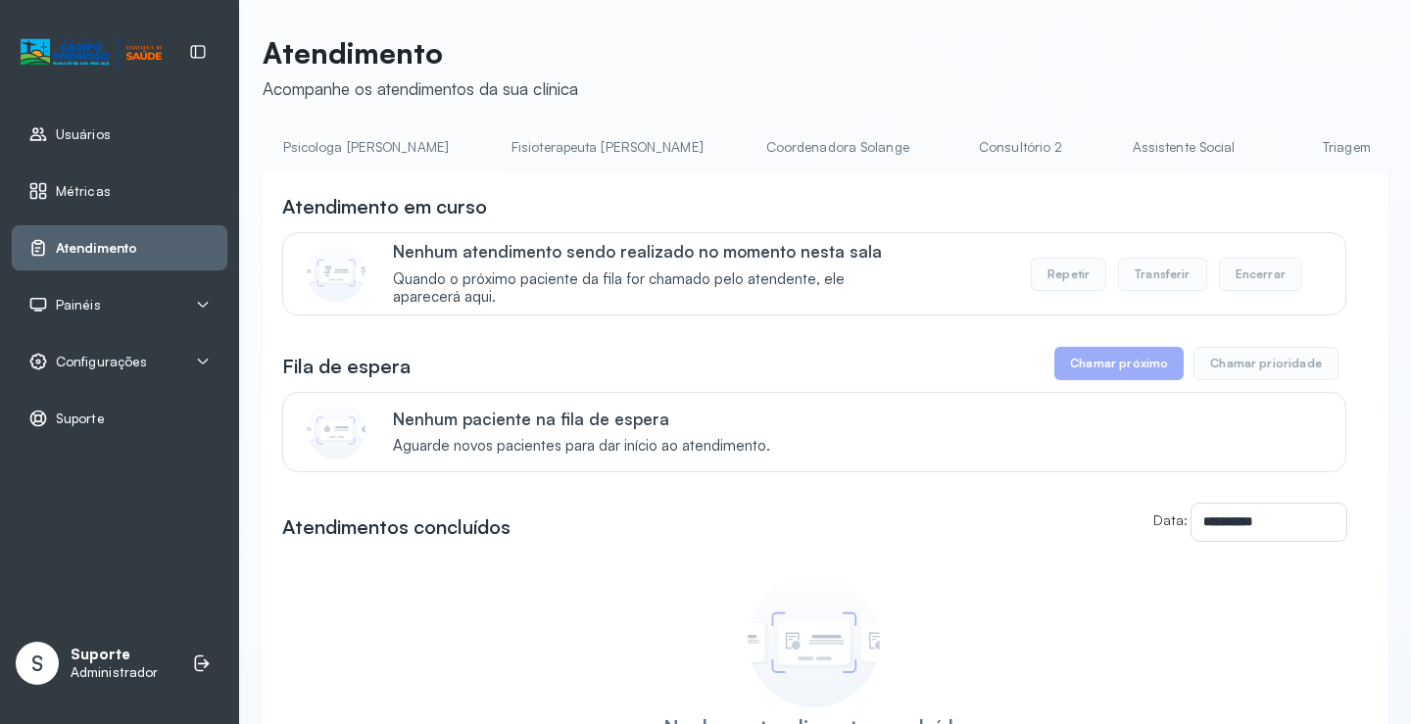
scroll to position [0, 1177]
click at [1078, 155] on link "Triagem" at bounding box center [1146, 147] width 137 height 32
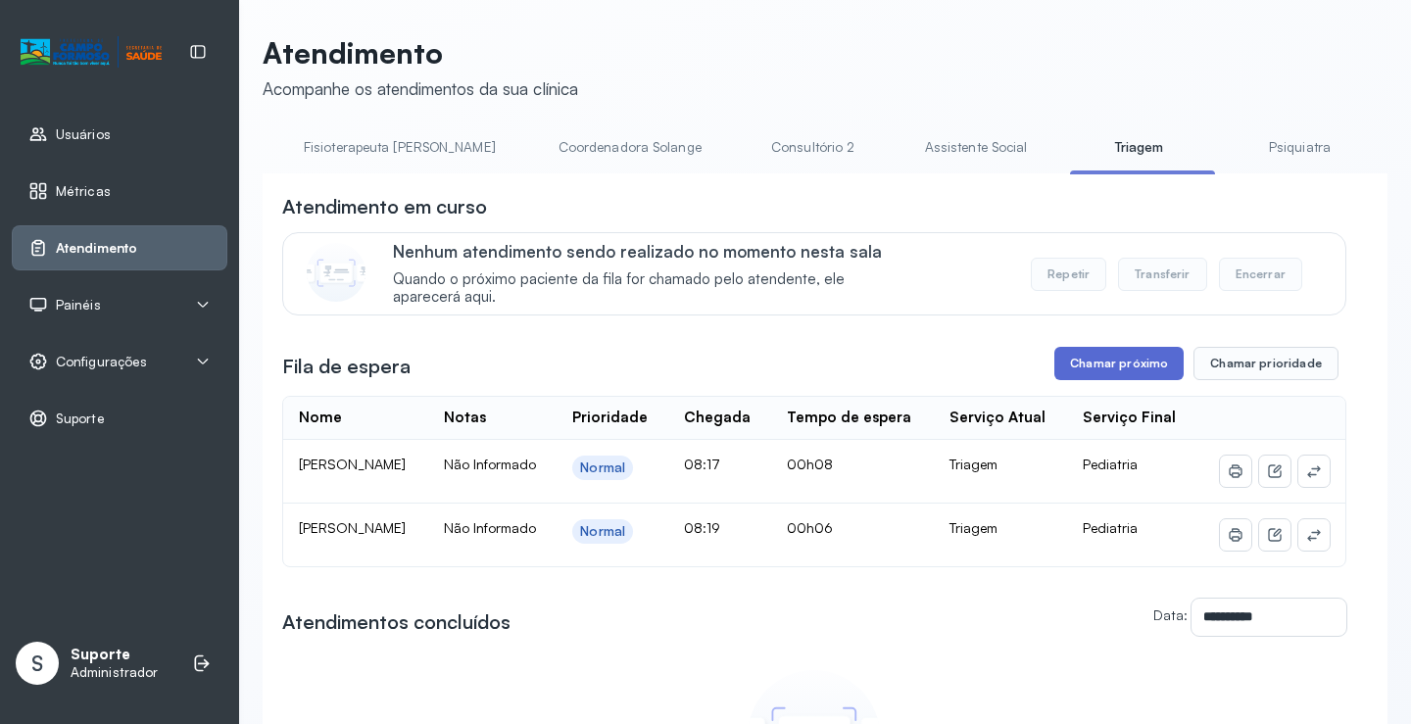
click at [1128, 355] on button "Chamar próximo" at bounding box center [1119, 363] width 129 height 33
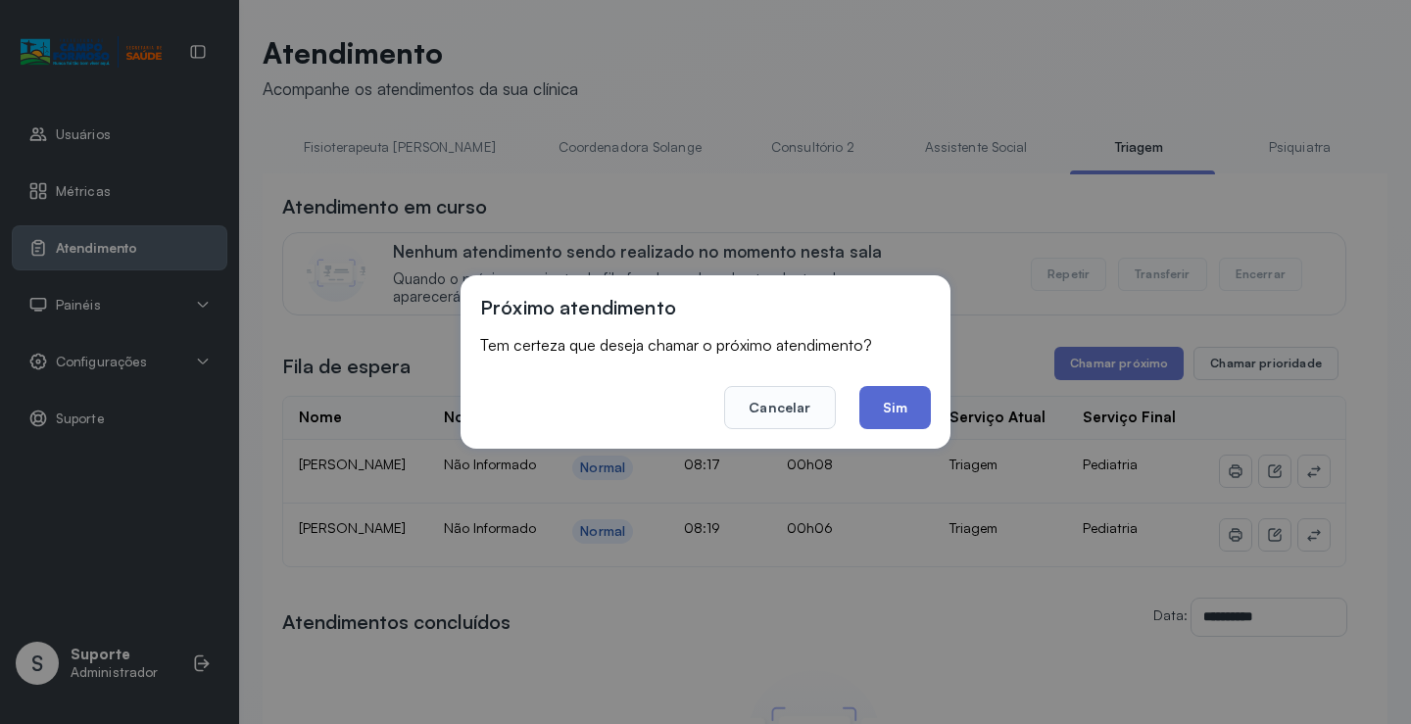
click at [894, 418] on button "Sim" at bounding box center [896, 407] width 72 height 43
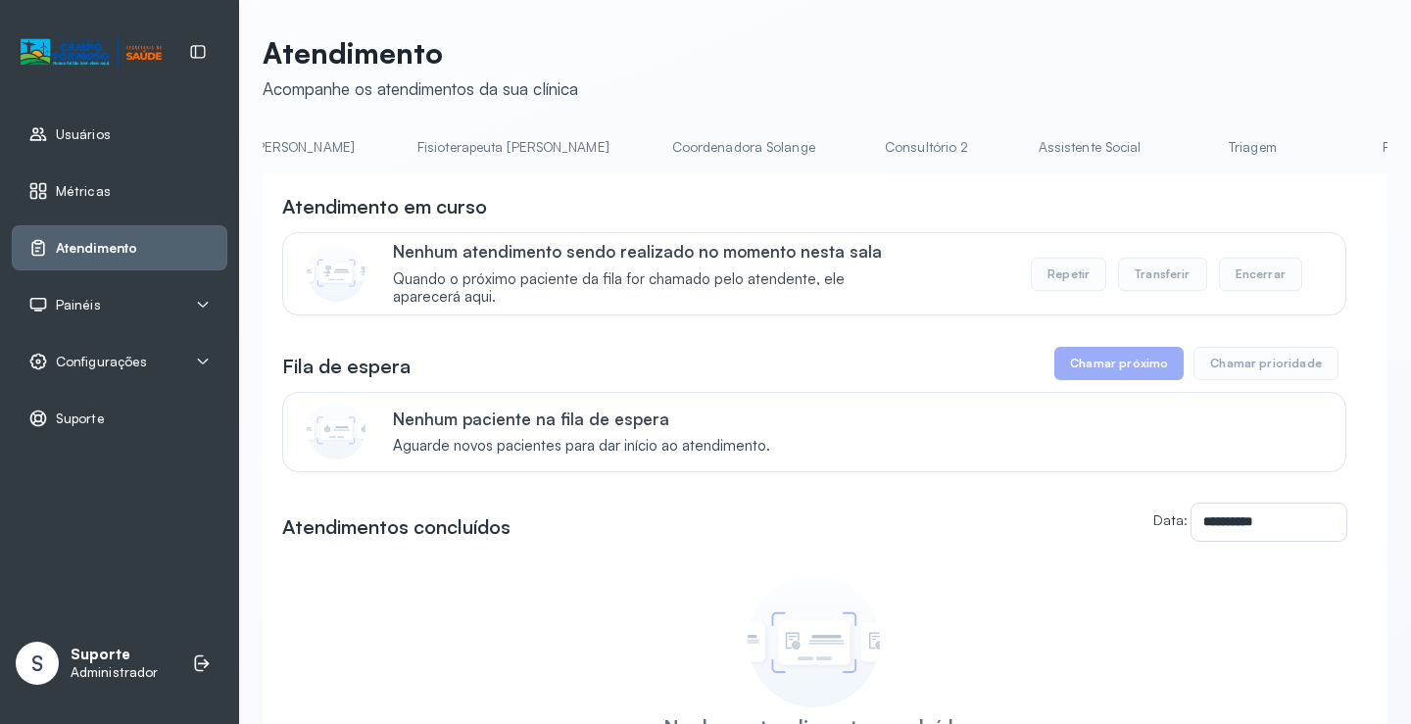
scroll to position [0, 1096]
click at [1159, 148] on link "Triagem" at bounding box center [1227, 147] width 137 height 32
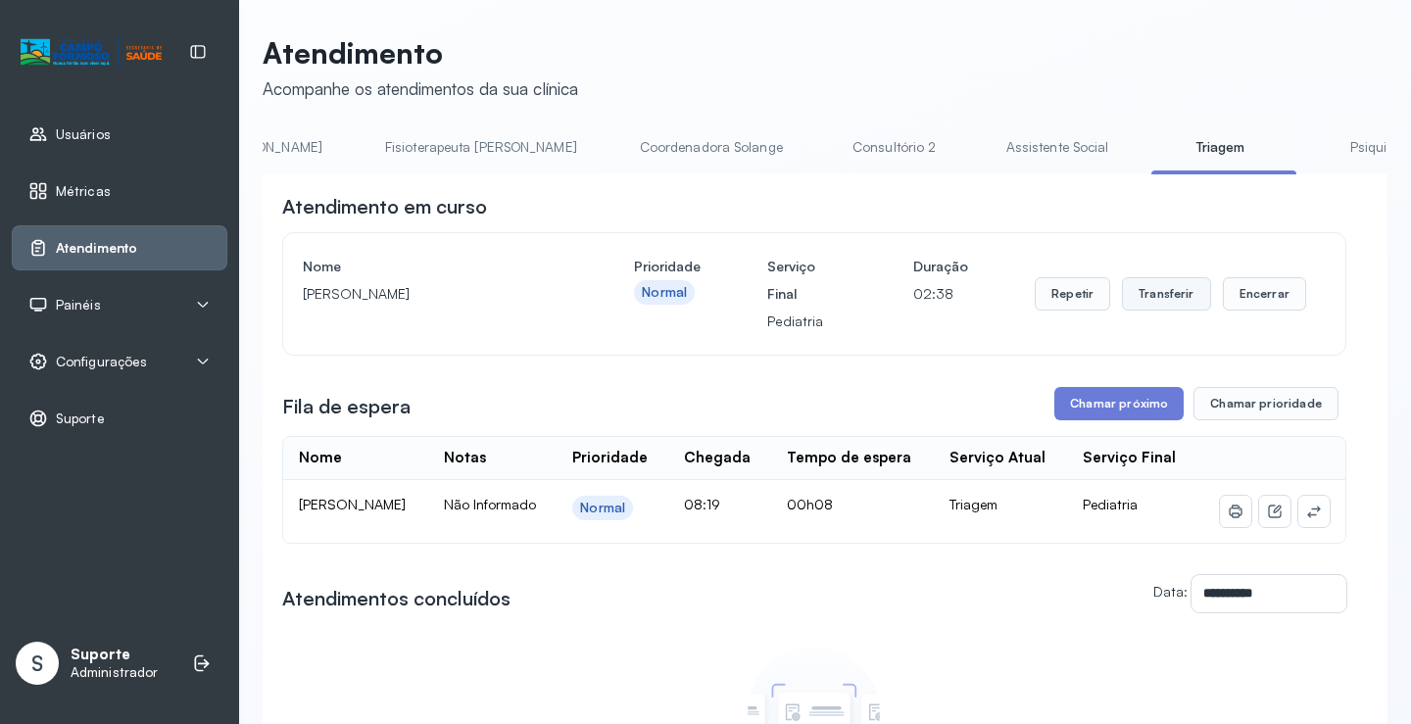
click at [1159, 291] on button "Transferir" at bounding box center [1166, 293] width 89 height 33
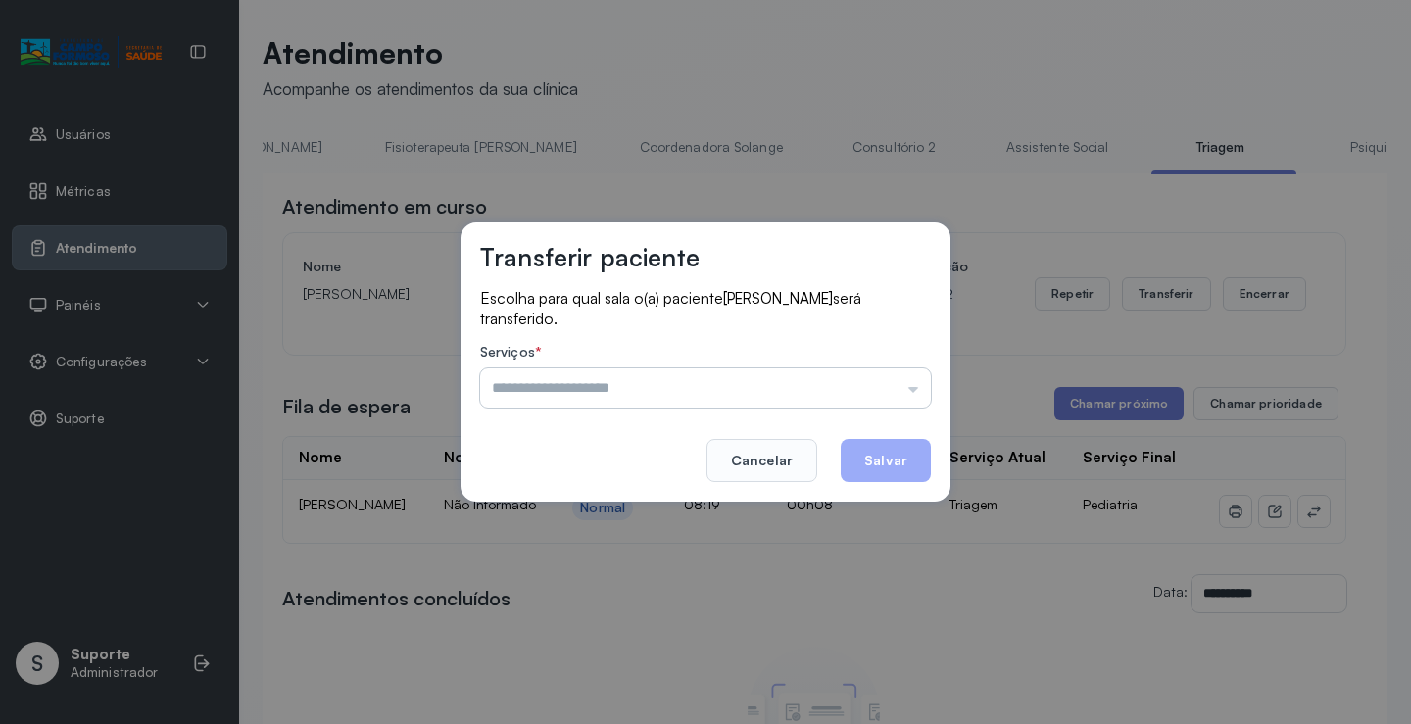
click at [912, 384] on input "text" at bounding box center [705, 388] width 451 height 39
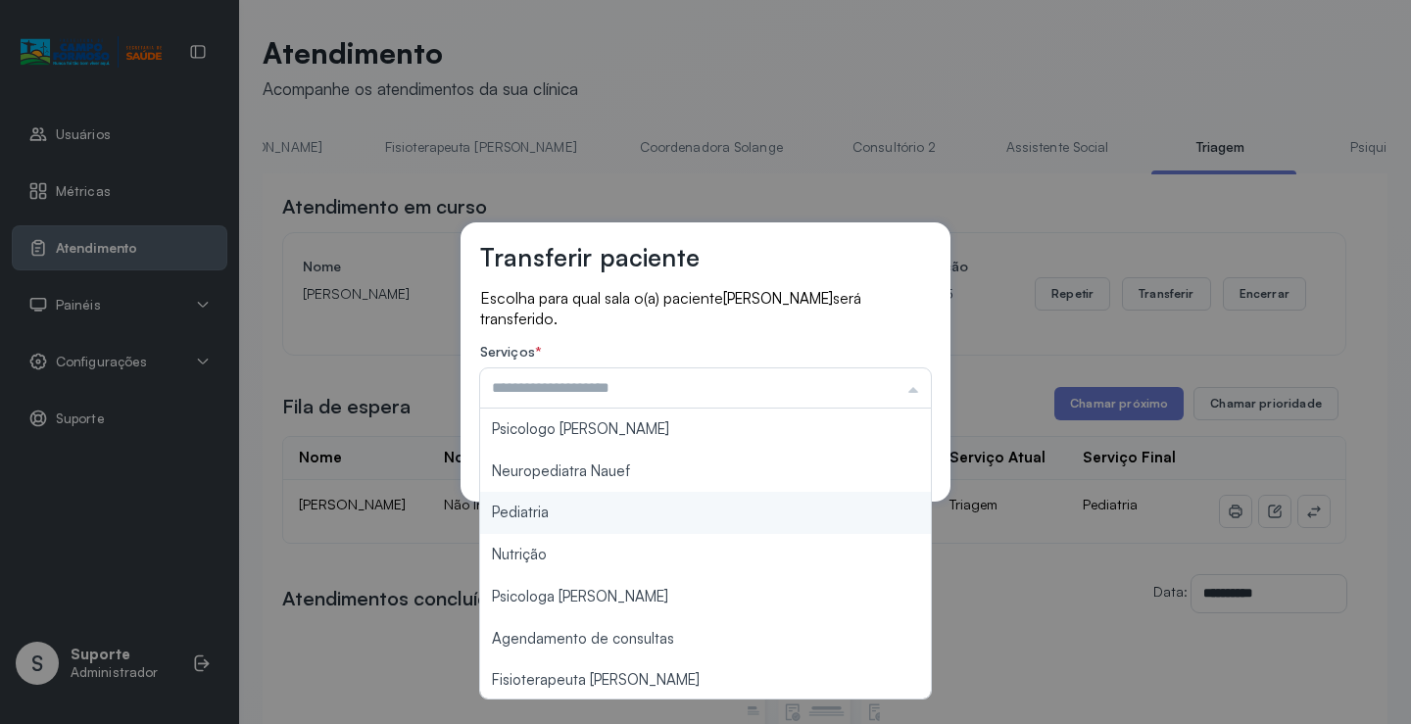
type input "*********"
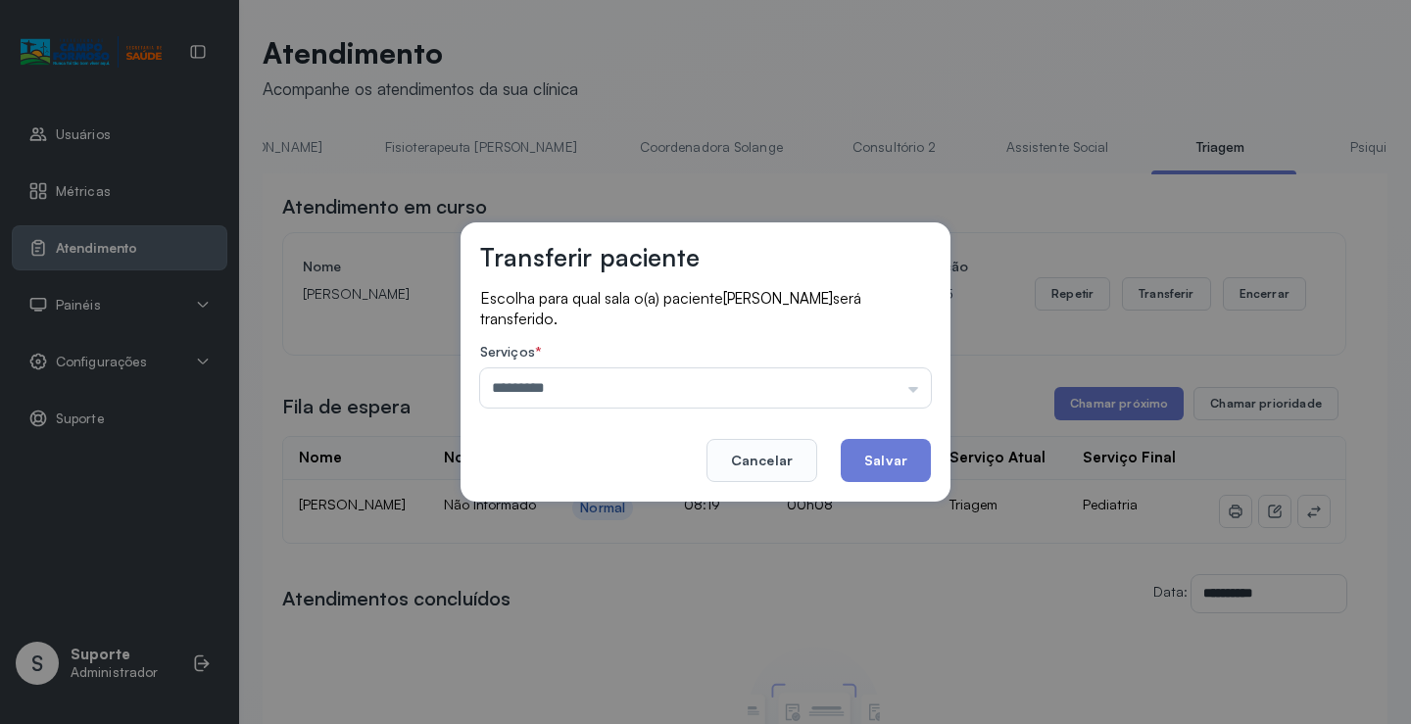
click at [551, 512] on div "Transferir paciente Escolha para qual sala o(a) paciente CAIO CESAR ANDRADE FER…" at bounding box center [705, 362] width 1411 height 724
click at [897, 464] on button "Salvar" at bounding box center [886, 460] width 90 height 43
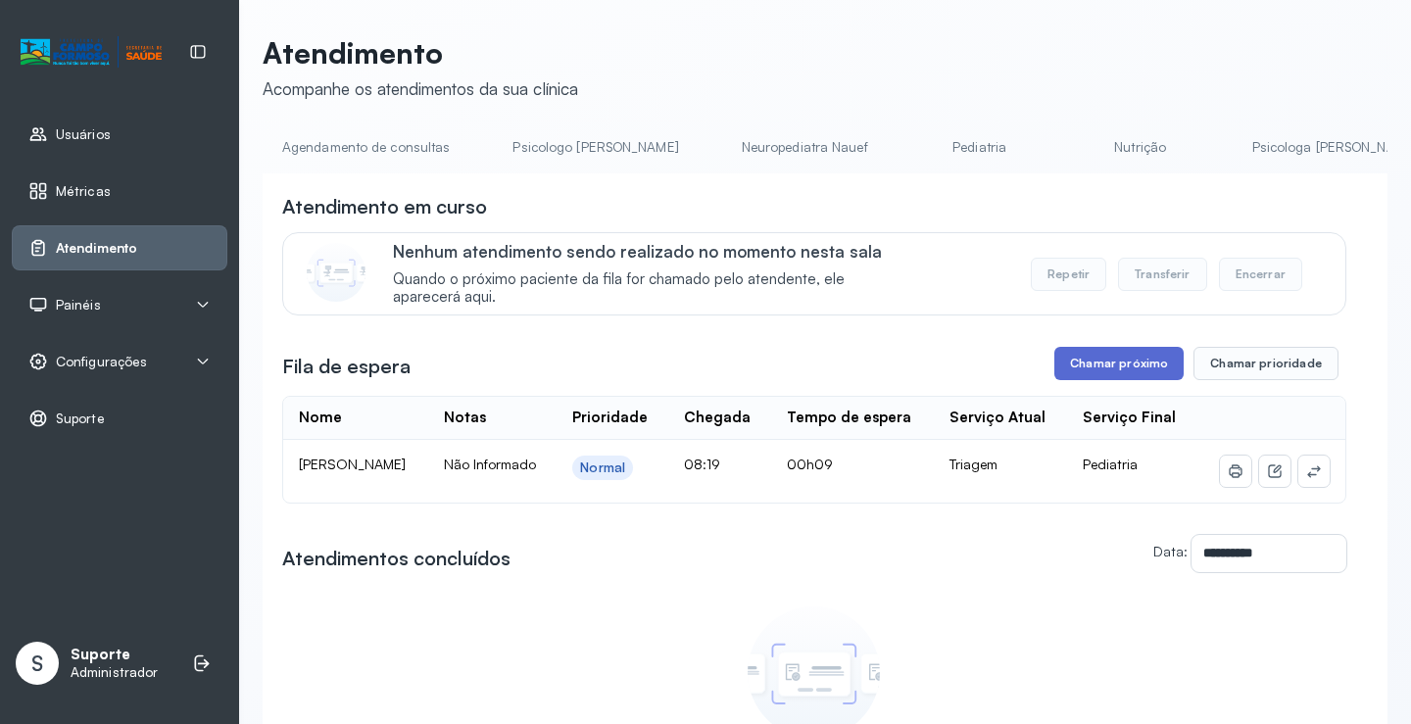
click at [1117, 374] on button "Chamar próximo" at bounding box center [1119, 363] width 129 height 33
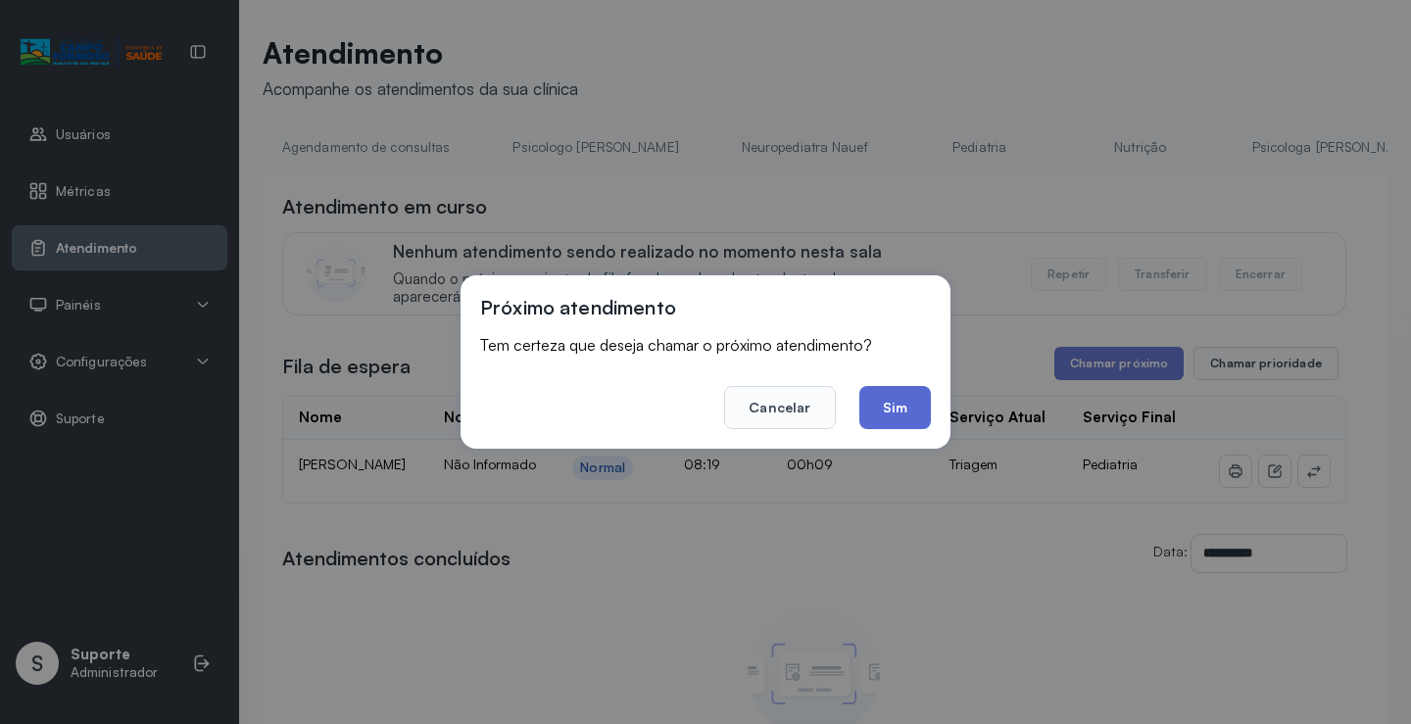
click at [881, 410] on button "Sim" at bounding box center [896, 407] width 72 height 43
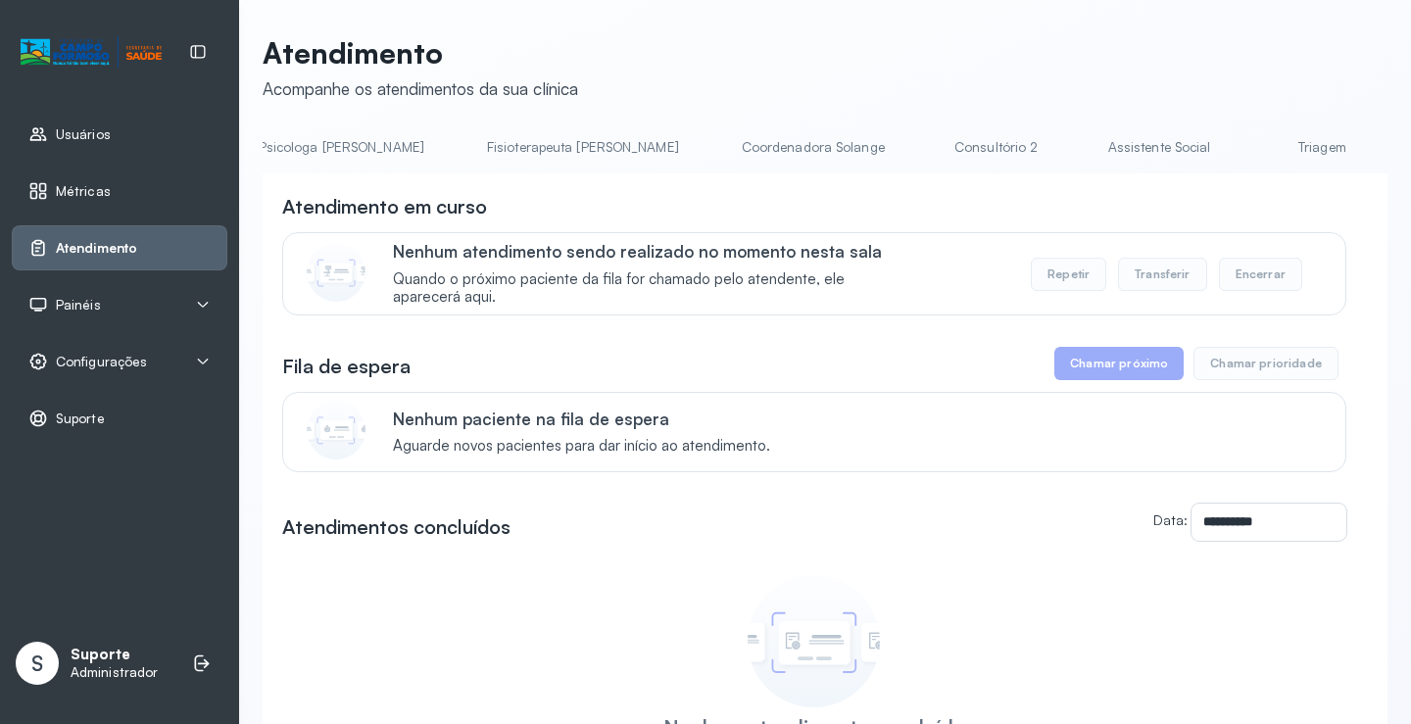
scroll to position [0, 1041]
click at [1214, 153] on link "Triagem" at bounding box center [1282, 147] width 137 height 32
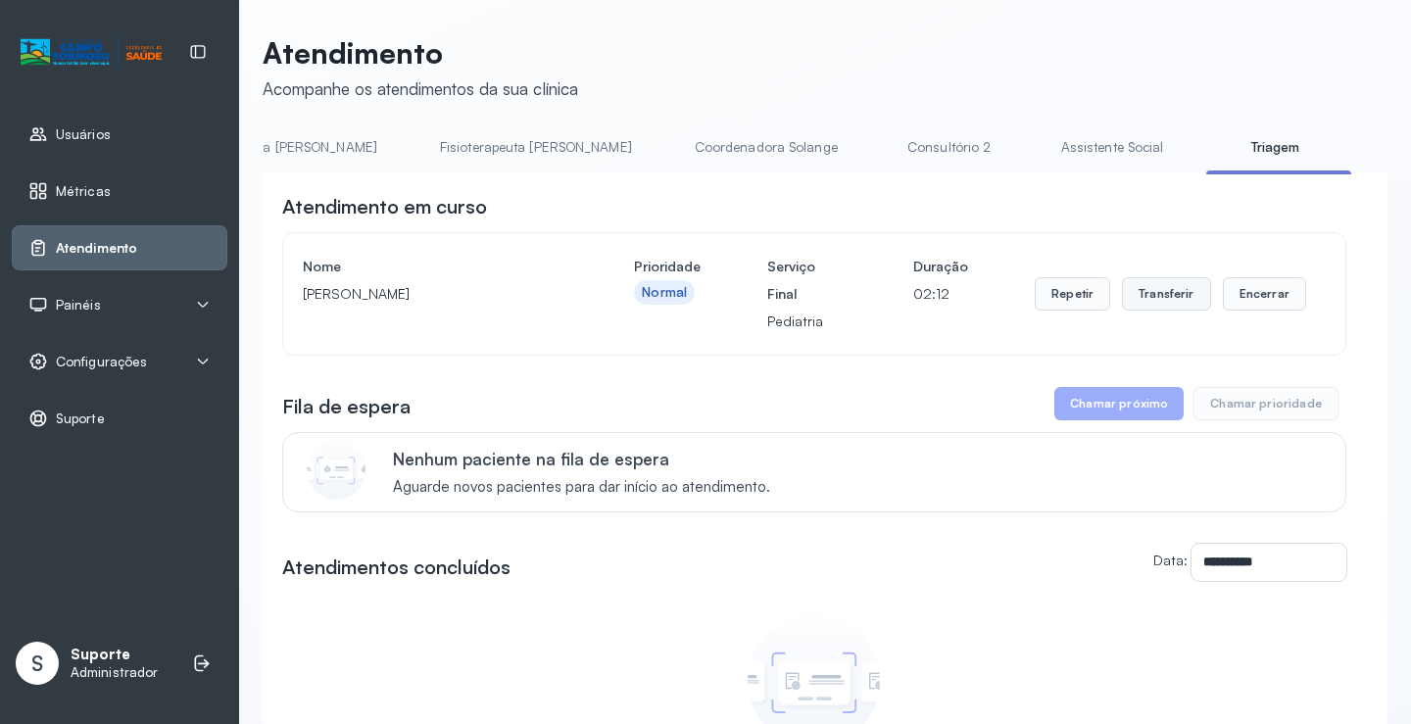
click at [1162, 302] on button "Transferir" at bounding box center [1166, 293] width 89 height 33
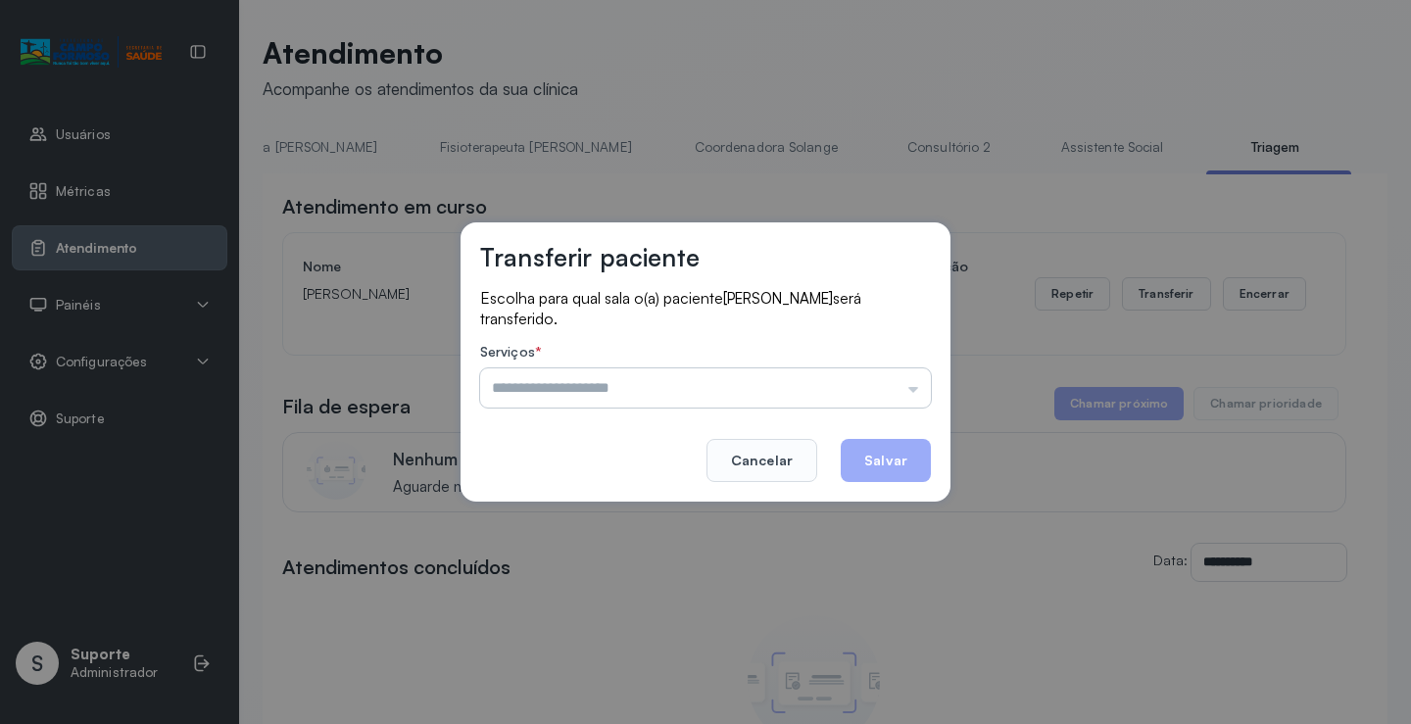
click at [912, 384] on input "text" at bounding box center [705, 388] width 451 height 39
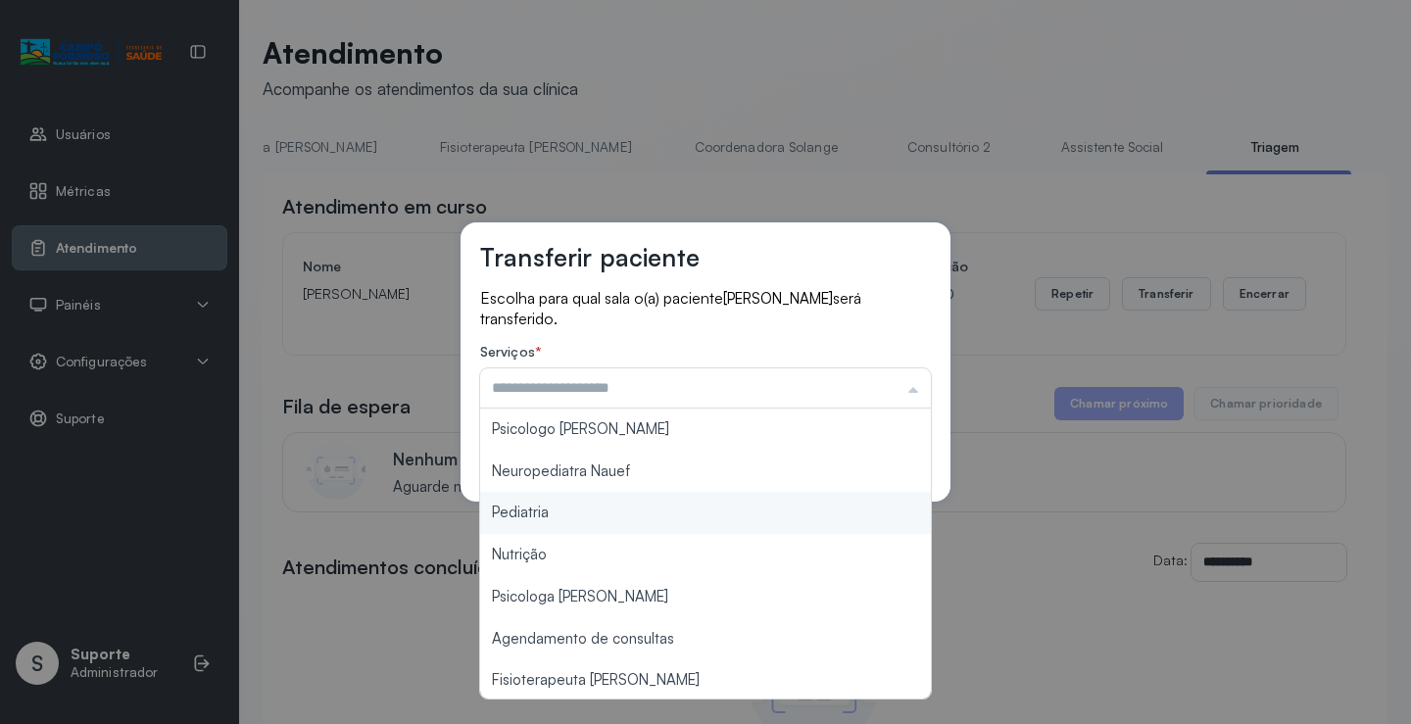
type input "*********"
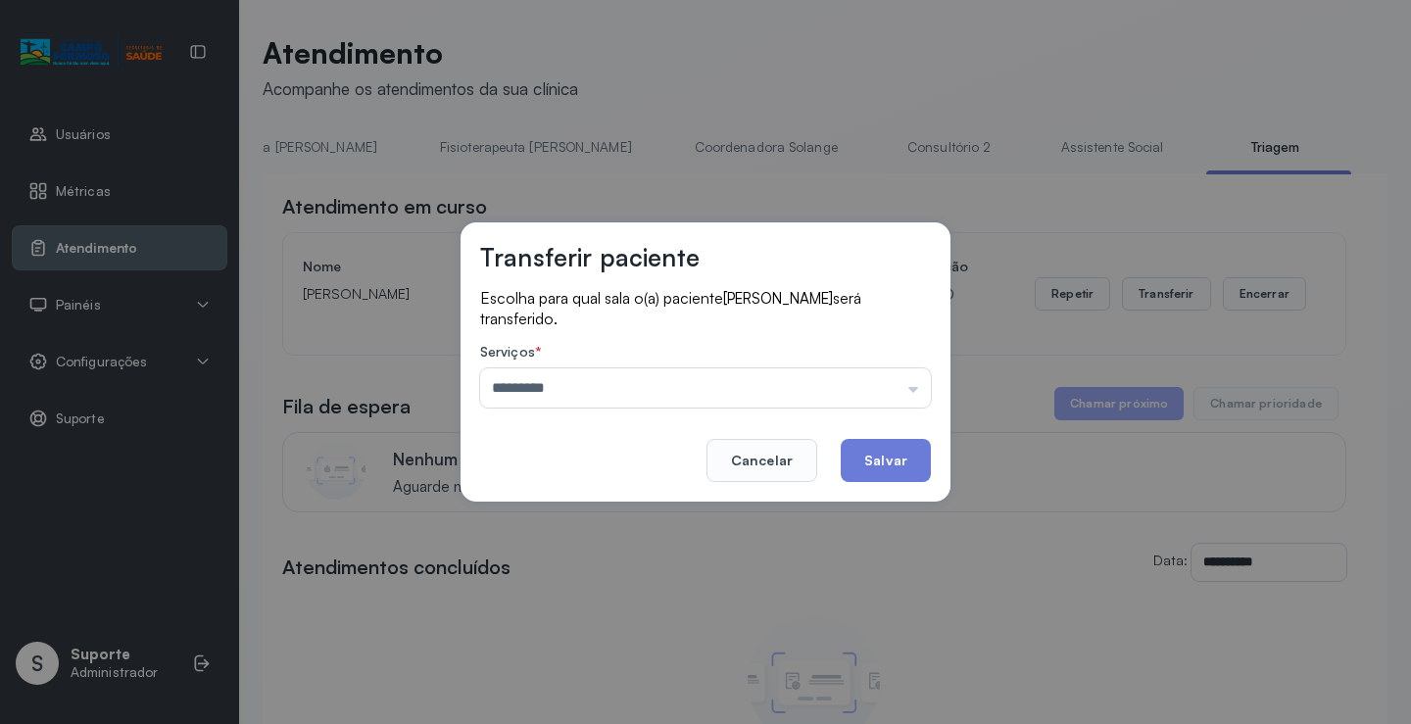
click at [562, 512] on div "Transferir paciente Escolha para qual sala o(a) paciente [PERSON_NAME] será tra…" at bounding box center [705, 362] width 1411 height 724
click at [902, 457] on button "Salvar" at bounding box center [886, 460] width 90 height 43
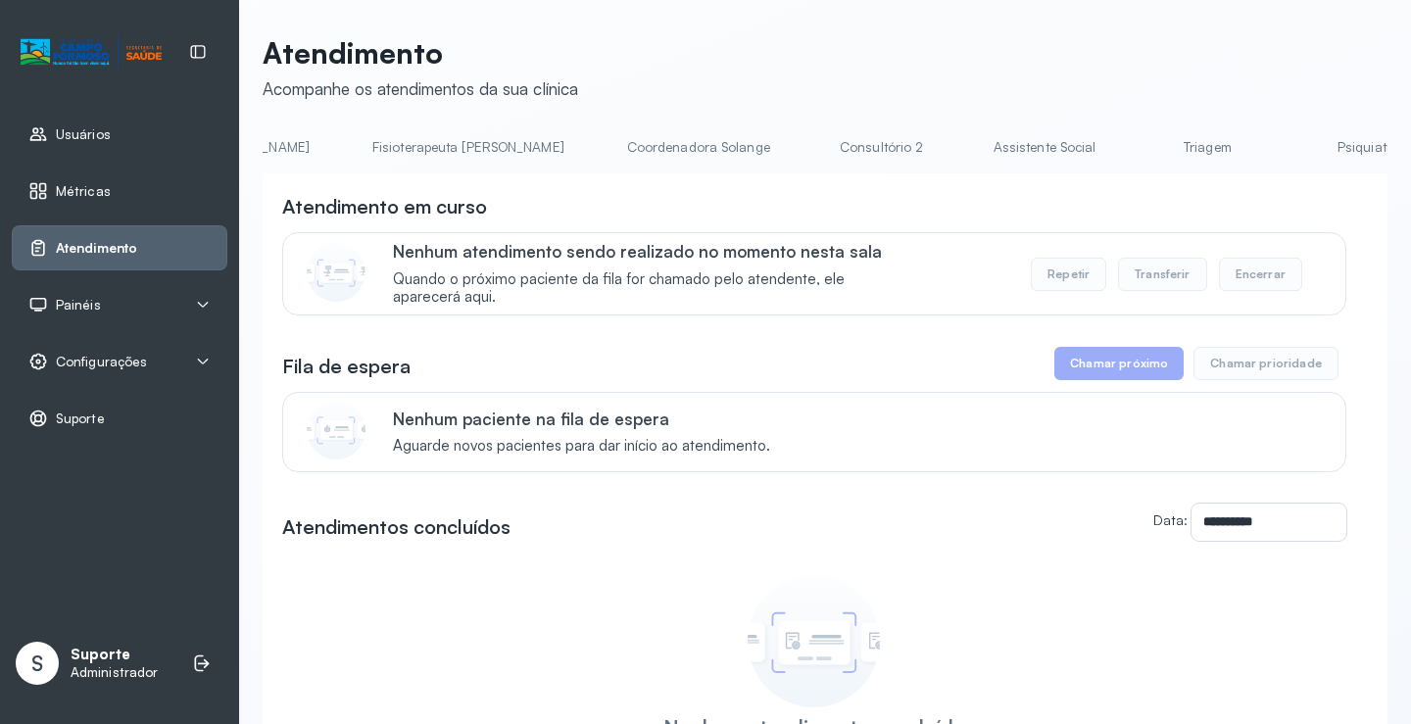
scroll to position [0, 1172]
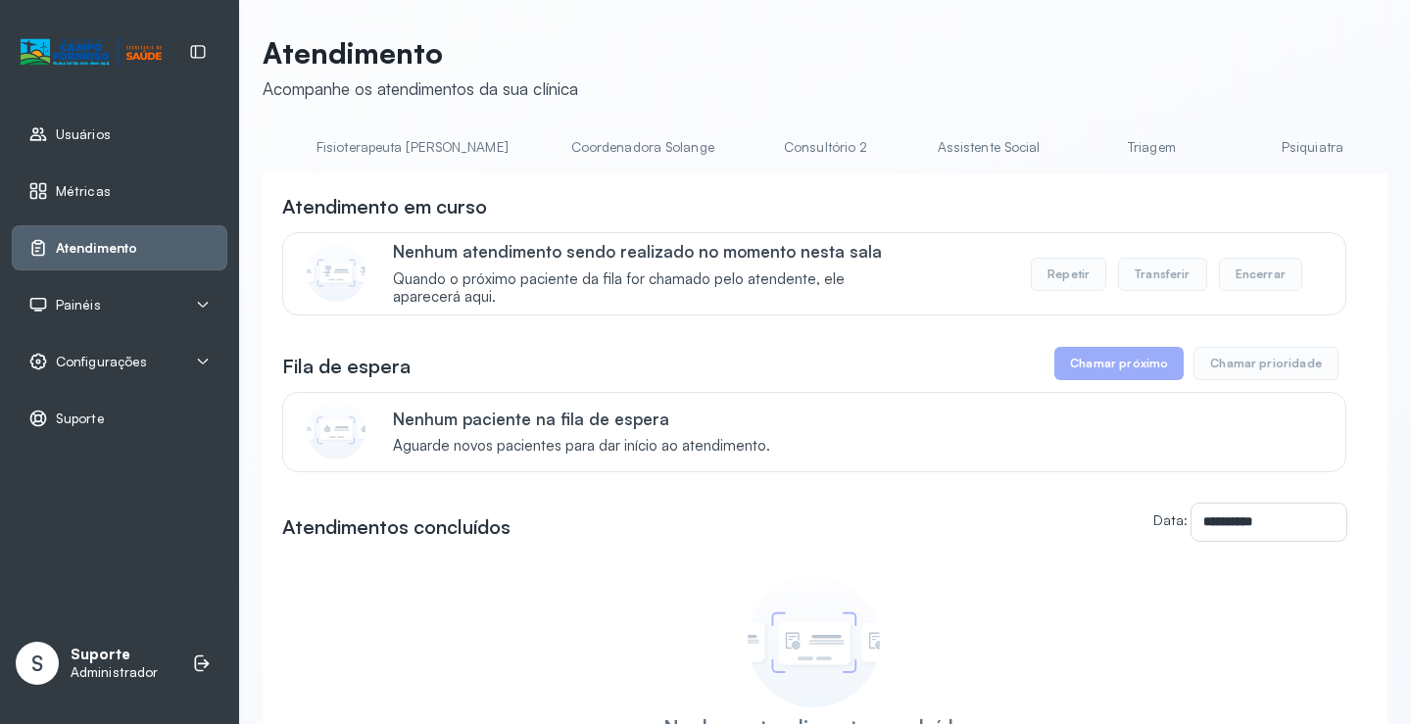
click at [1083, 150] on link "Triagem" at bounding box center [1151, 147] width 137 height 32
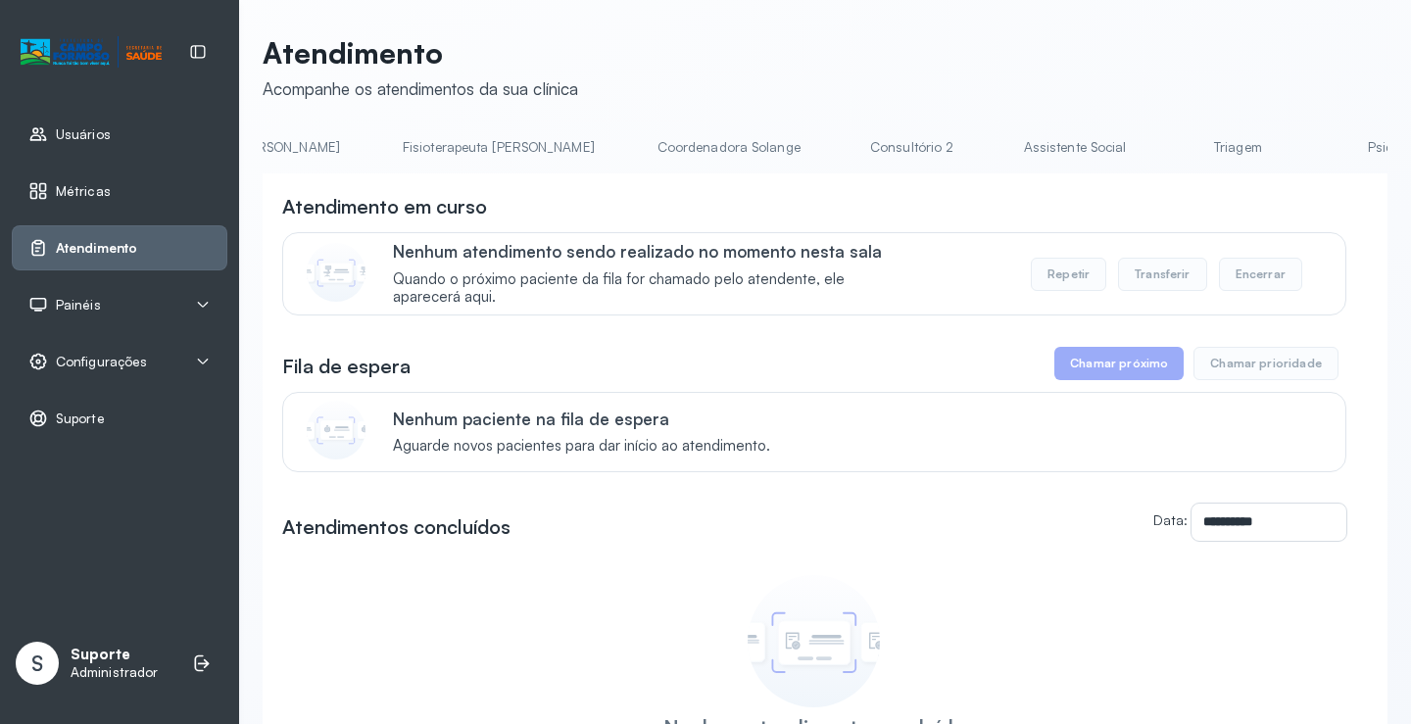
scroll to position [0, 1088]
click at [1167, 152] on link "Triagem" at bounding box center [1235, 147] width 137 height 32
